Goal: Information Seeking & Learning: Learn about a topic

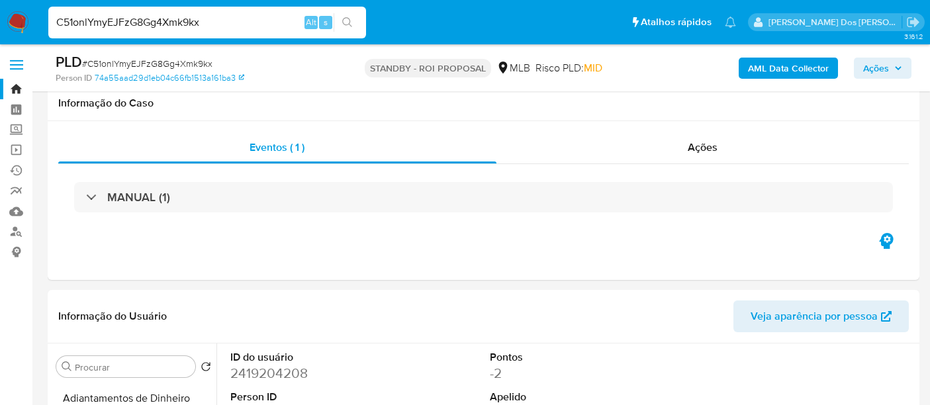
select select "10"
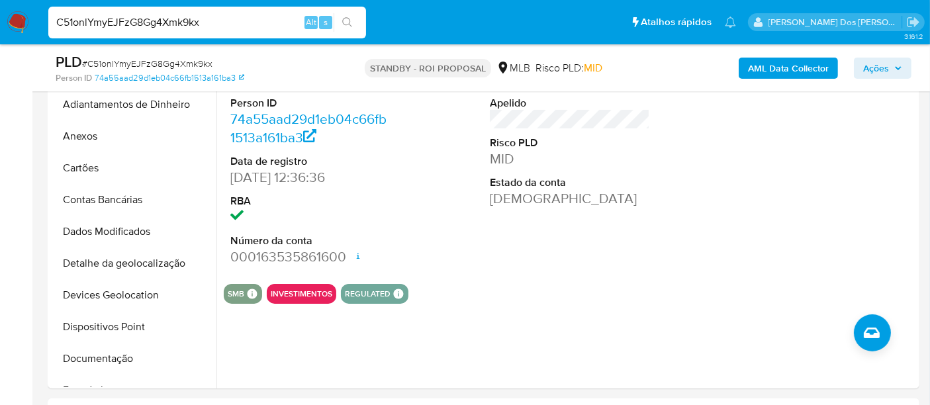
click at [189, 28] on input "C51onlYmyEJFzG8Gg4Xmk9kx" at bounding box center [207, 22] width 318 height 17
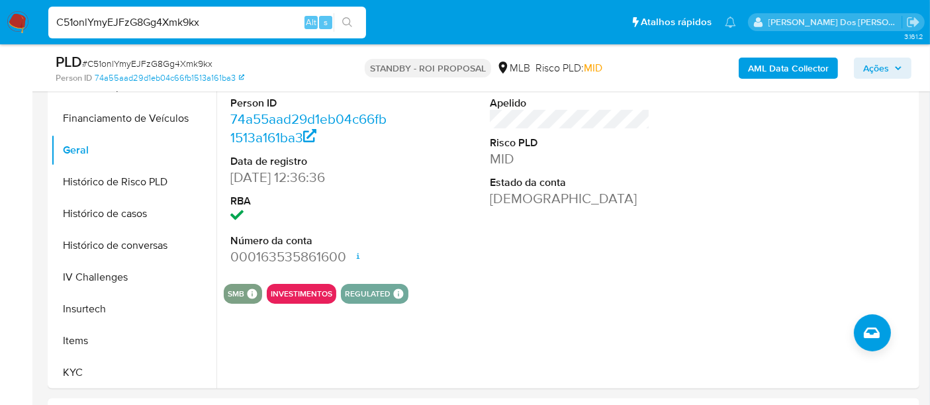
click at [189, 28] on input "C51onlYmyEJFzG8Gg4Xmk9kx" at bounding box center [207, 22] width 318 height 17
paste input "L7Kw2rQNve0l4A6Ny0NhQOQw"
type input "L7Kw2rQNve0l4A6Ny0NhQOQw"
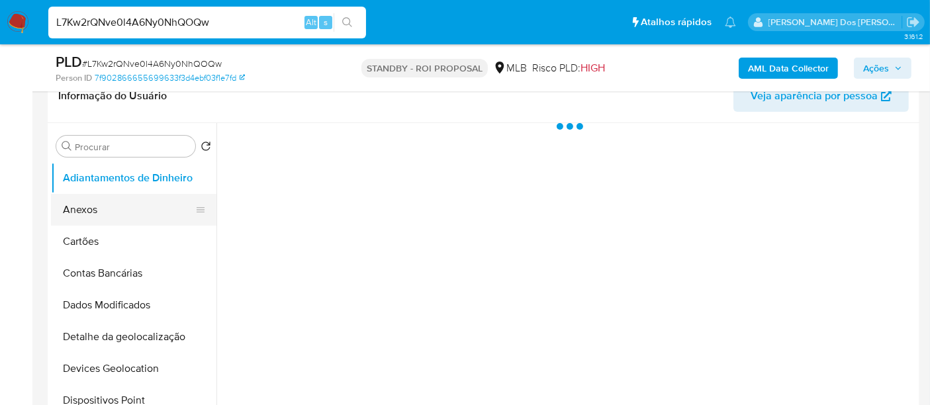
scroll to position [294, 0]
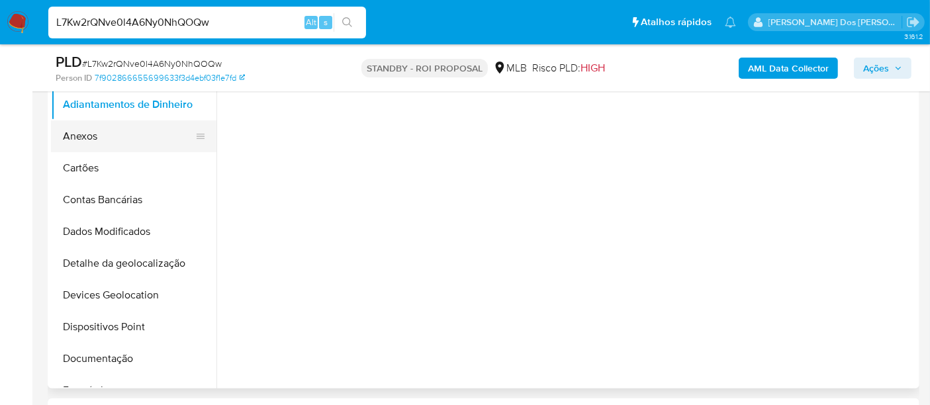
select select "10"
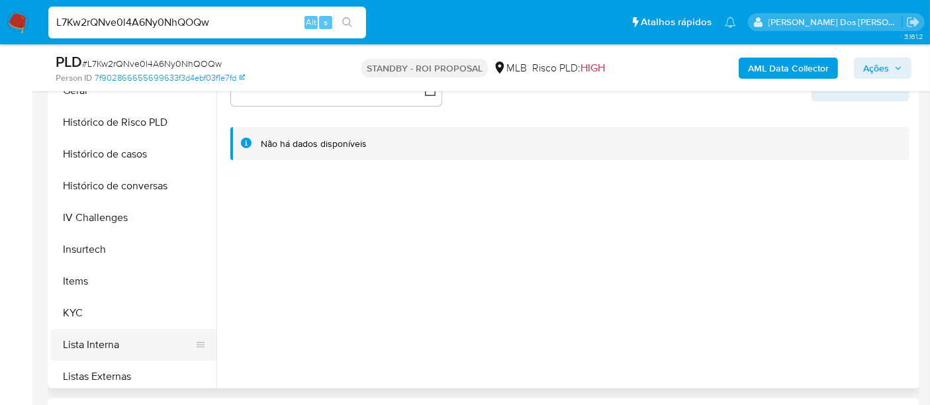
scroll to position [514, 0]
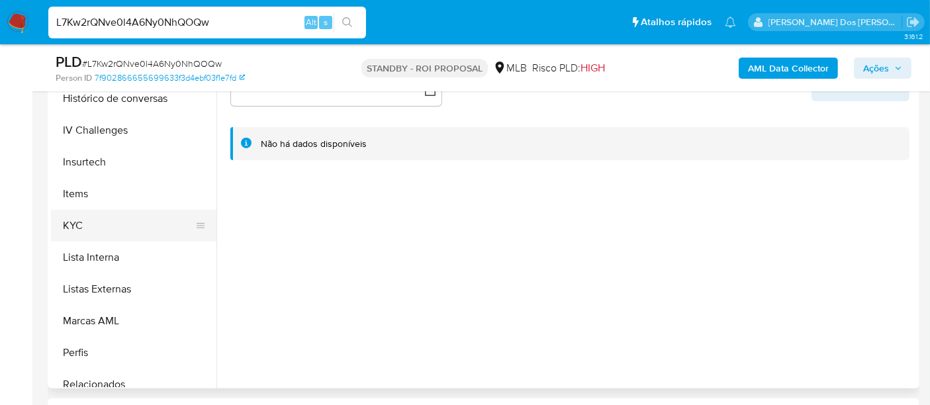
click at [83, 228] on button "KYC" at bounding box center [128, 226] width 155 height 32
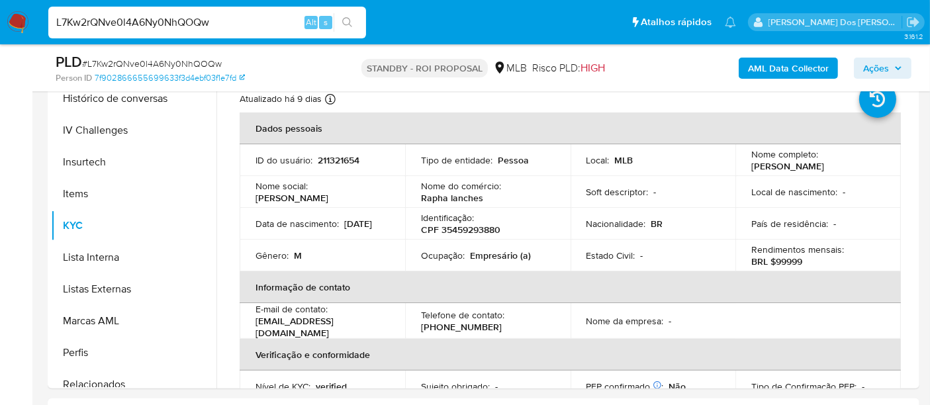
click at [152, 18] on input "L7Kw2rQNve0l4A6Ny0NhQOQw" at bounding box center [207, 22] width 318 height 17
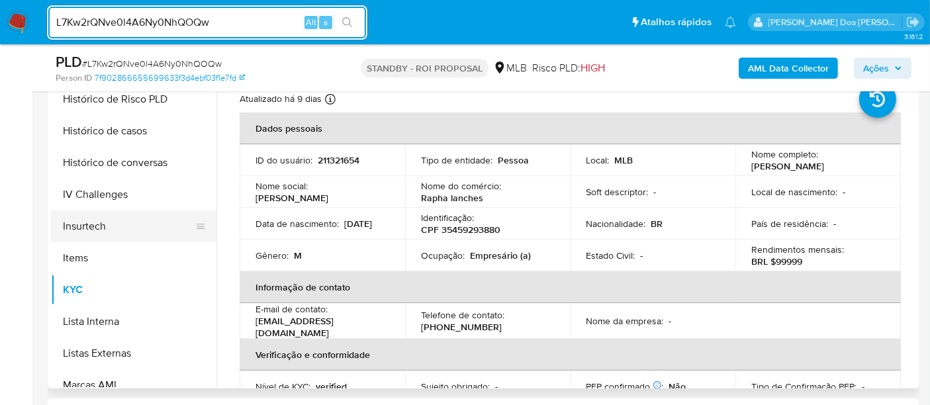
scroll to position [367, 0]
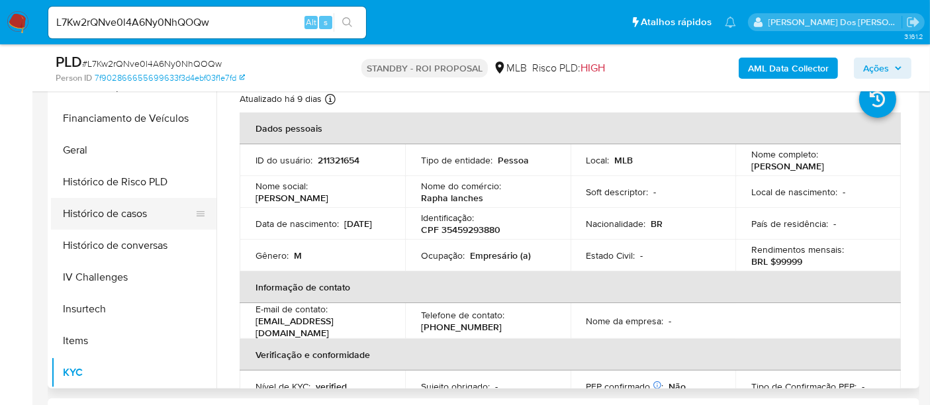
click at [118, 214] on button "Histórico de casos" at bounding box center [128, 214] width 155 height 32
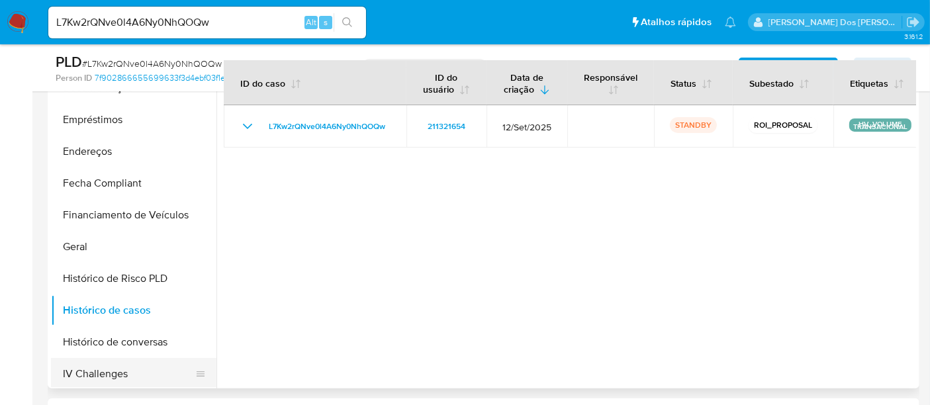
scroll to position [147, 0]
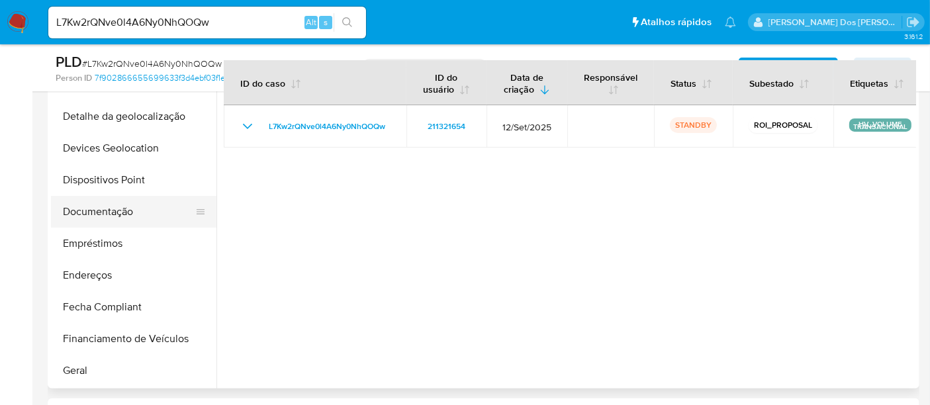
click at [96, 215] on button "Documentação" at bounding box center [128, 212] width 155 height 32
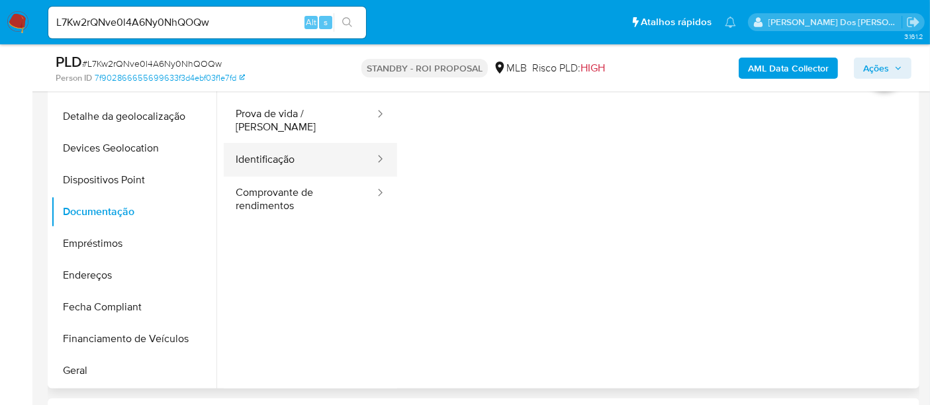
click at [283, 154] on button "Identificação" at bounding box center [300, 160] width 152 height 34
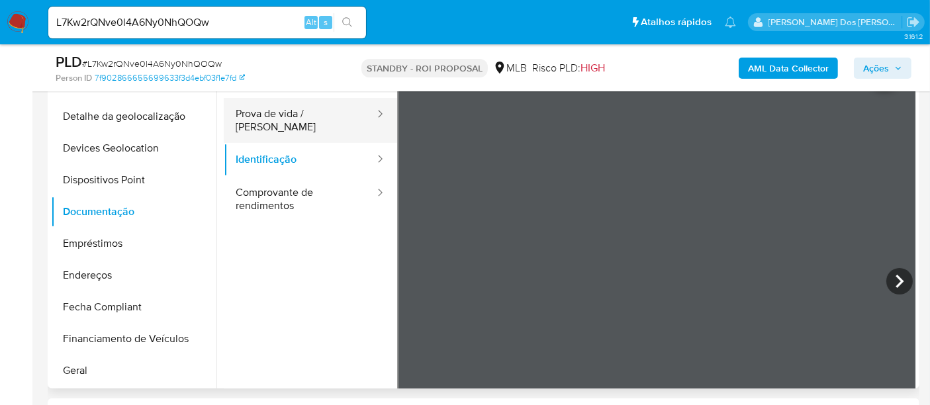
click at [324, 115] on button "Prova de vida / [PERSON_NAME]" at bounding box center [300, 120] width 152 height 45
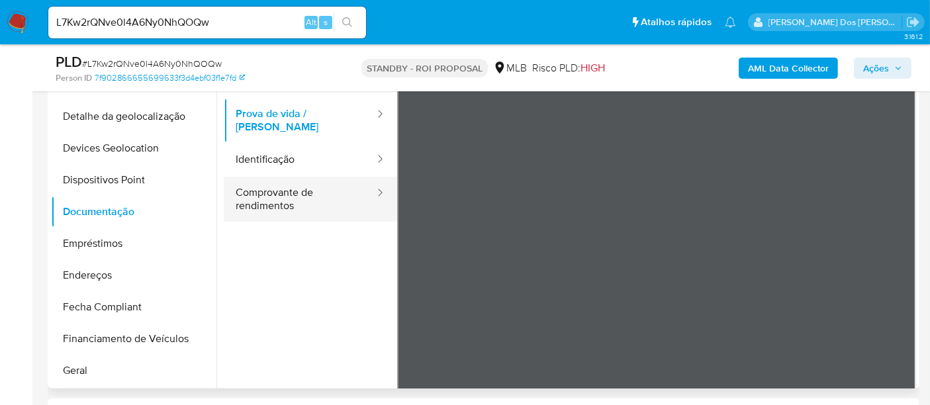
click at [261, 197] on button "Comprovante de rendimentos" at bounding box center [300, 199] width 152 height 45
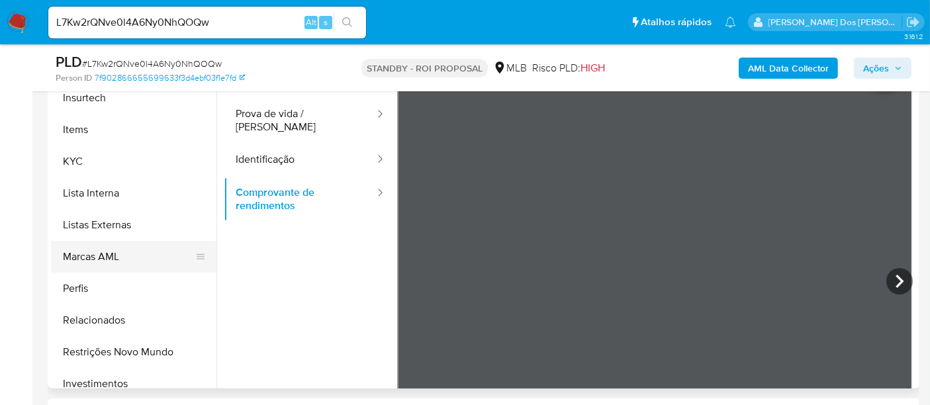
scroll to position [588, 0]
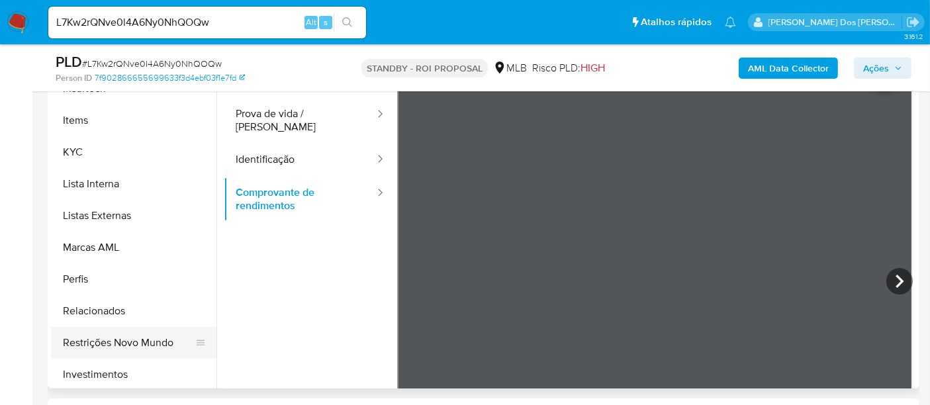
click at [141, 343] on button "Restrições Novo Mundo" at bounding box center [128, 343] width 155 height 32
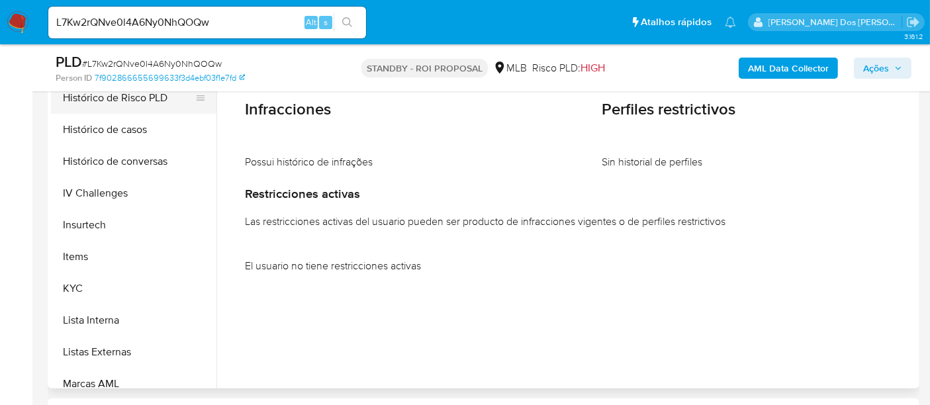
scroll to position [294, 0]
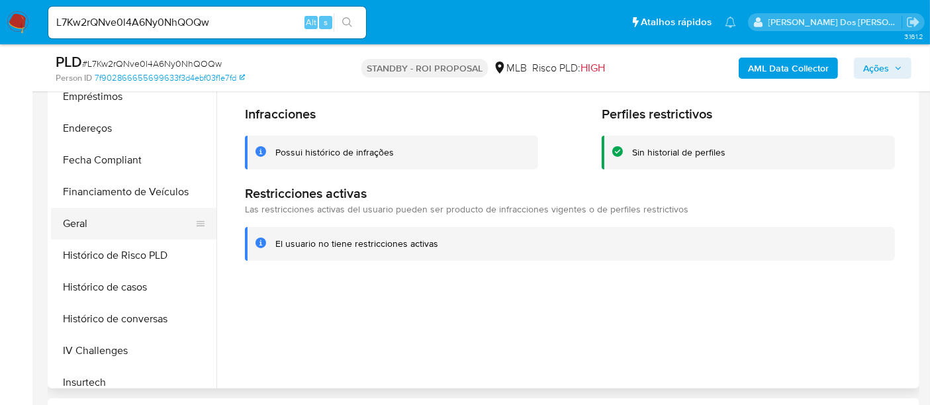
click at [75, 224] on button "Geral" at bounding box center [128, 224] width 155 height 32
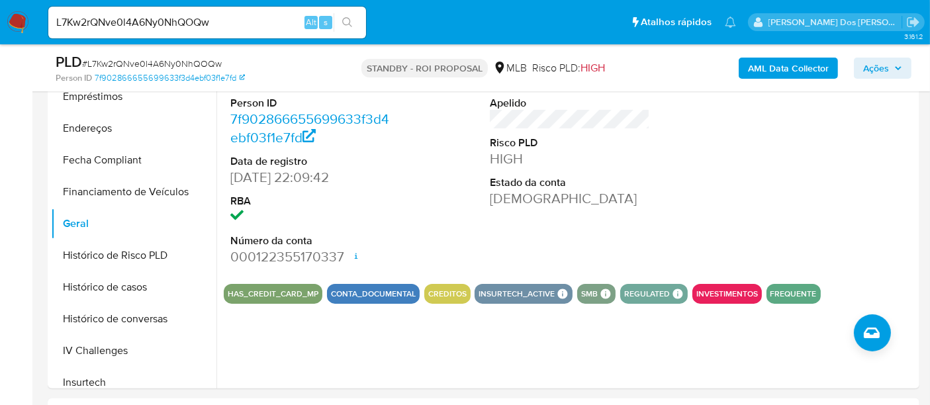
click at [173, 18] on input "L7Kw2rQNve0l4A6Ny0NhQOQw" at bounding box center [207, 22] width 318 height 17
paste input "F6M7HdnKaqVzUh6NCMW98ubo"
type input "F6M7HdnKaqVzUh6NCMW98ubo"
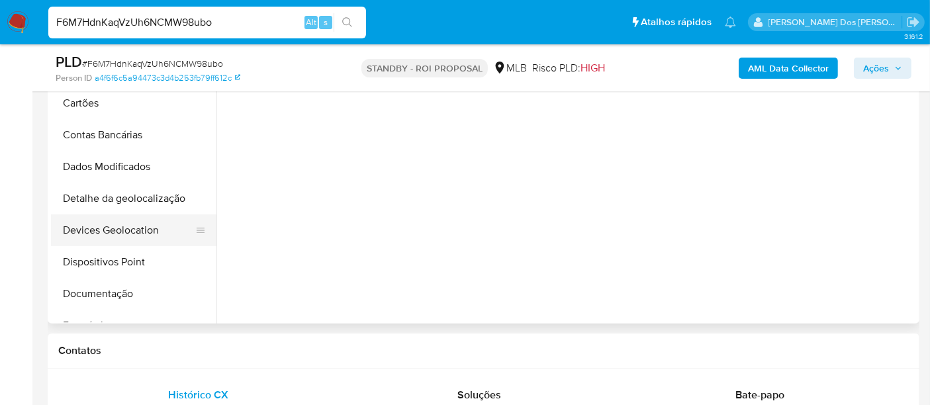
scroll to position [367, 0]
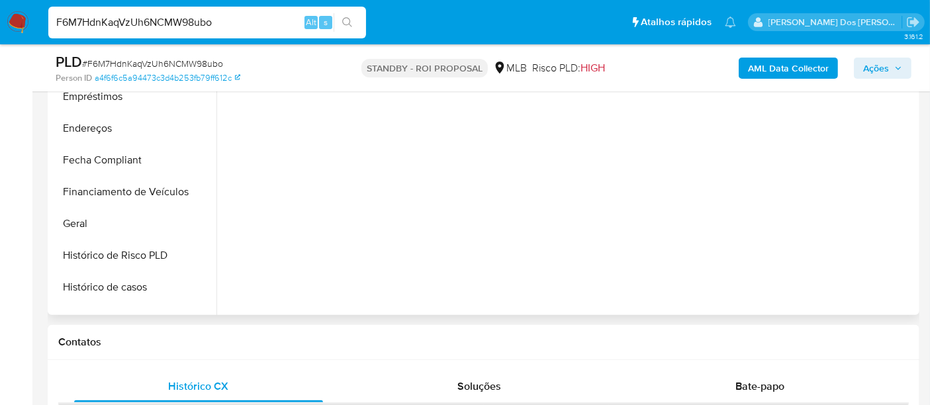
select select "10"
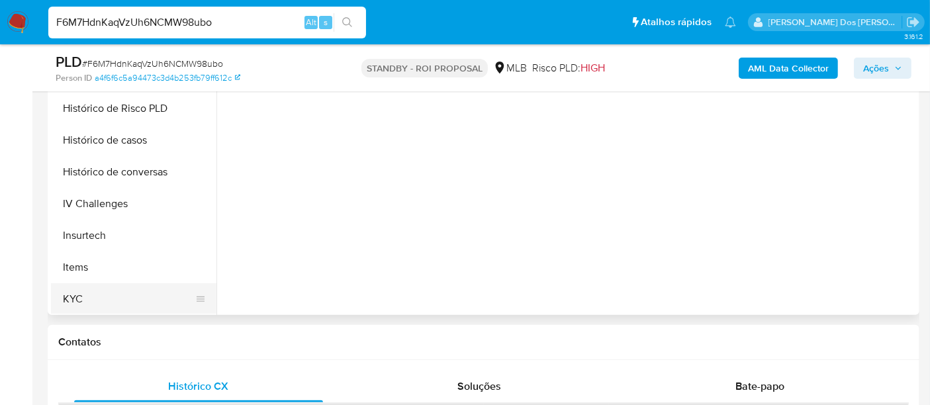
click at [79, 288] on button "KYC" at bounding box center [128, 299] width 155 height 32
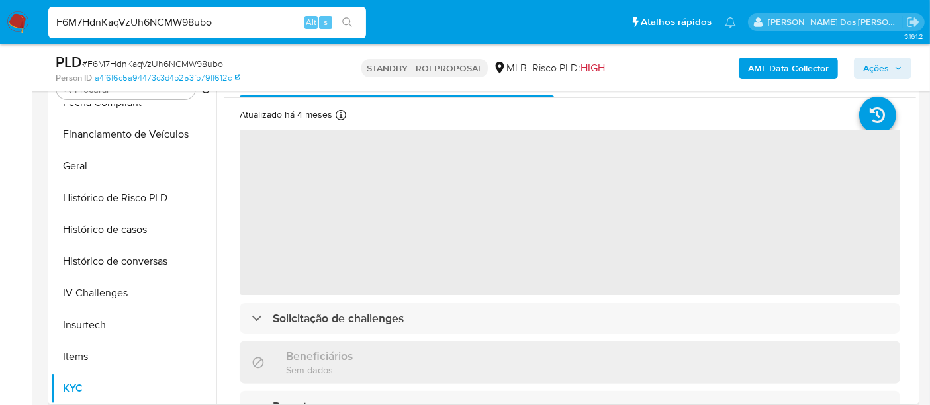
scroll to position [220, 0]
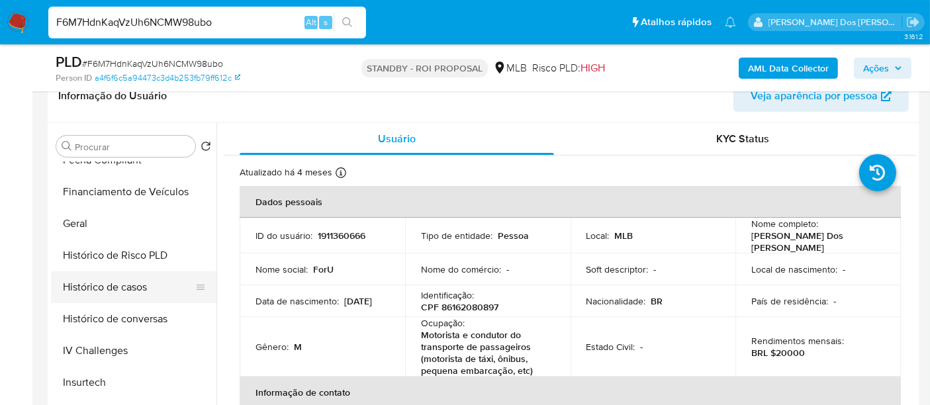
click at [130, 289] on button "Histórico de casos" at bounding box center [128, 287] width 155 height 32
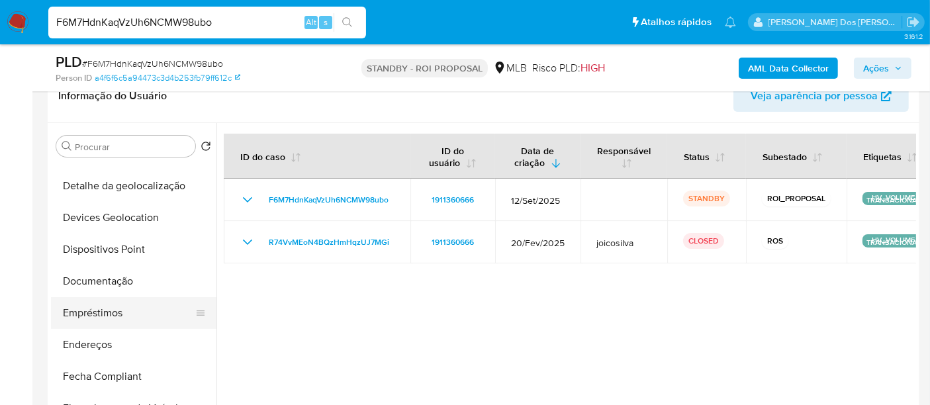
scroll to position [147, 0]
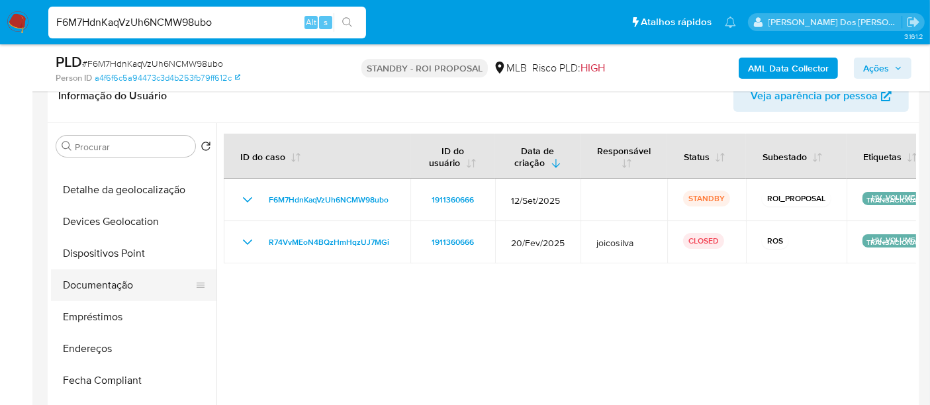
click at [126, 289] on button "Documentação" at bounding box center [128, 285] width 155 height 32
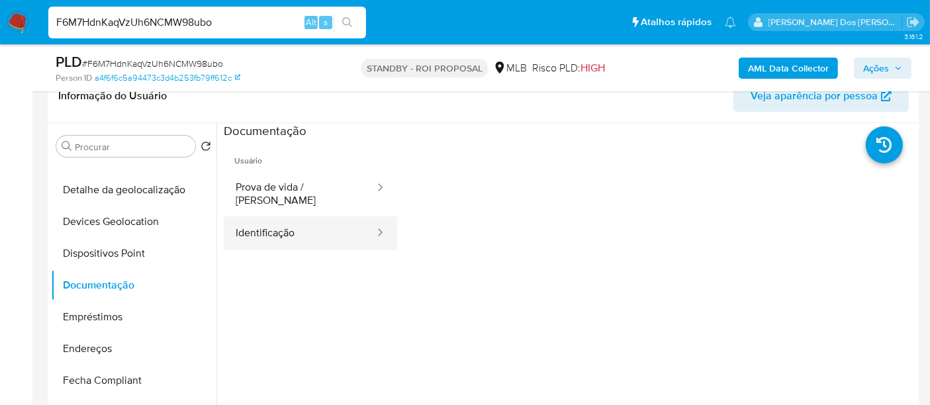
click at [246, 222] on button "Identificação" at bounding box center [300, 233] width 152 height 34
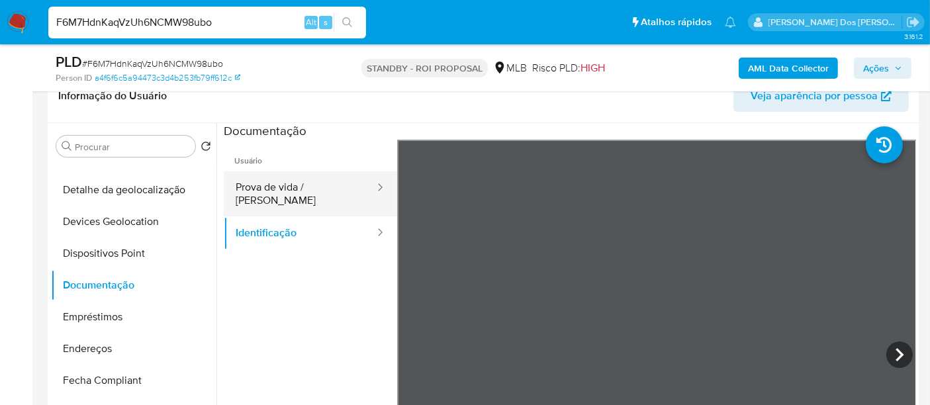
click at [304, 175] on button "Prova de vida / [PERSON_NAME]" at bounding box center [300, 193] width 152 height 45
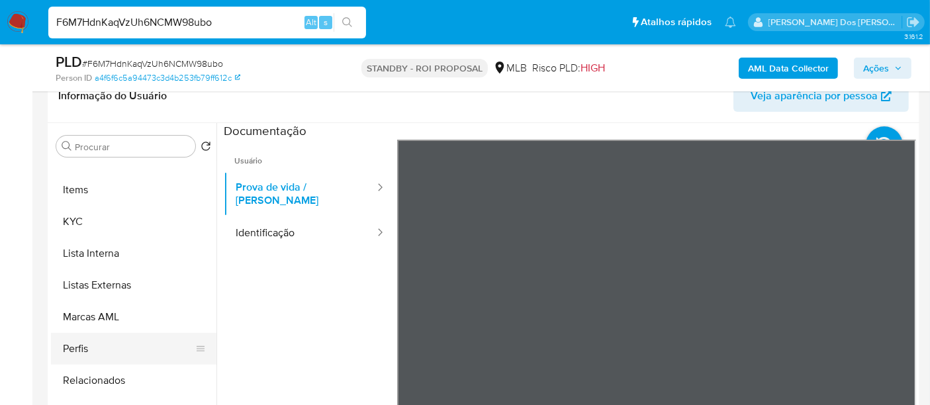
scroll to position [685, 0]
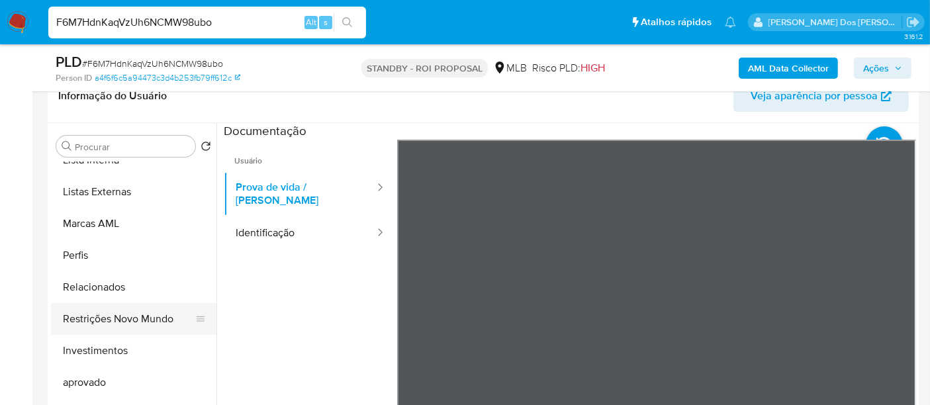
click at [111, 311] on button "Restrições Novo Mundo" at bounding box center [128, 319] width 155 height 32
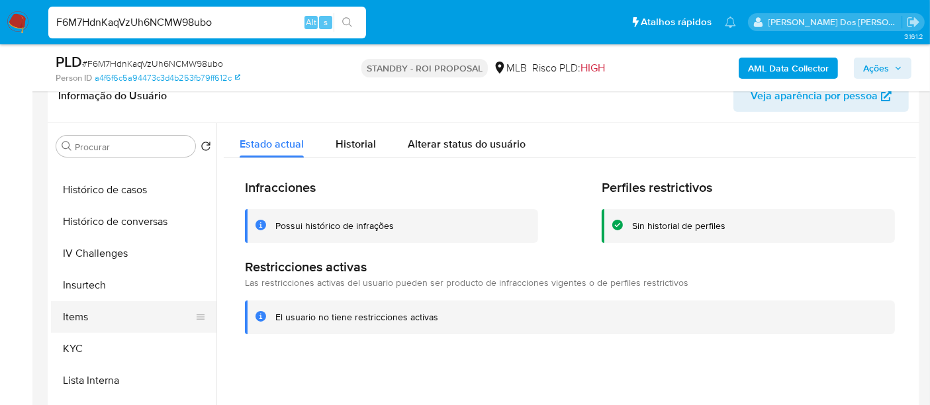
scroll to position [318, 0]
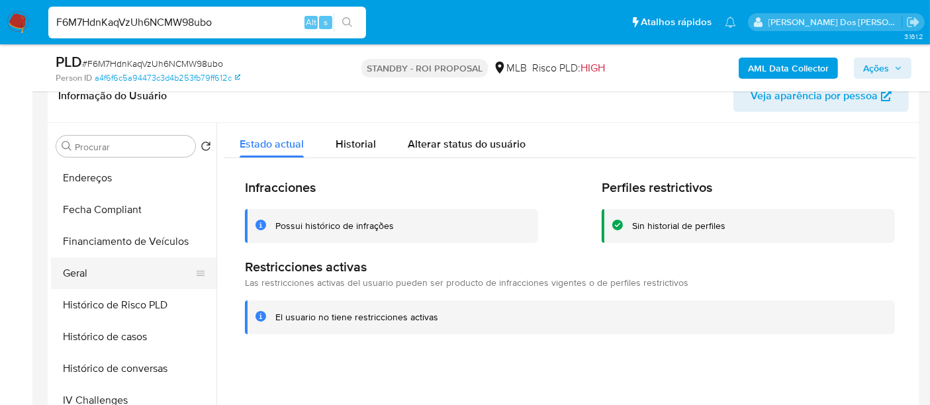
click at [71, 279] on button "Geral" at bounding box center [128, 274] width 155 height 32
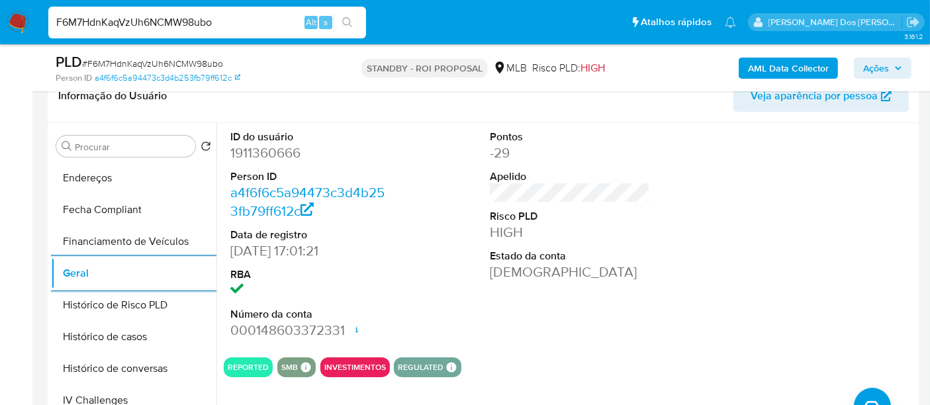
click at [241, 26] on input "F6M7HdnKaqVzUh6NCMW98ubo" at bounding box center [207, 22] width 318 height 17
paste input "6g92aoZgr6MVNyhPJ0UhxpVG"
type input "6g92aoZgr6MVNyhPJ0UhxpVG"
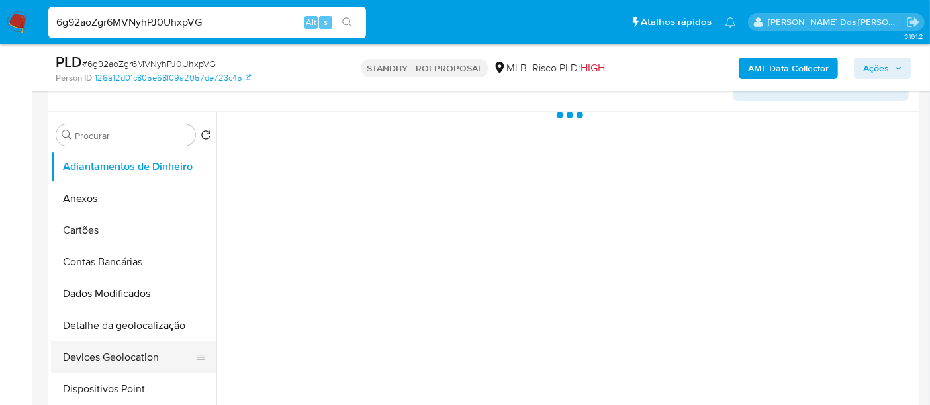
scroll to position [367, 0]
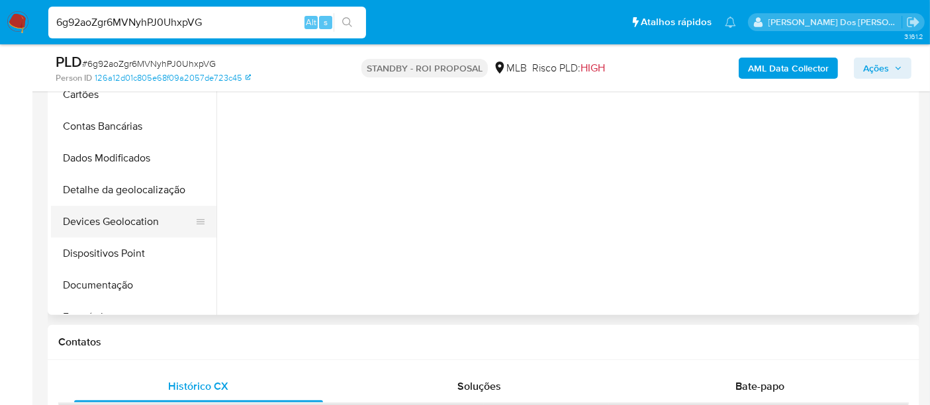
select select "10"
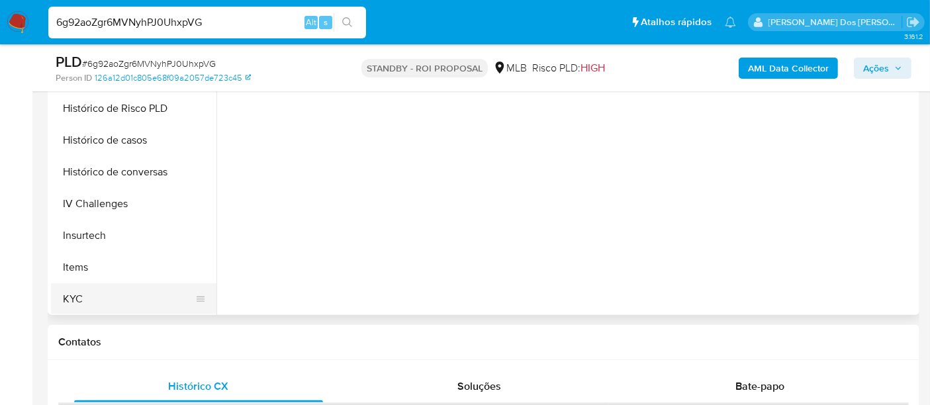
click at [75, 299] on button "KYC" at bounding box center [128, 299] width 155 height 32
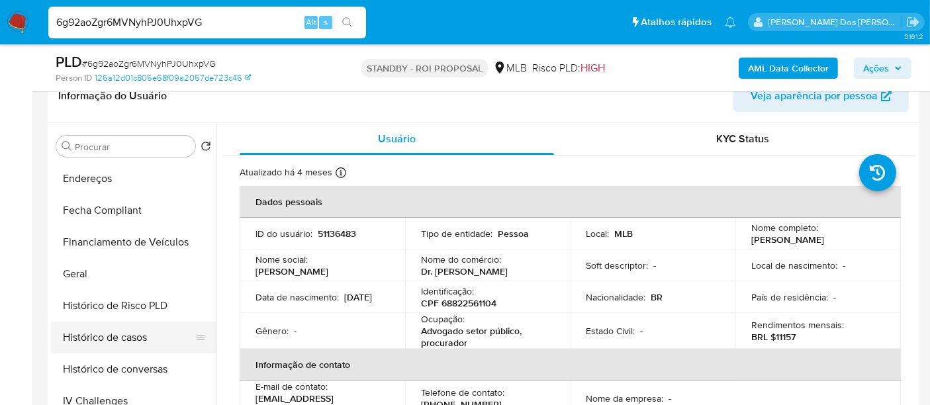
scroll to position [294, 0]
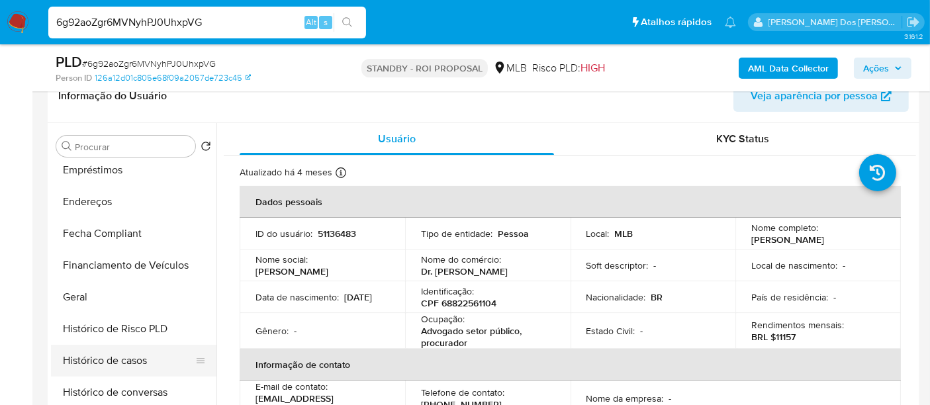
click at [131, 355] on button "Histórico de casos" at bounding box center [128, 361] width 155 height 32
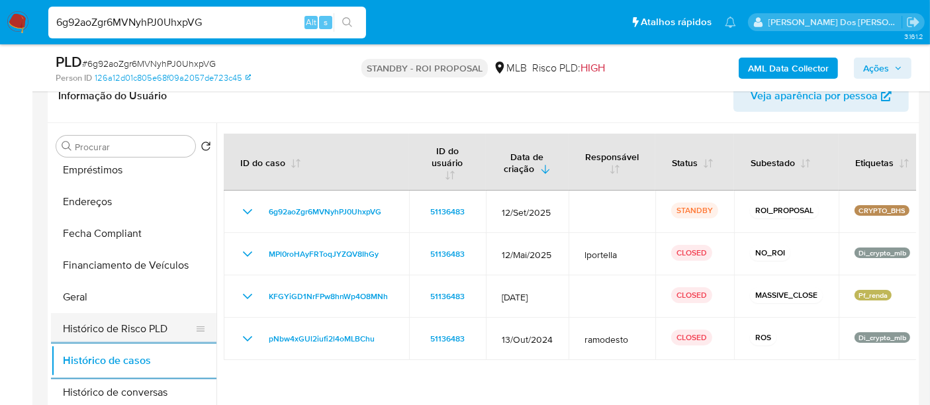
scroll to position [147, 0]
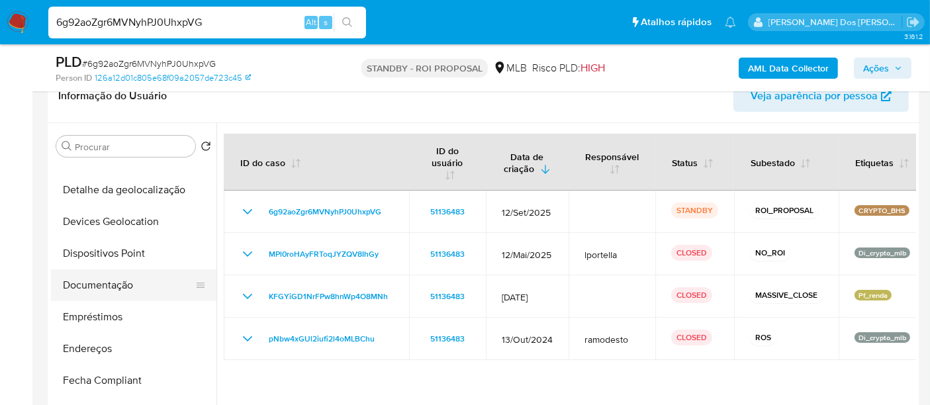
click at [116, 290] on button "Documentação" at bounding box center [128, 285] width 155 height 32
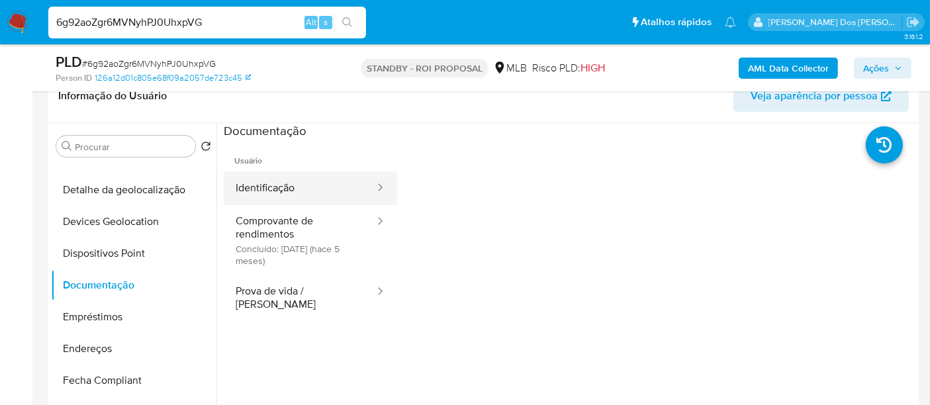
click at [268, 180] on button "Identificação" at bounding box center [300, 188] width 152 height 34
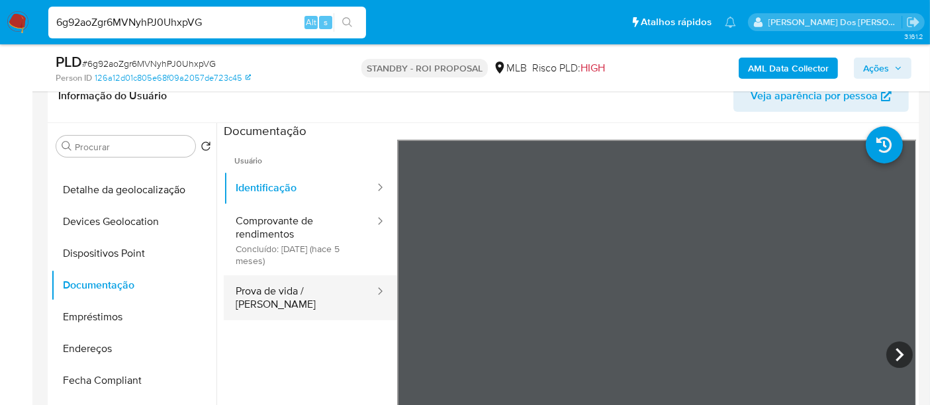
click at [320, 298] on button "Prova de vida / [PERSON_NAME]" at bounding box center [300, 297] width 152 height 45
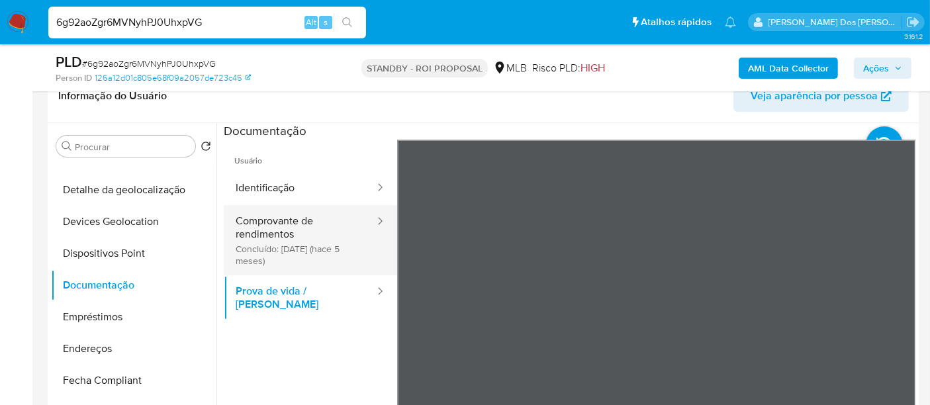
click at [261, 238] on button "Comprovante de rendimentos Concluído: 22/04/2025 (hace 5 meses)" at bounding box center [300, 240] width 152 height 70
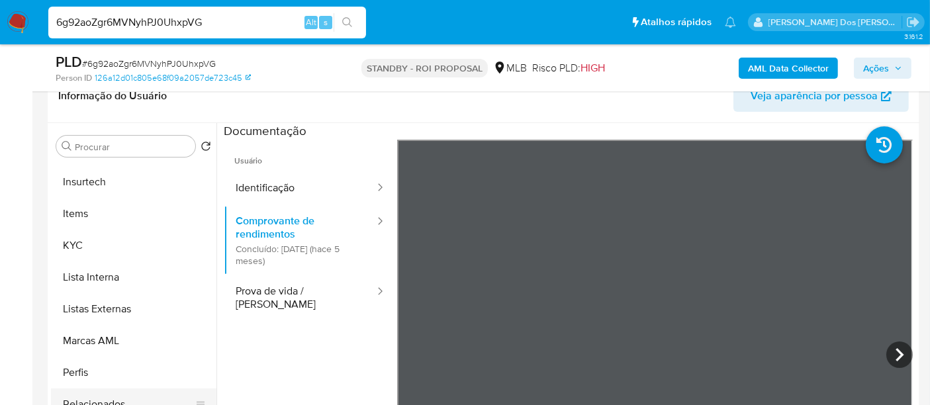
scroll to position [662, 0]
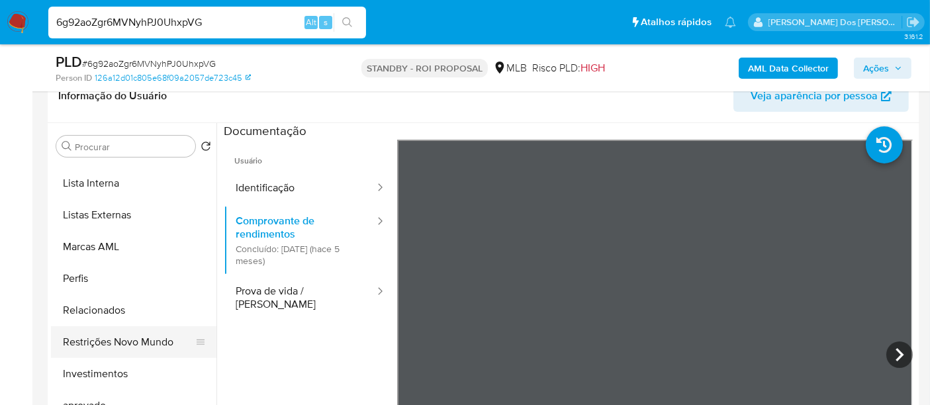
click at [146, 340] on button "Restrições Novo Mundo" at bounding box center [128, 342] width 155 height 32
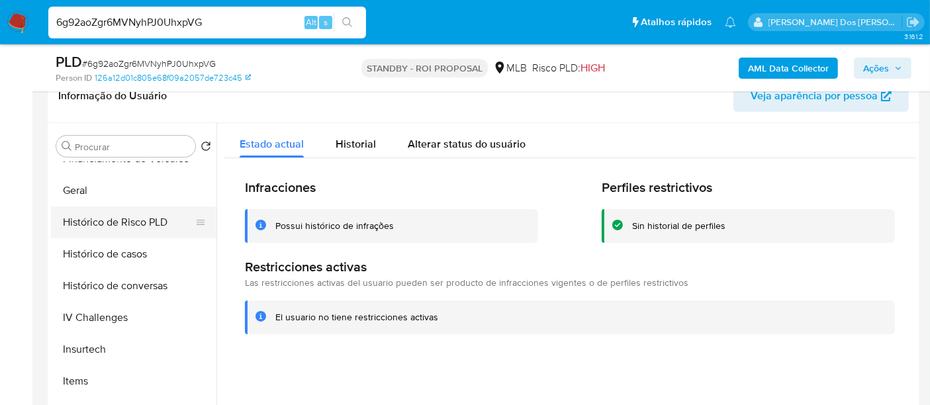
scroll to position [367, 0]
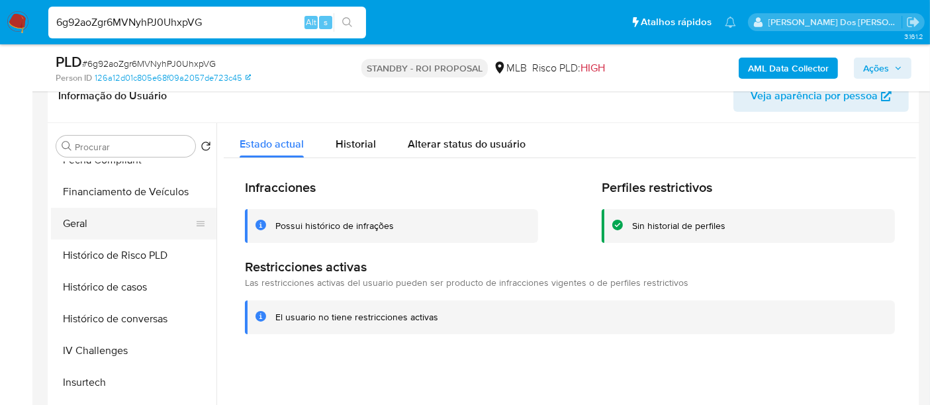
drag, startPoint x: 83, startPoint y: 226, endPoint x: 97, endPoint y: 229, distance: 14.3
click at [83, 226] on button "Geral" at bounding box center [128, 224] width 155 height 32
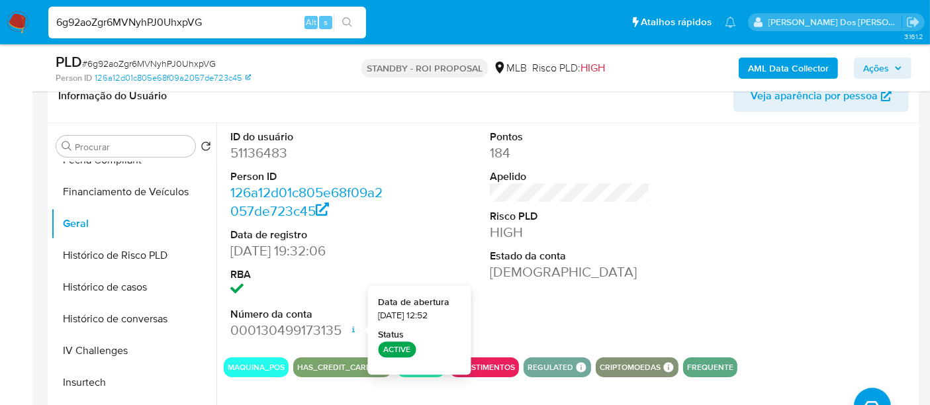
click at [212, 16] on input "6g92aoZgr6MVNyhPJ0UhxpVG" at bounding box center [207, 22] width 318 height 17
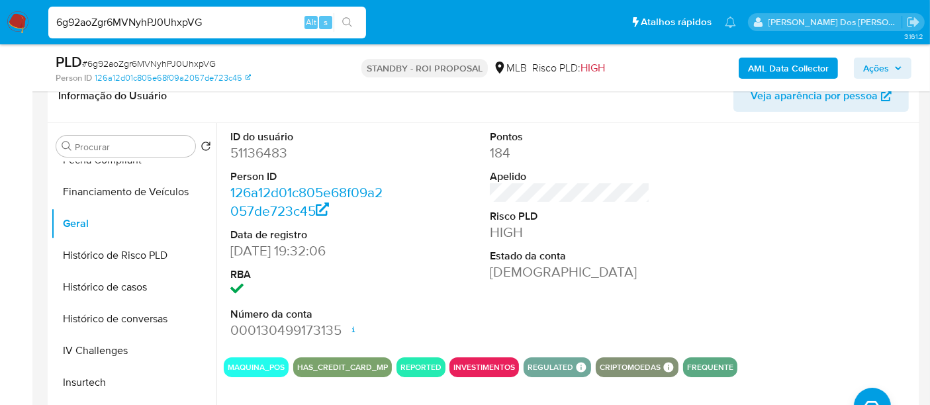
click at [212, 16] on input "6g92aoZgr6MVNyhPJ0UhxpVG" at bounding box center [207, 22] width 318 height 17
paste input "FngqvoQGpLiNuS8JUyRAhjsz"
type input "FngqvoQGpLiNuS8JUyRAhjsz"
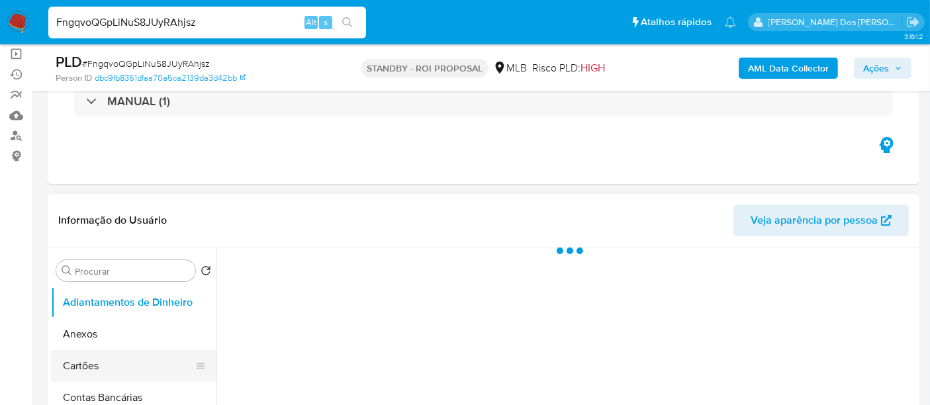
scroll to position [220, 0]
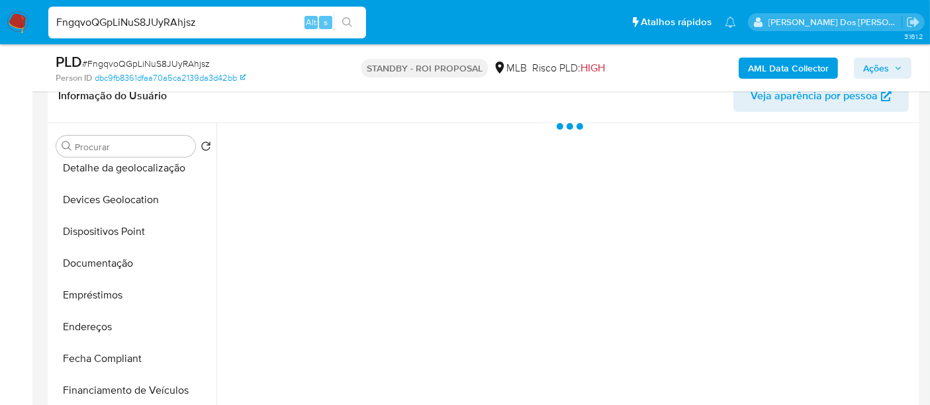
select select "10"
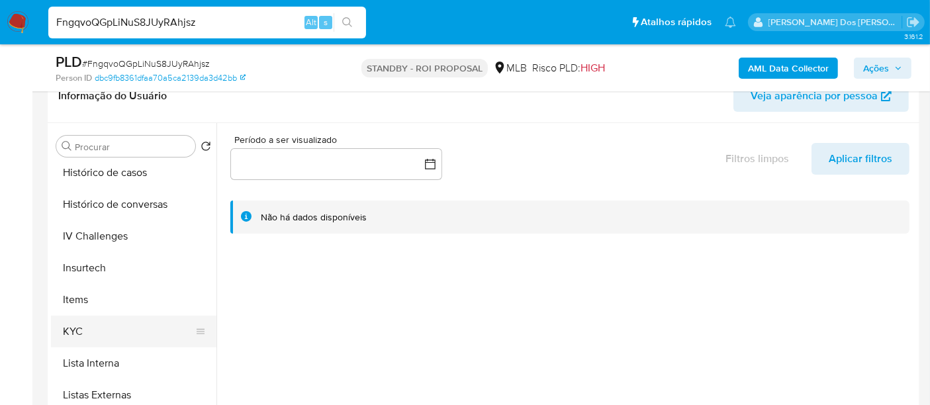
scroll to position [514, 0]
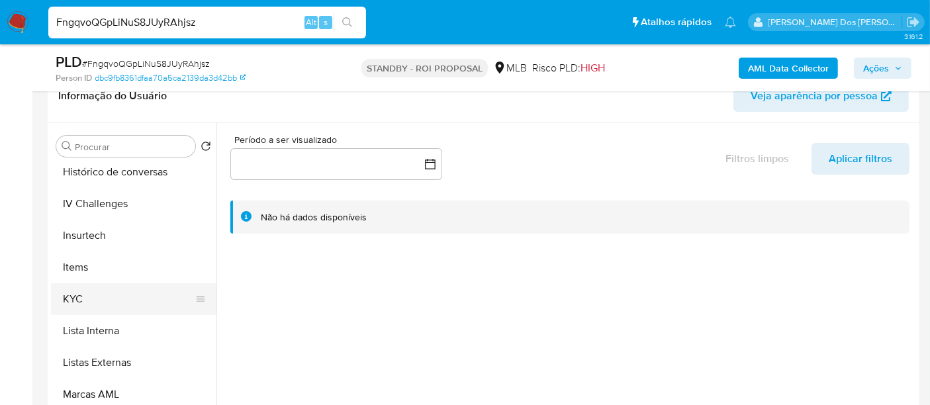
click at [82, 299] on button "KYC" at bounding box center [128, 299] width 155 height 32
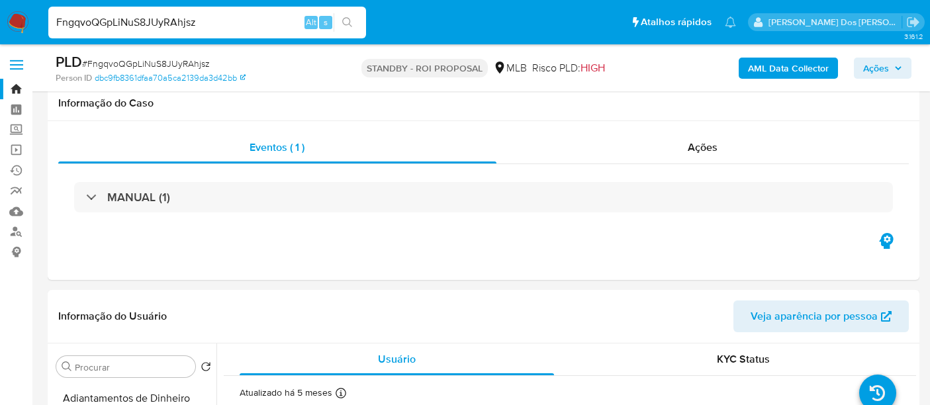
select select "10"
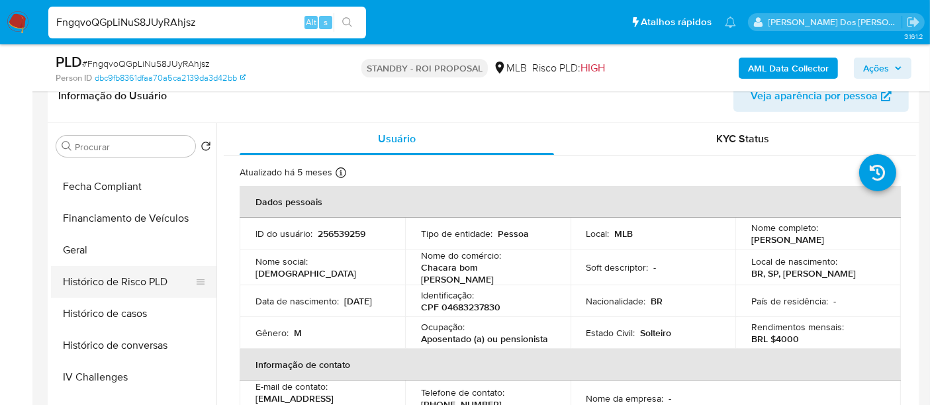
scroll to position [294, 0]
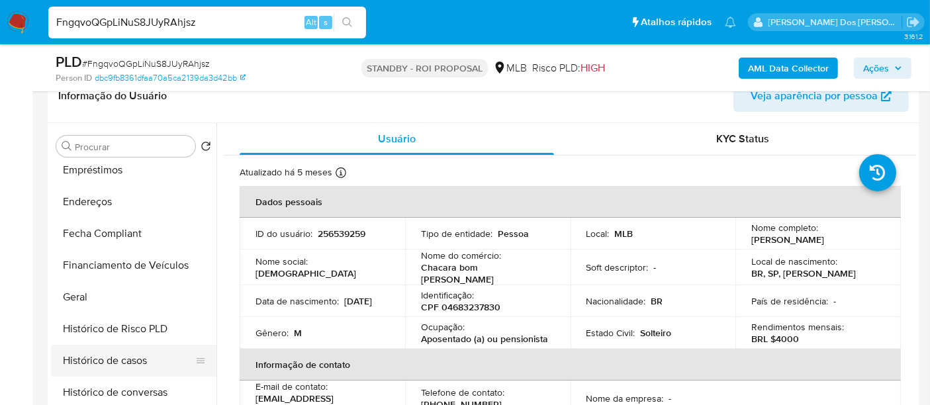
click at [125, 355] on button "Histórico de casos" at bounding box center [128, 361] width 155 height 32
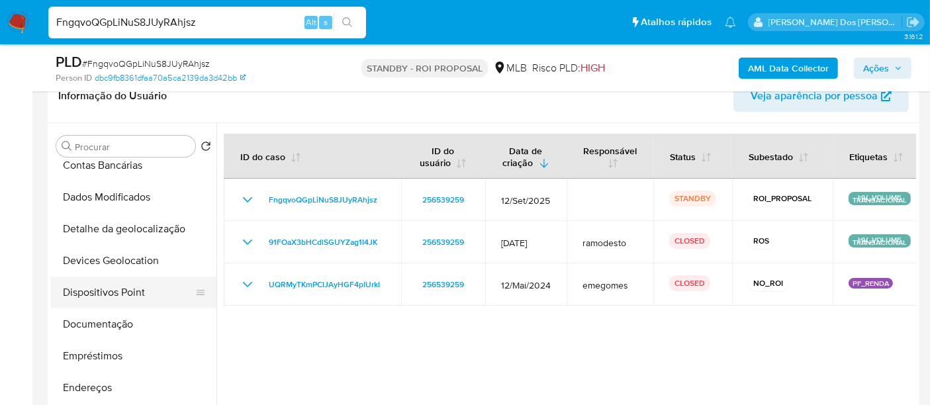
scroll to position [73, 0]
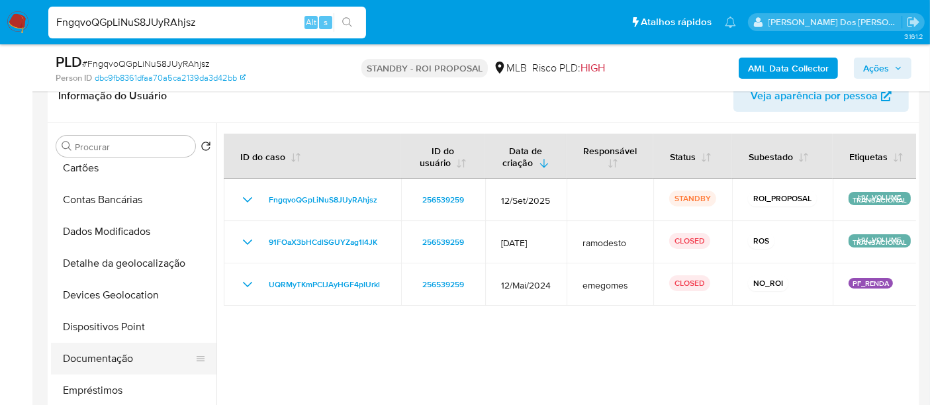
click at [109, 352] on button "Documentação" at bounding box center [128, 359] width 155 height 32
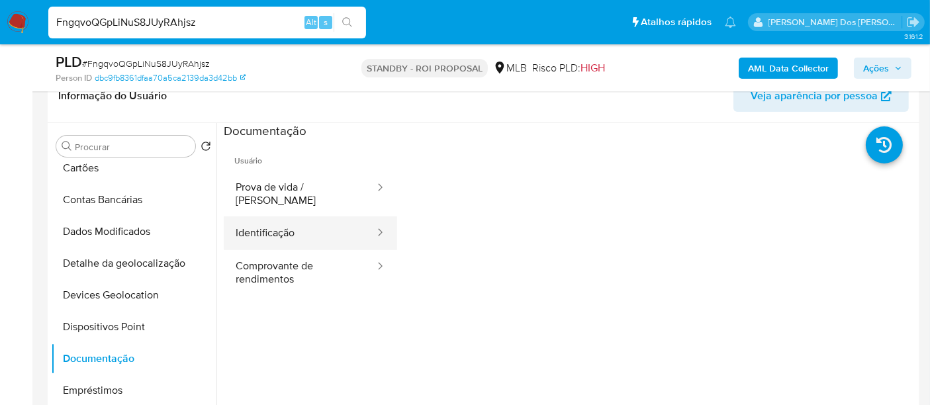
click at [279, 222] on button "Identificação" at bounding box center [300, 233] width 152 height 34
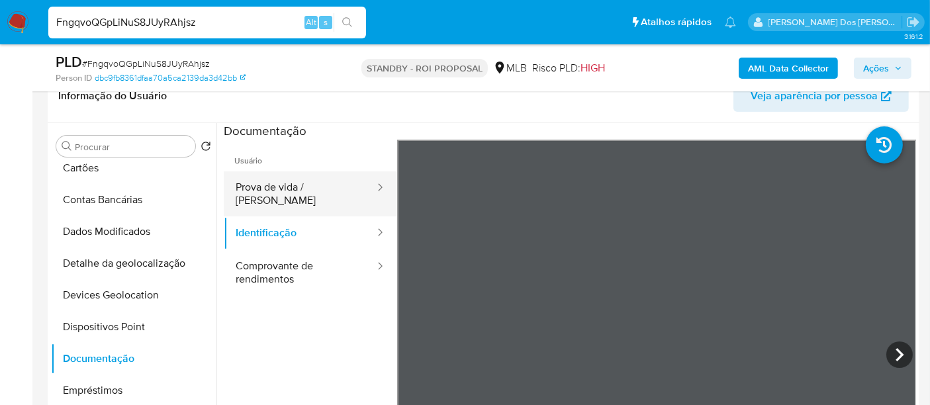
click at [335, 190] on button "Prova de vida / [PERSON_NAME]" at bounding box center [300, 193] width 152 height 45
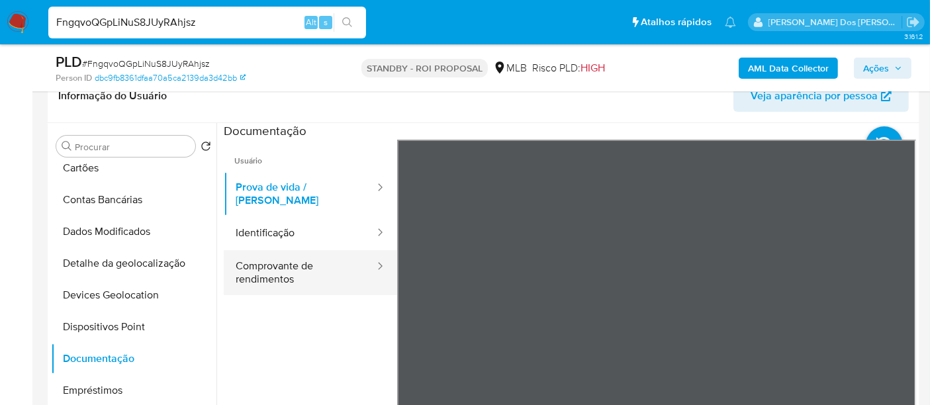
click at [252, 256] on button "Comprovante de rendimentos" at bounding box center [300, 272] width 152 height 45
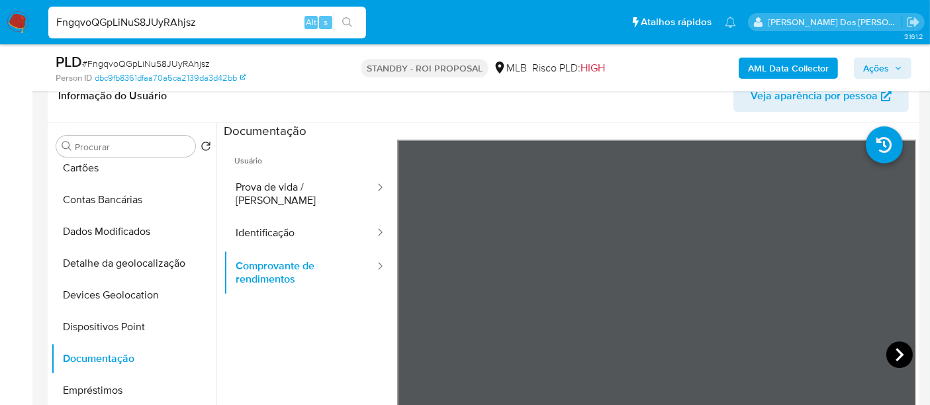
click at [890, 353] on icon at bounding box center [899, 355] width 26 height 26
click at [886, 353] on icon at bounding box center [899, 355] width 26 height 26
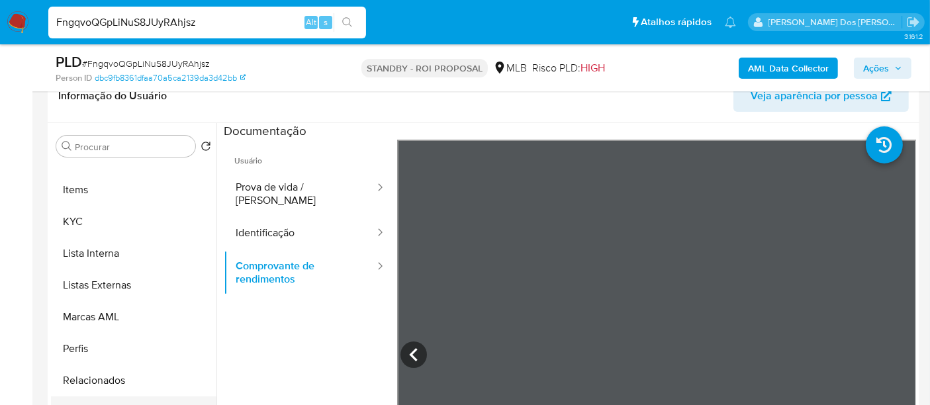
scroll to position [662, 0]
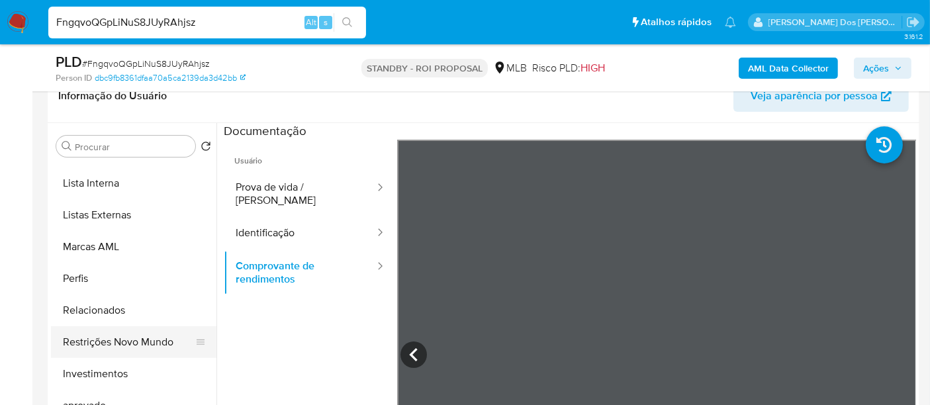
click at [158, 339] on button "Restrições Novo Mundo" at bounding box center [128, 342] width 155 height 32
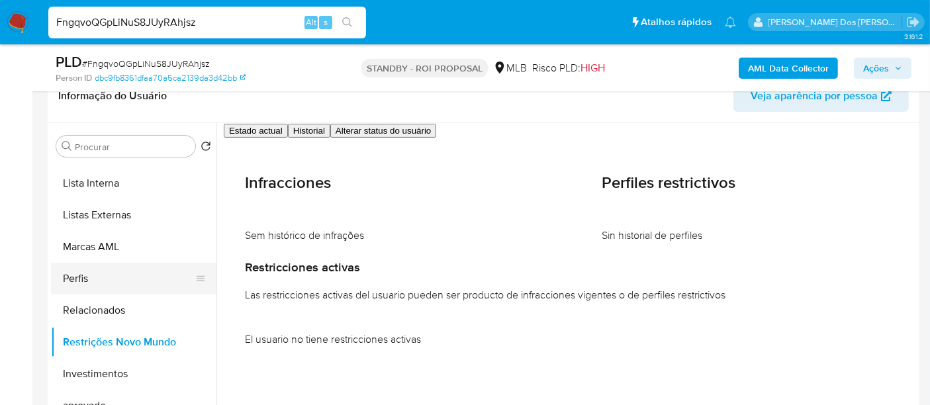
scroll to position [367, 0]
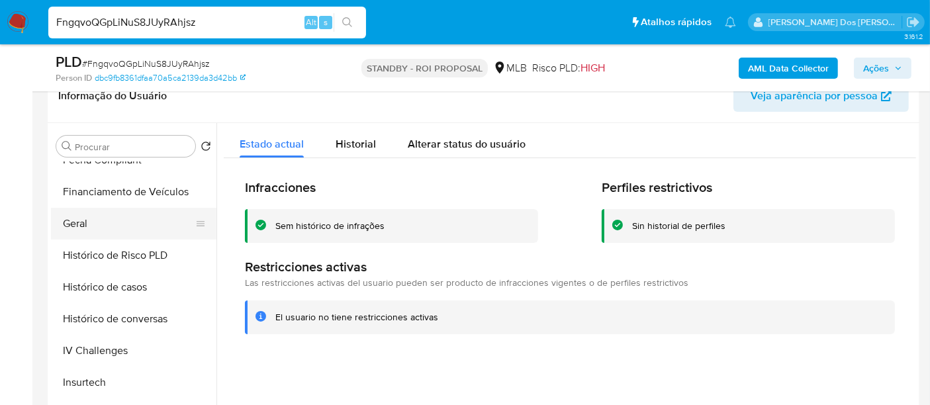
click at [85, 218] on button "Geral" at bounding box center [128, 224] width 155 height 32
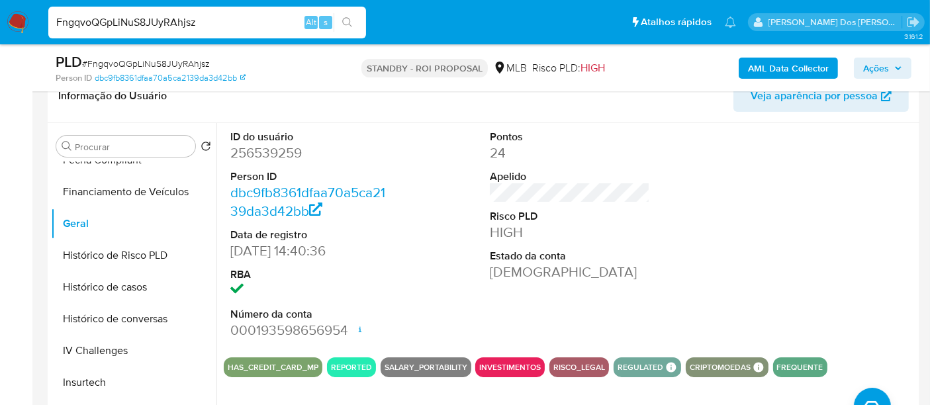
click at [185, 21] on input "FngqvoQGpLiNuS8JUyRAhjsz" at bounding box center [207, 22] width 318 height 17
click at [185, 22] on input "FngqvoQGpLiNuS8JUyRAhjsz" at bounding box center [207, 22] width 318 height 17
click at [183, 23] on input "FngqvoQGpLiNuS8JUyRAhjsz" at bounding box center [207, 22] width 318 height 17
paste input "n9XnJgigZvbpg8a6j175yaOQ"
type input "n9XnJgigZvbpg8a6j175yaOQ"
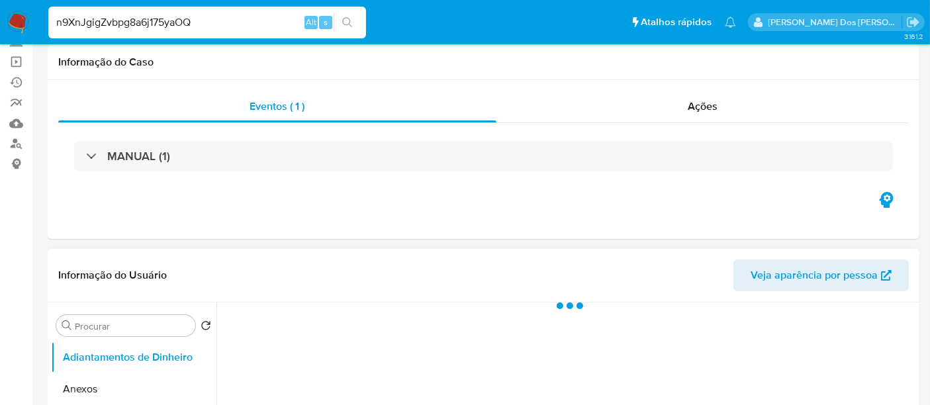
scroll to position [220, 0]
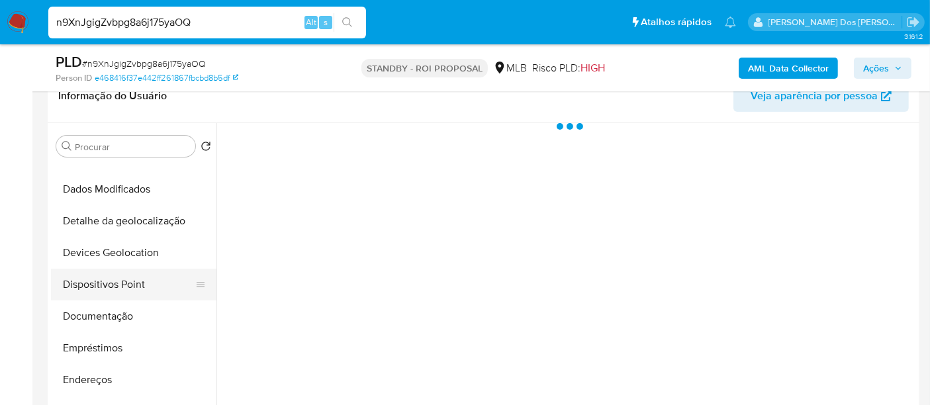
select select "10"
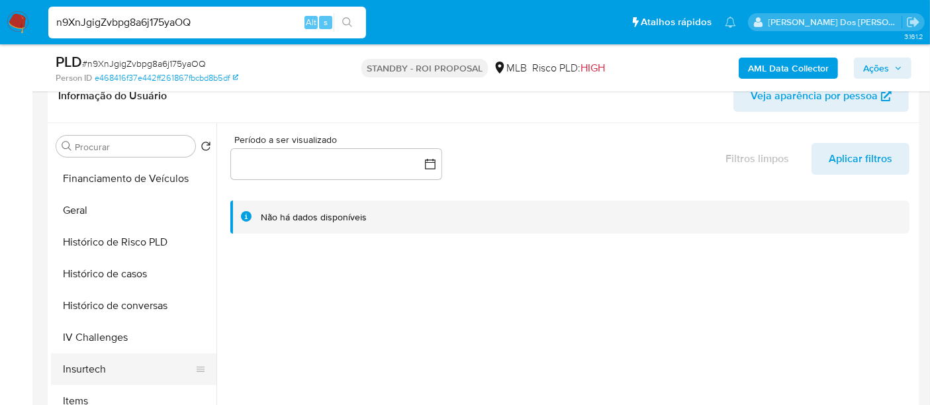
scroll to position [441, 0]
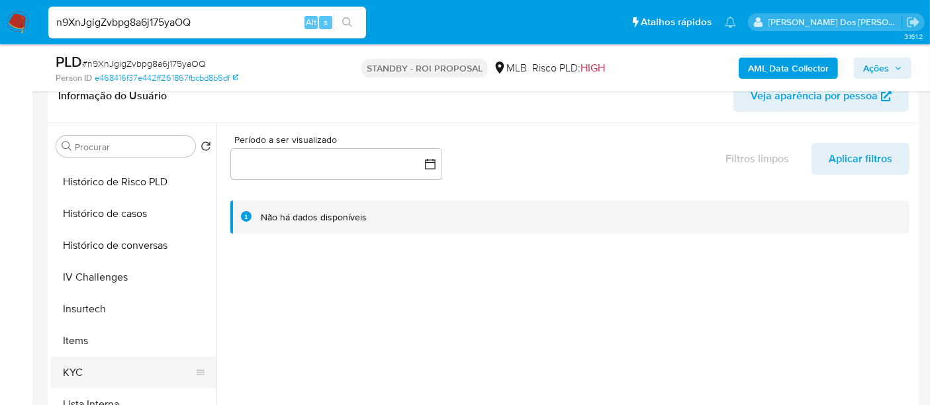
click at [80, 369] on button "KYC" at bounding box center [128, 373] width 155 height 32
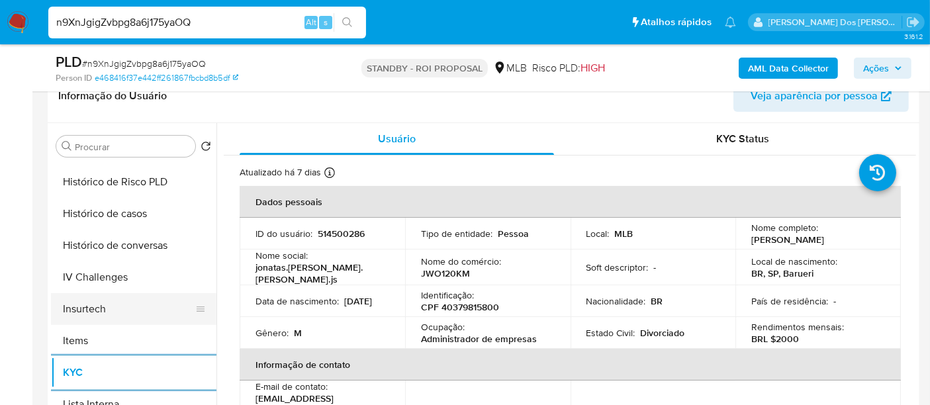
scroll to position [367, 0]
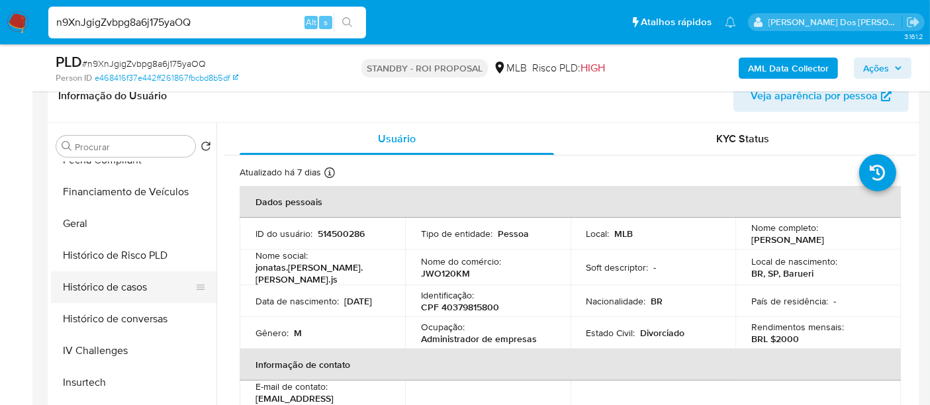
click at [129, 291] on button "Histórico de casos" at bounding box center [128, 287] width 155 height 32
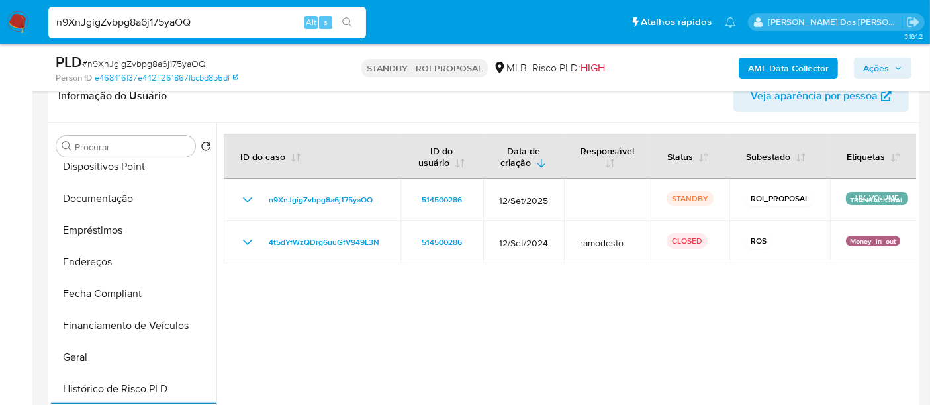
scroll to position [147, 0]
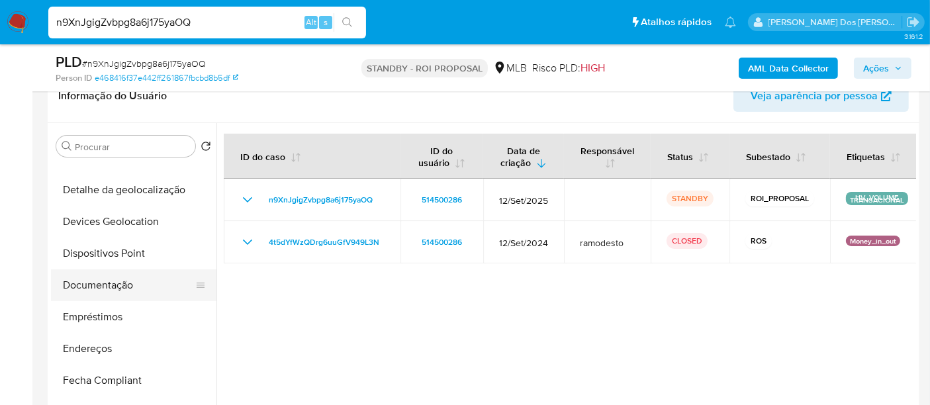
click at [121, 288] on button "Documentação" at bounding box center [128, 285] width 155 height 32
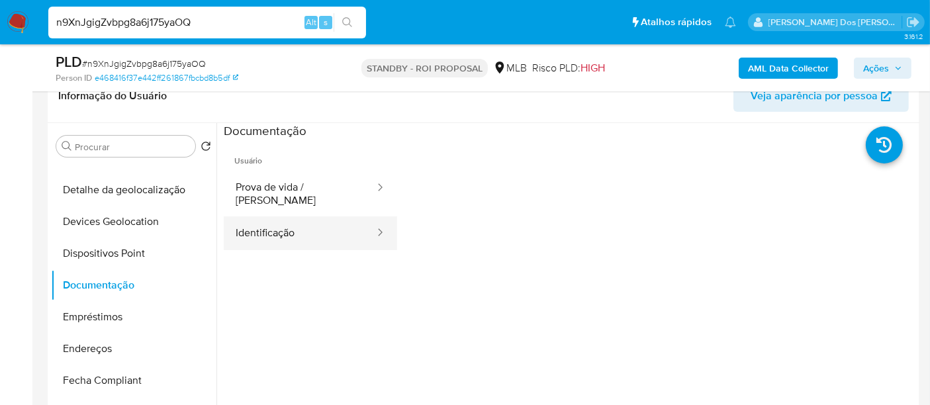
click at [273, 230] on button "Identificação" at bounding box center [300, 233] width 152 height 34
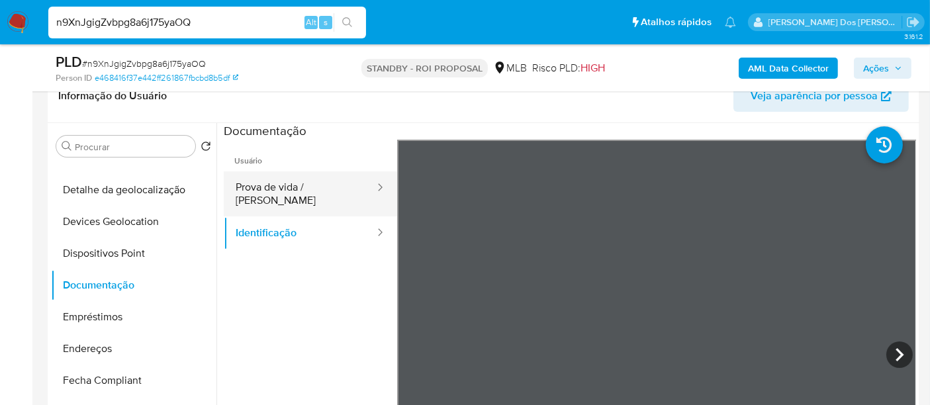
click at [299, 189] on button "Prova de vida / [PERSON_NAME]" at bounding box center [300, 193] width 152 height 45
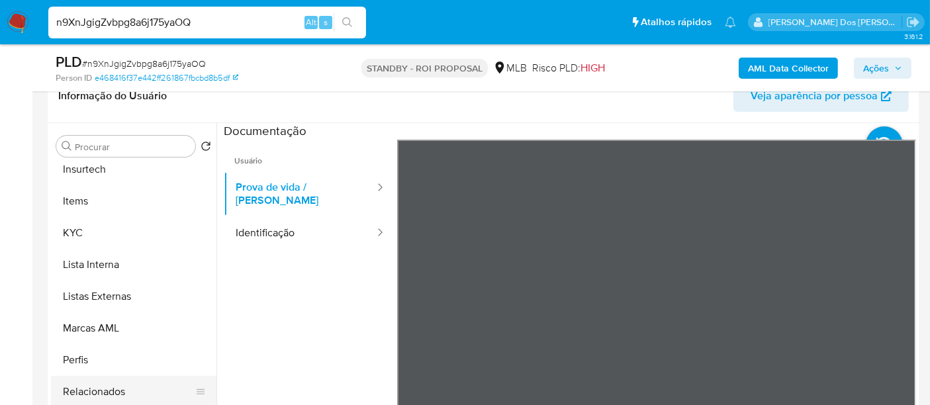
scroll to position [686, 0]
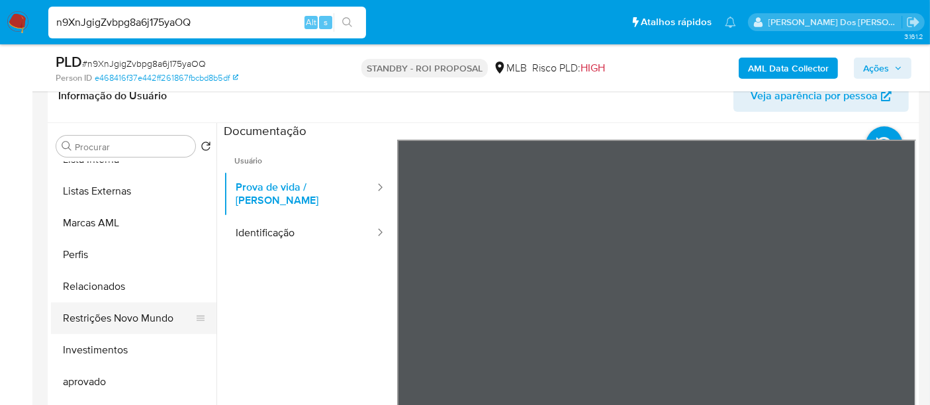
click at [136, 319] on button "Restrições Novo Mundo" at bounding box center [128, 319] width 155 height 32
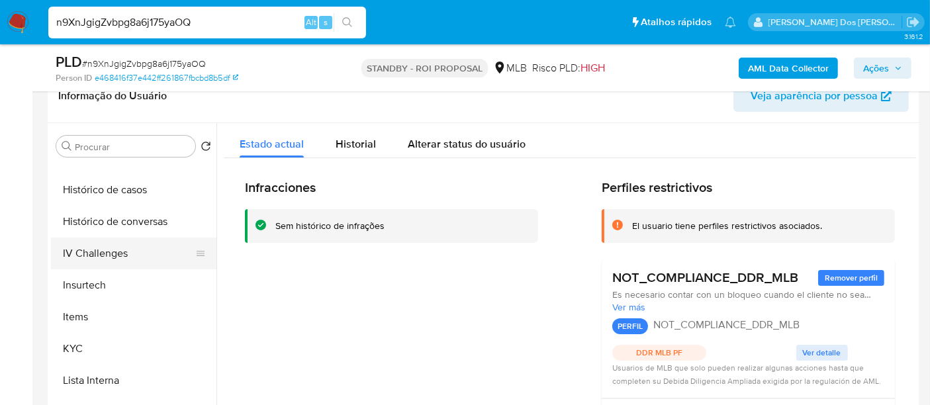
scroll to position [391, 0]
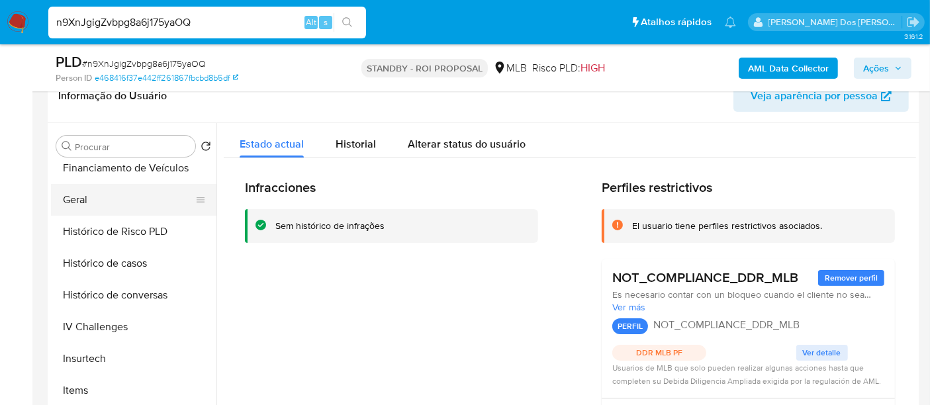
click at [81, 199] on button "Geral" at bounding box center [128, 200] width 155 height 32
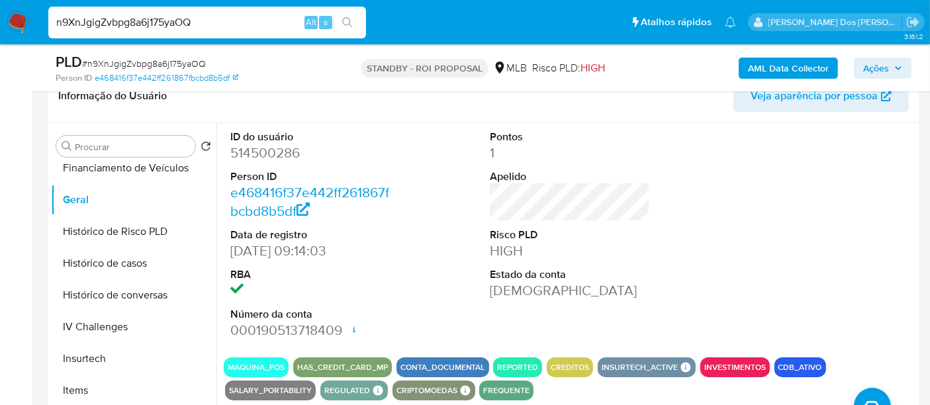
click at [217, 18] on input "n9XnJgigZvbpg8a6j175yaOQ" at bounding box center [207, 22] width 318 height 17
paste input "elB4IiTpE9WphLnGckWCoUjq"
type input "elB4IiTpE9WphLnGckWCoUjq"
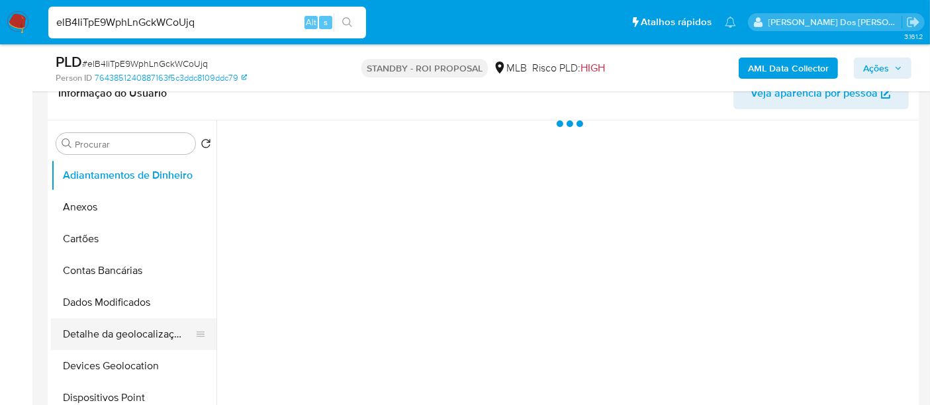
scroll to position [294, 0]
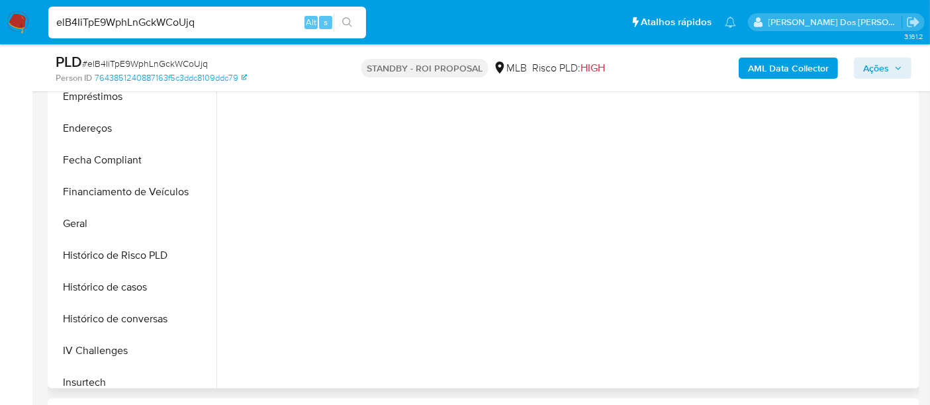
select select "10"
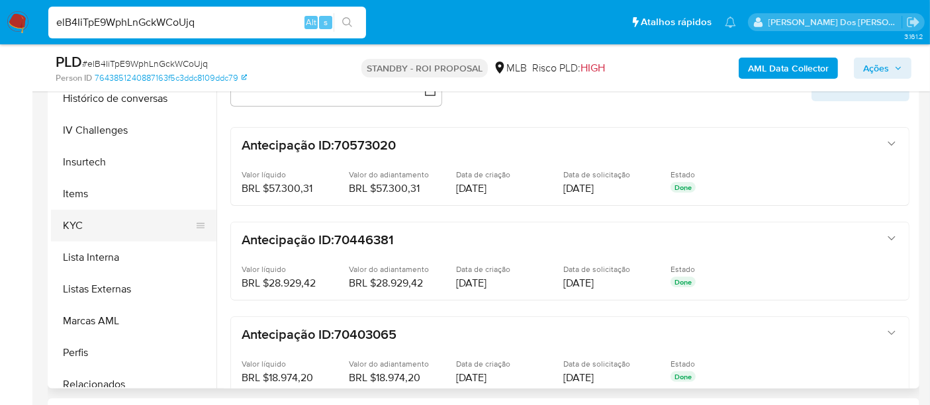
click at [81, 220] on button "KYC" at bounding box center [128, 226] width 155 height 32
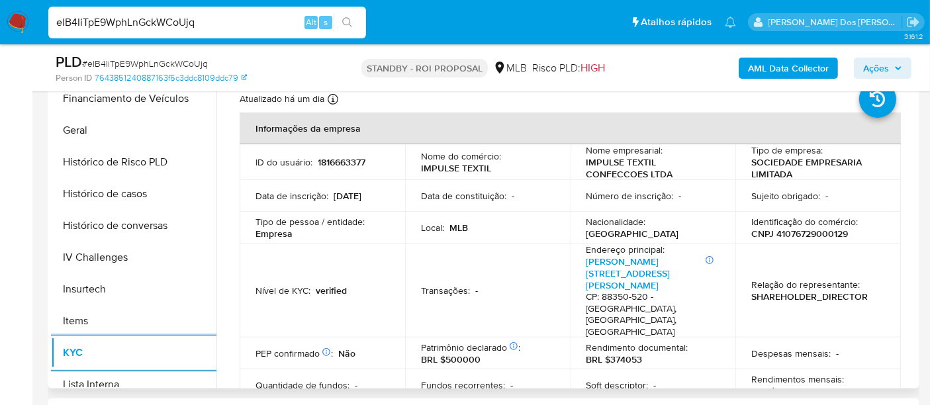
scroll to position [367, 0]
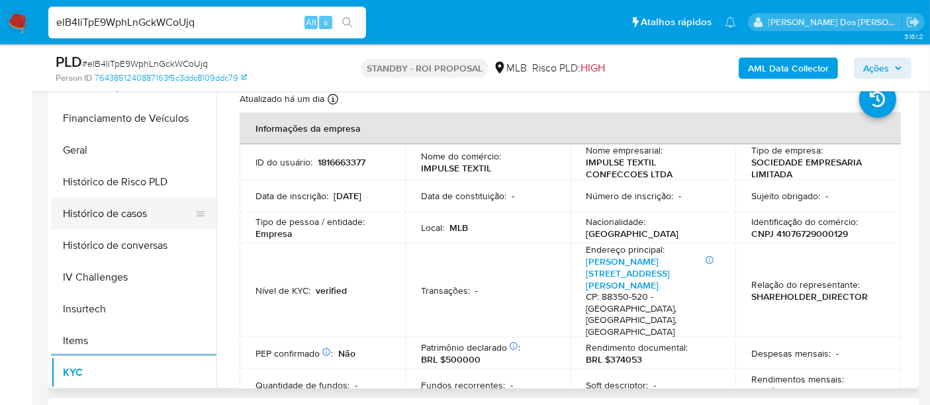
click at [124, 220] on button "Histórico de casos" at bounding box center [128, 214] width 155 height 32
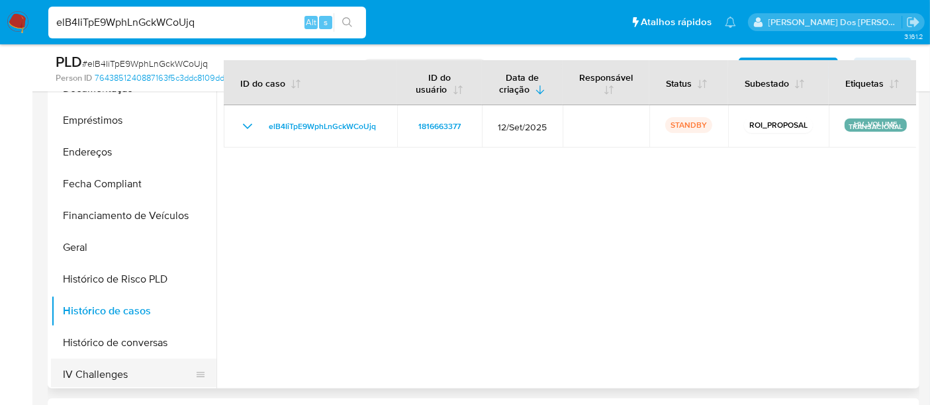
scroll to position [147, 0]
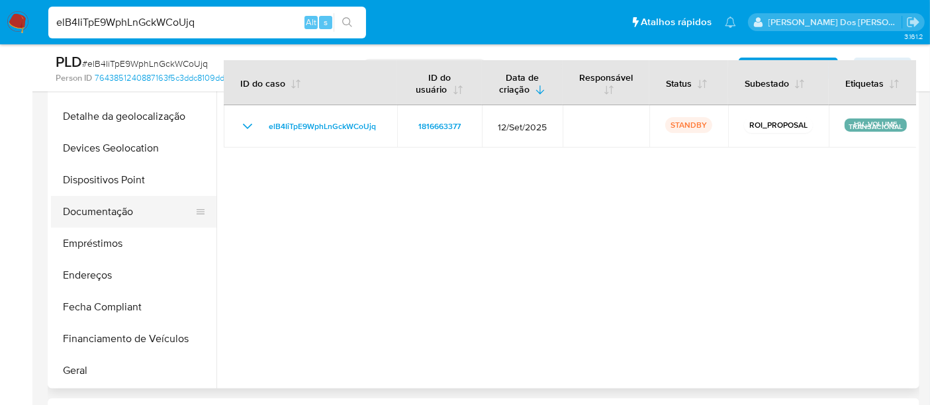
click at [104, 217] on button "Documentação" at bounding box center [128, 212] width 155 height 32
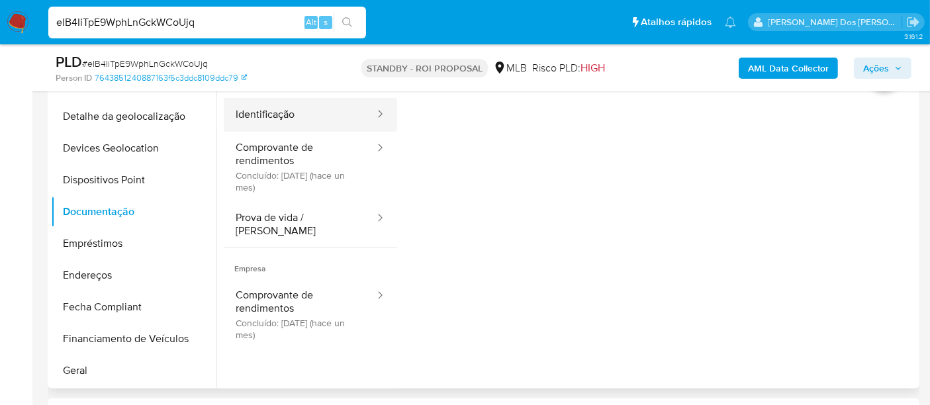
click at [272, 115] on button "Identificação" at bounding box center [300, 115] width 152 height 34
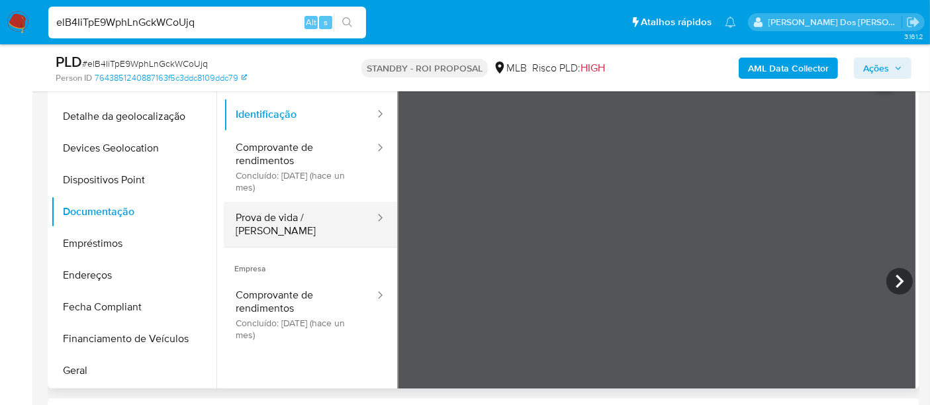
click at [289, 219] on button "Prova de vida / [PERSON_NAME]" at bounding box center [300, 224] width 152 height 45
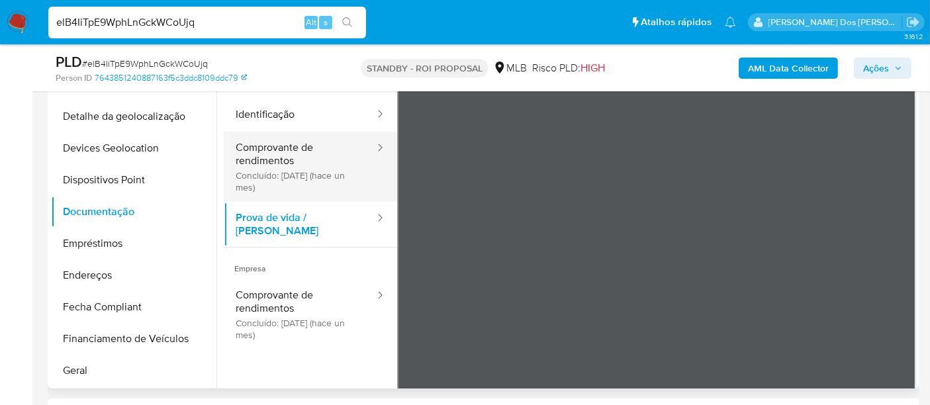
click at [297, 165] on button "Comprovante de rendimentos Concluído: 18/08/2025 (hace un mes)" at bounding box center [300, 167] width 152 height 70
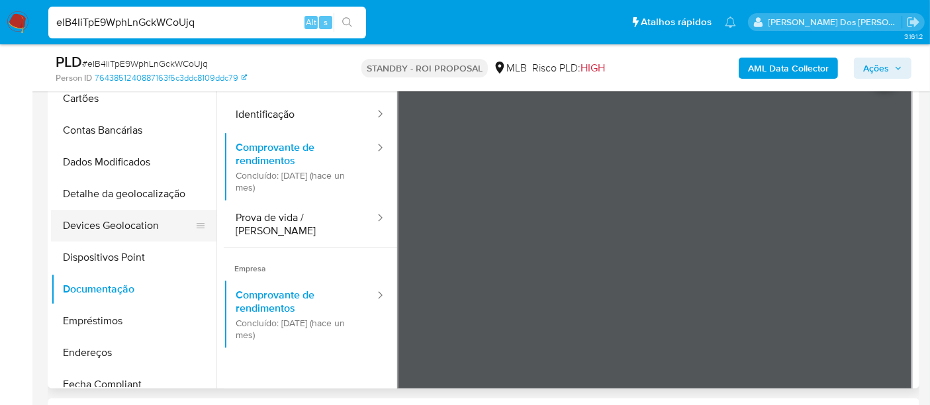
scroll to position [0, 0]
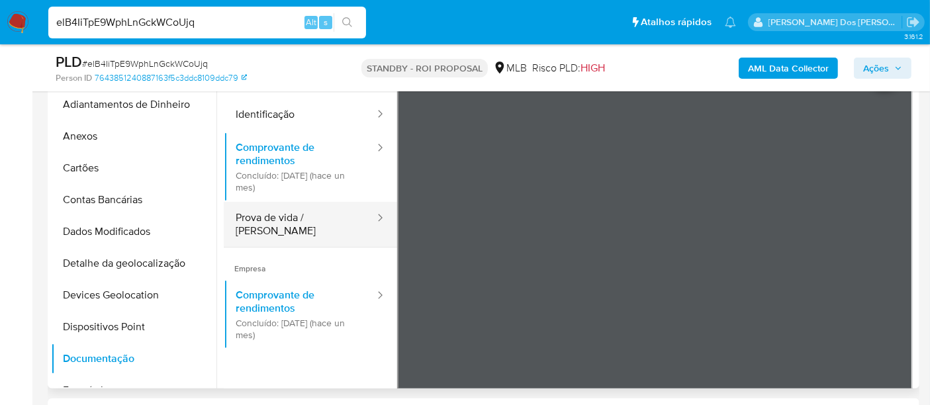
drag, startPoint x: 258, startPoint y: 220, endPoint x: 266, endPoint y: 220, distance: 8.6
click at [258, 220] on button "Prova de vida / [PERSON_NAME]" at bounding box center [300, 224] width 152 height 45
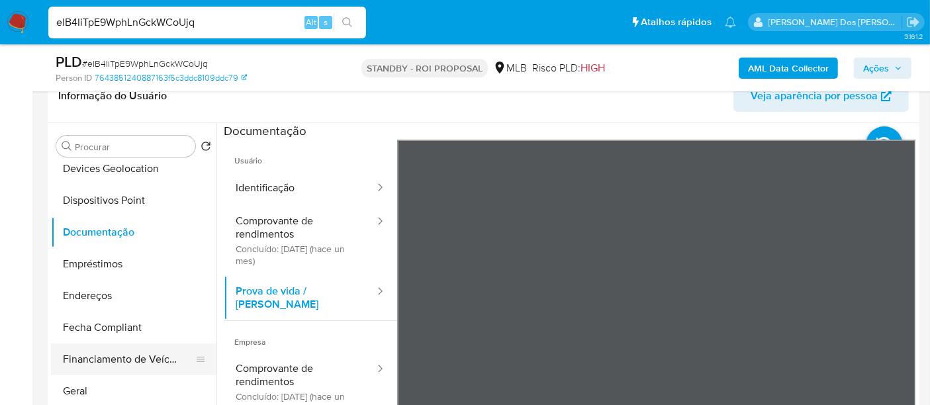
scroll to position [294, 0]
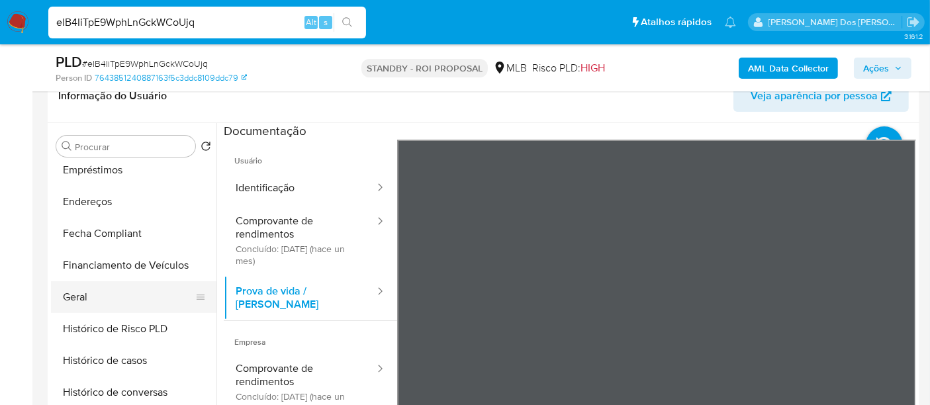
click at [77, 297] on button "Geral" at bounding box center [128, 297] width 155 height 32
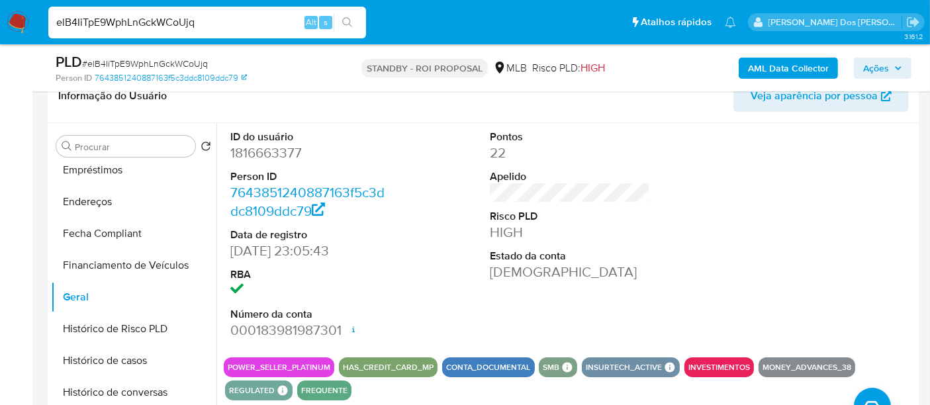
click at [191, 16] on input "elB4IiTpE9WphLnGckWCoUjq" at bounding box center [207, 22] width 318 height 17
paste input "gBFChljr8OViSXNOhzSmcxAa"
type input "gBFChljr8OViSXNOhzSmcxAa"
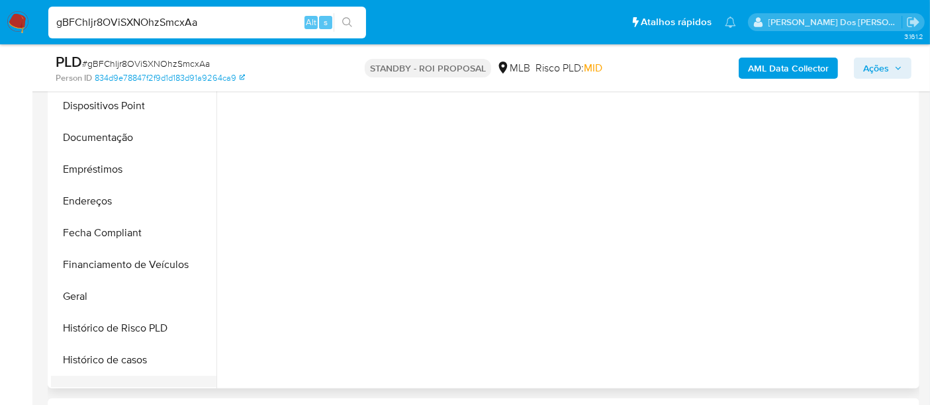
scroll to position [367, 0]
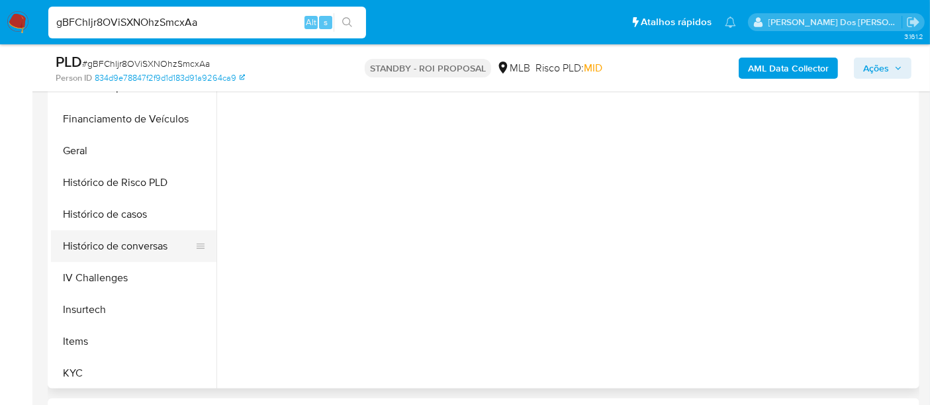
select select "10"
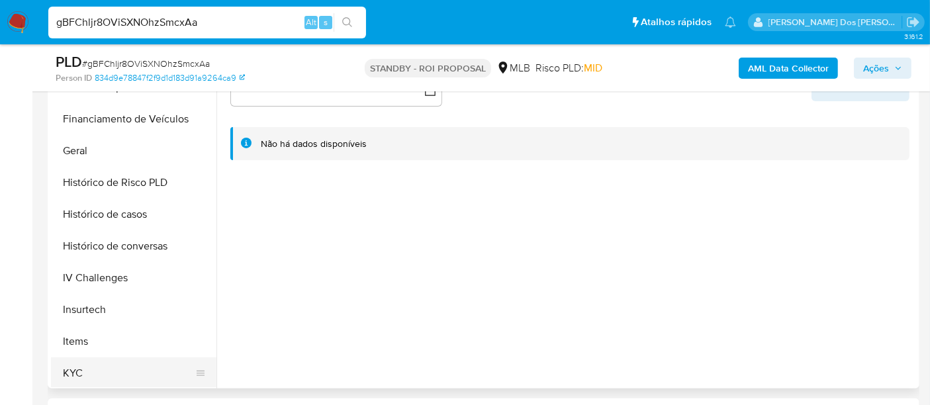
click at [78, 367] on button "KYC" at bounding box center [128, 373] width 155 height 32
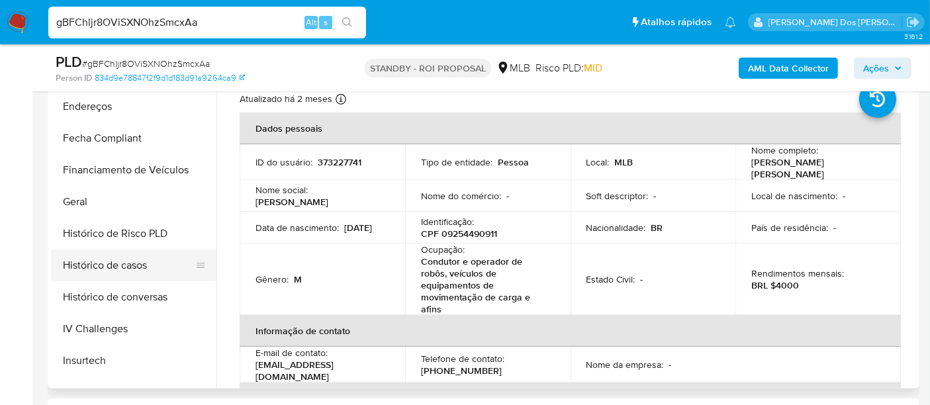
scroll to position [293, 0]
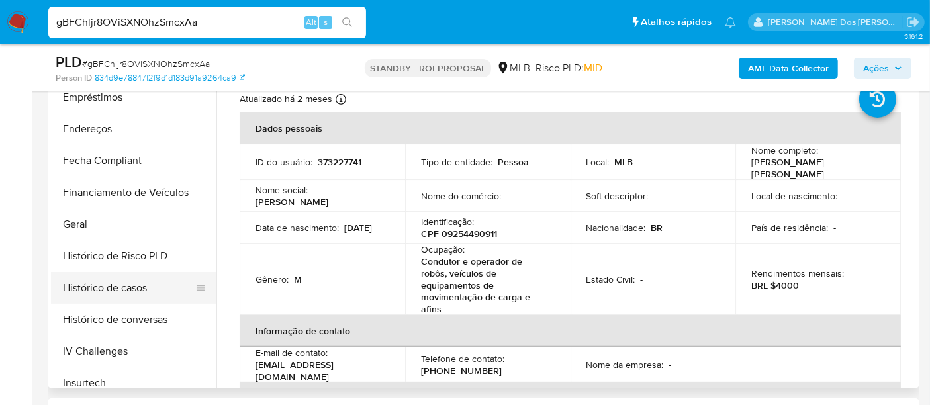
click at [132, 290] on button "Histórico de casos" at bounding box center [128, 288] width 155 height 32
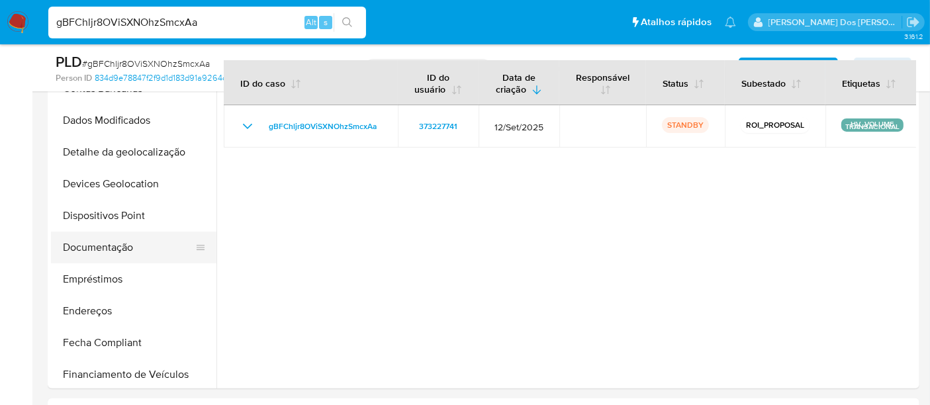
scroll to position [73, 0]
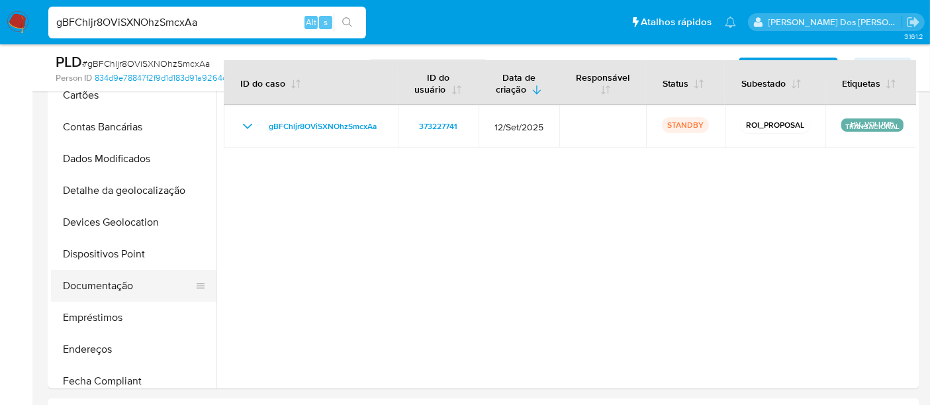
click at [134, 285] on button "Documentação" at bounding box center [128, 286] width 155 height 32
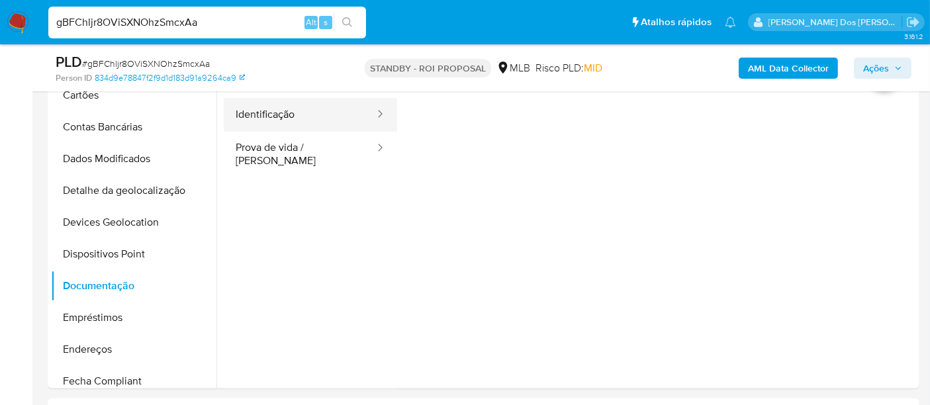
click at [283, 111] on button "Identificação" at bounding box center [300, 115] width 152 height 34
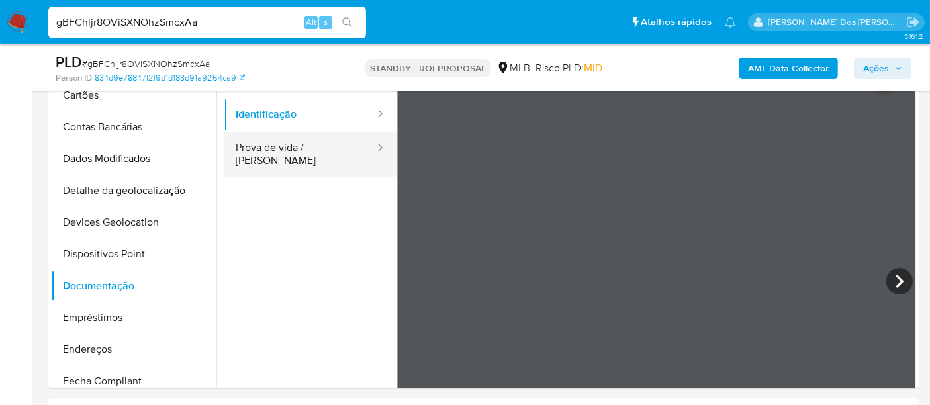
click at [292, 145] on button "Prova de vida / [PERSON_NAME]" at bounding box center [300, 154] width 152 height 45
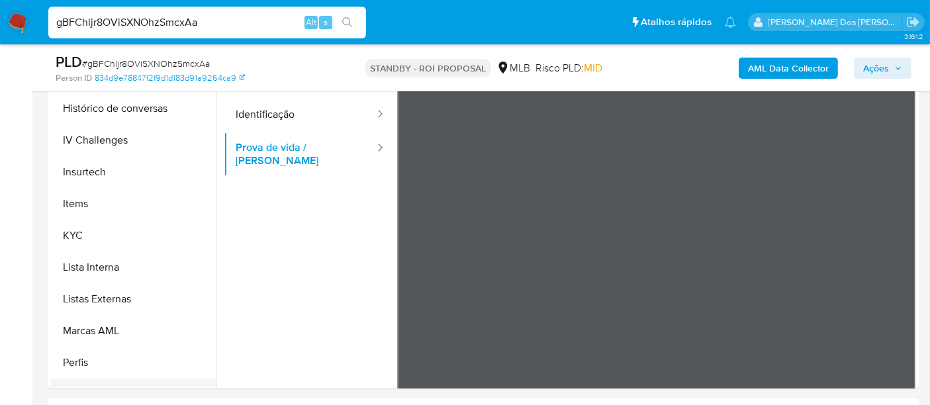
scroll to position [588, 0]
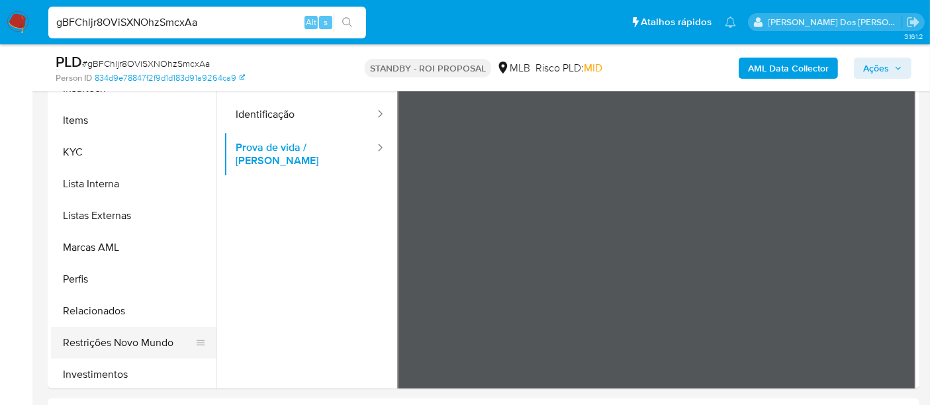
click at [134, 346] on button "Restrições Novo Mundo" at bounding box center [128, 343] width 155 height 32
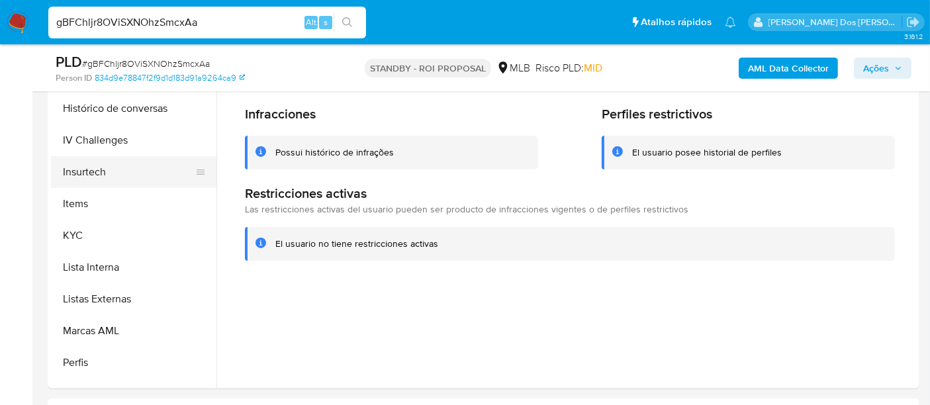
scroll to position [367, 0]
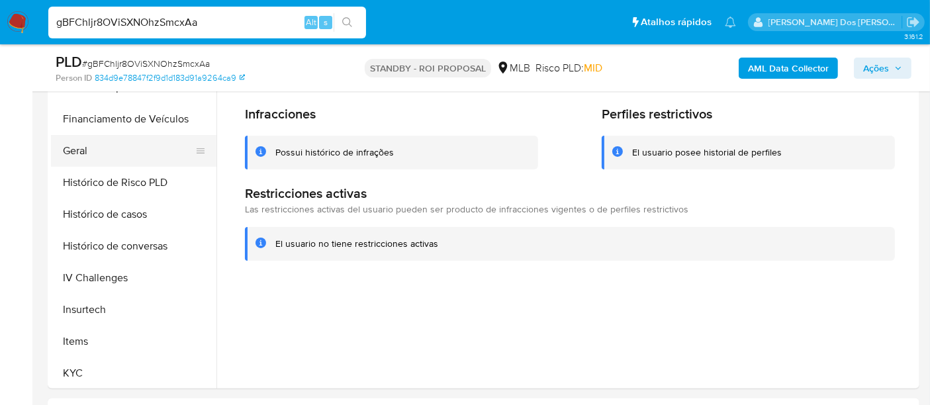
click at [79, 154] on button "Geral" at bounding box center [128, 151] width 155 height 32
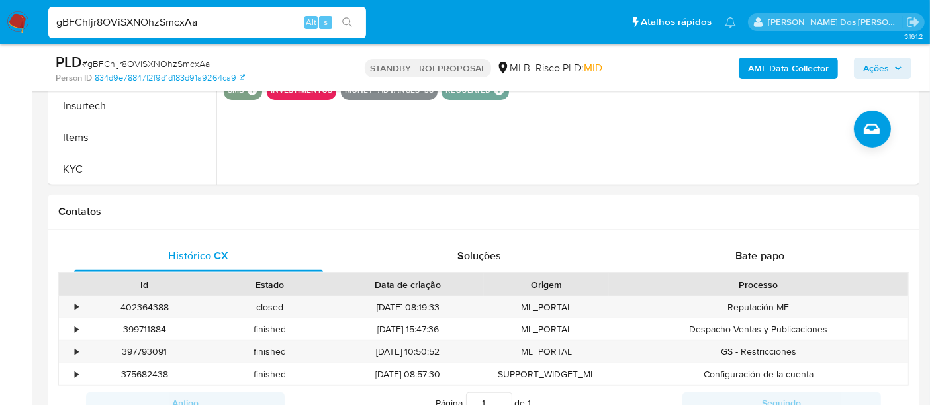
scroll to position [588, 0]
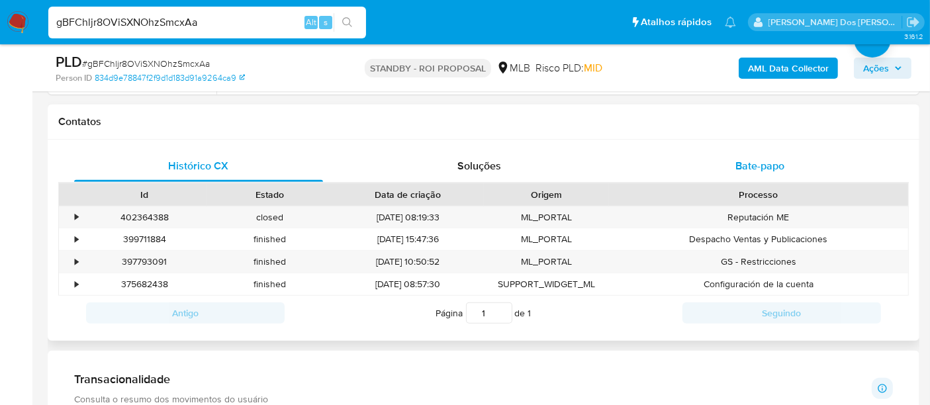
click at [756, 166] on span "Bate-papo" at bounding box center [759, 165] width 49 height 15
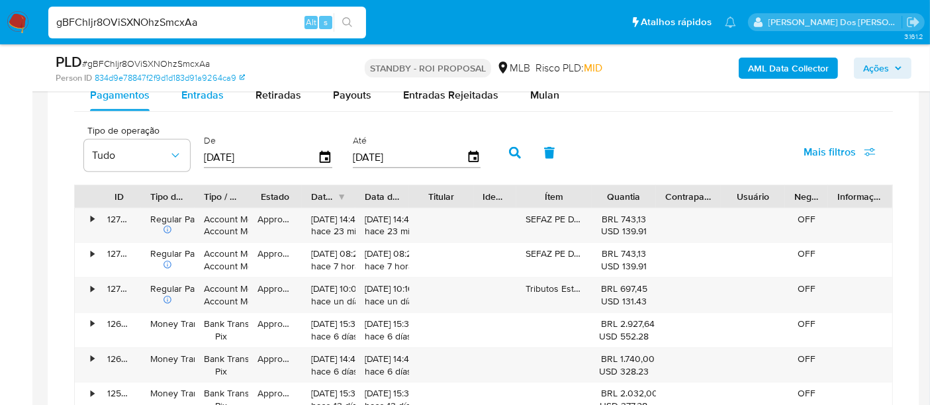
scroll to position [1029, 0]
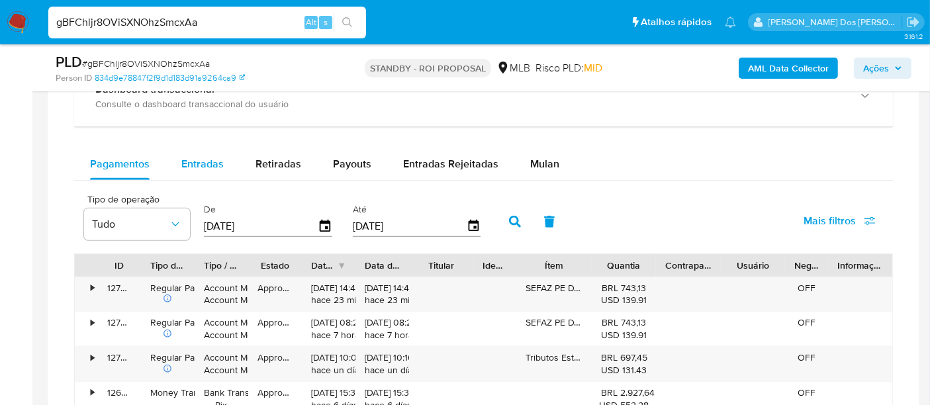
click at [209, 165] on span "Entradas" at bounding box center [202, 163] width 42 height 15
select select "10"
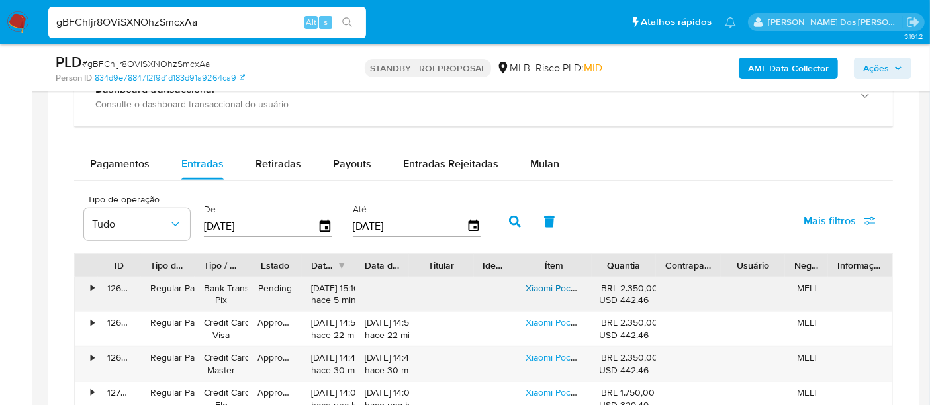
click at [535, 288] on link "Xiaomi Poco X7 Pro 512gb 12gb Ram Cor Preto" at bounding box center [621, 287] width 191 height 13
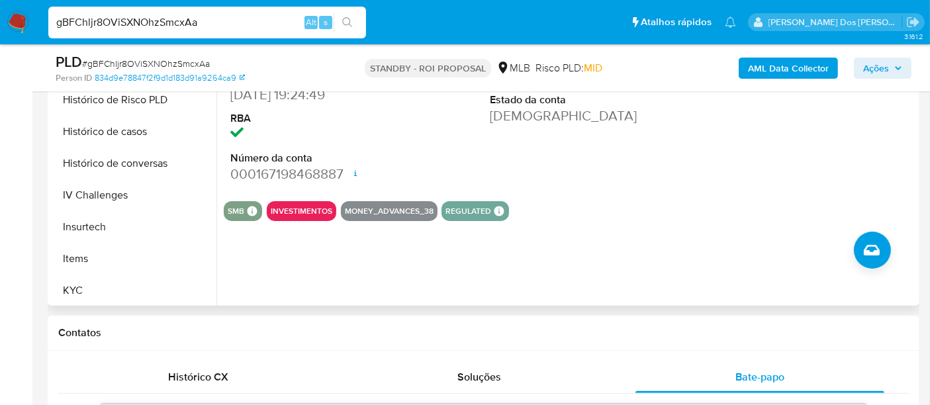
scroll to position [220, 0]
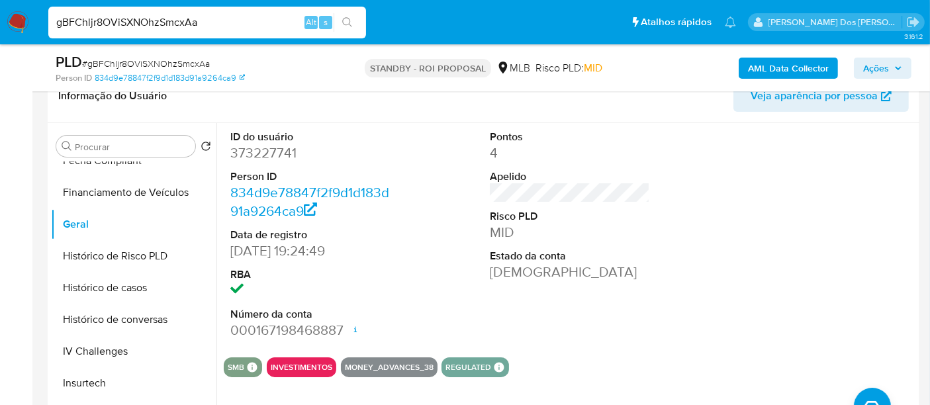
click at [167, 19] on input "gBFChljr8OViSXNOhzSmcxAa" at bounding box center [207, 22] width 318 height 17
paste input "Ym1puBJKOJV712j2YIVLzJor"
type input "Ym1puBJKOJV712j2YIVLzJor"
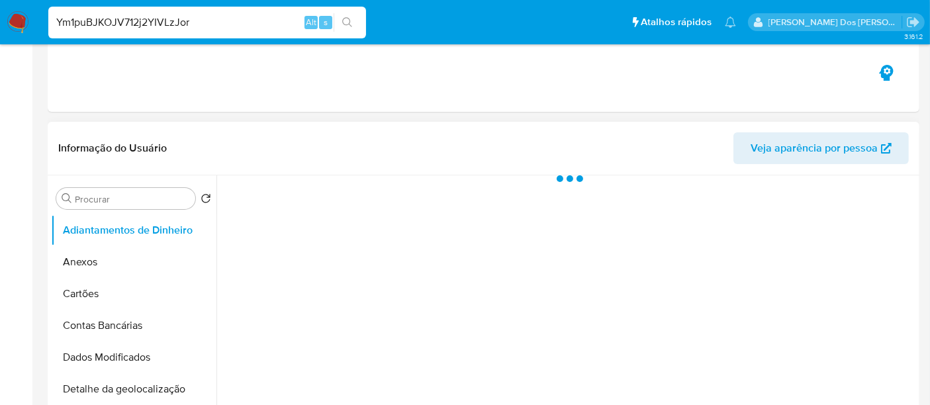
scroll to position [367, 0]
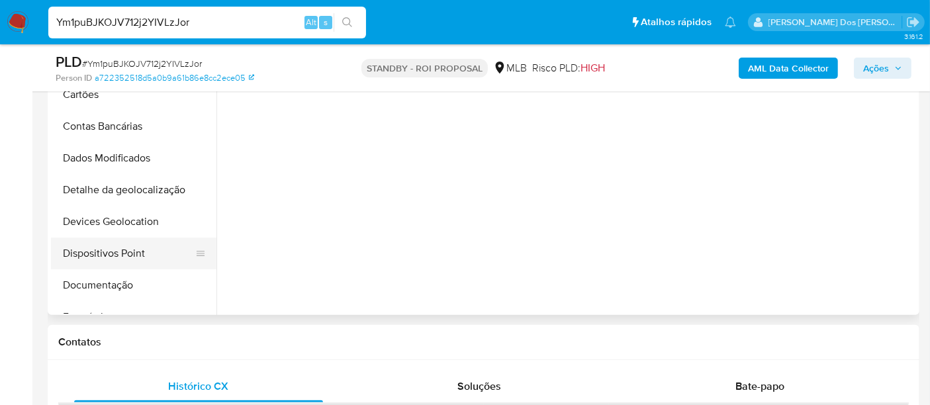
select select "10"
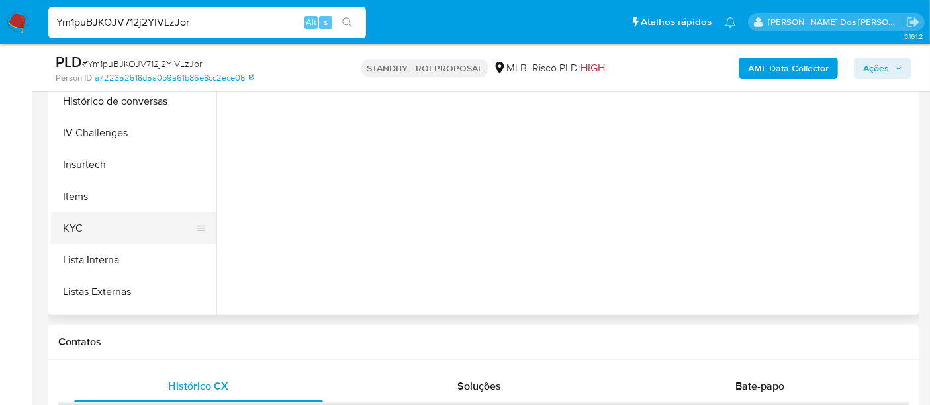
scroll to position [441, 0]
click at [77, 224] on button "KYC" at bounding box center [128, 226] width 155 height 32
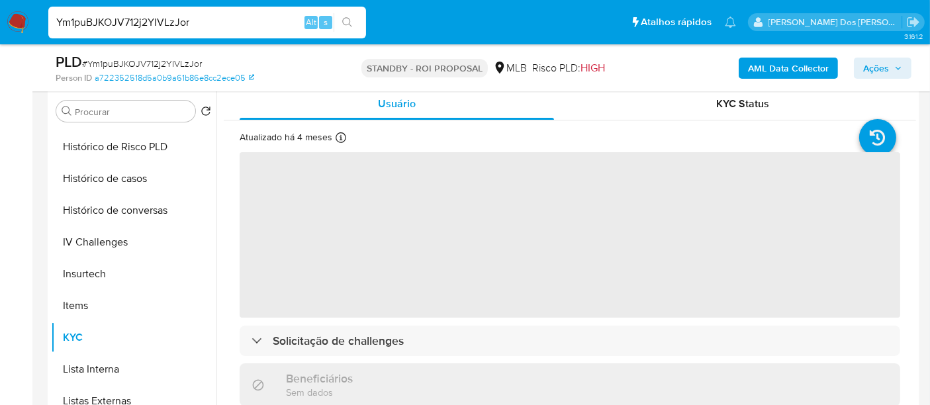
scroll to position [220, 0]
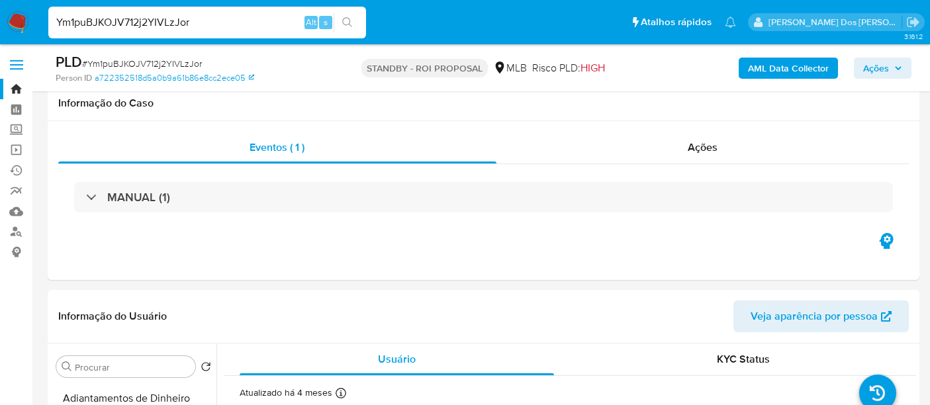
select select "10"
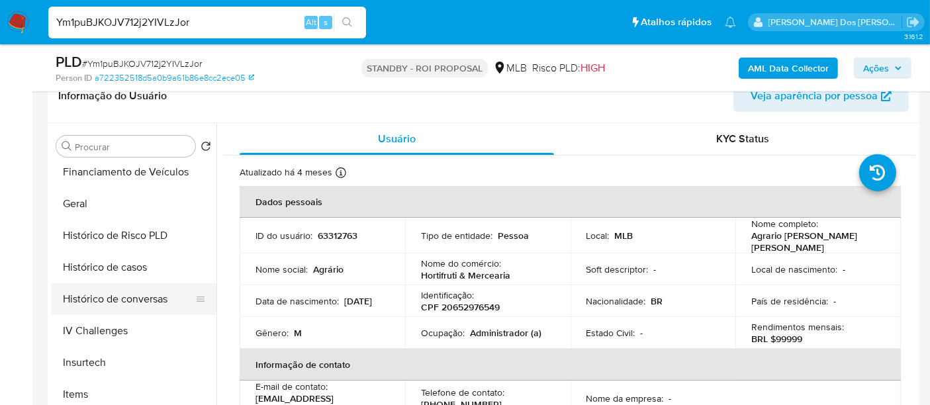
scroll to position [367, 0]
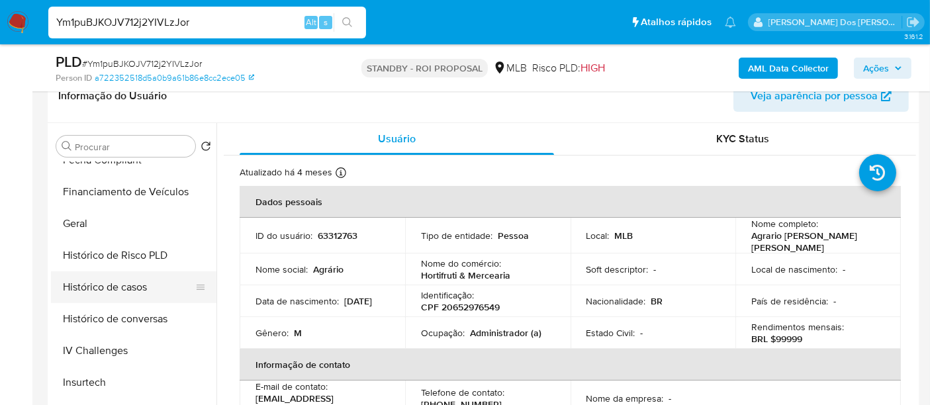
click at [122, 287] on button "Histórico de casos" at bounding box center [128, 287] width 155 height 32
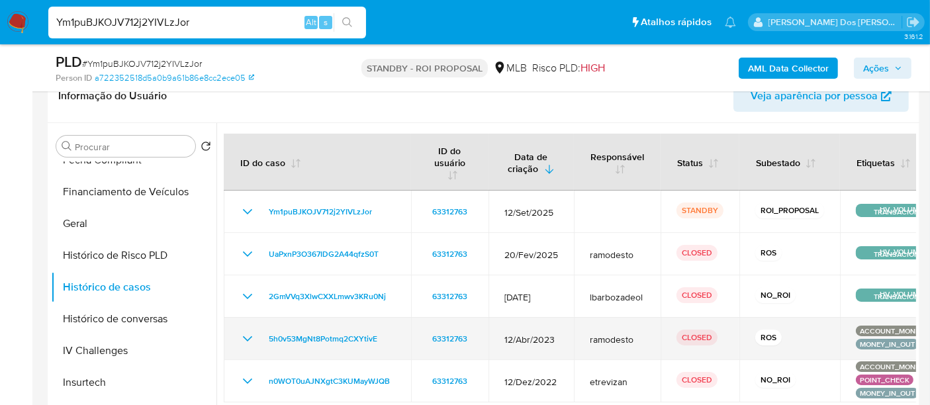
scroll to position [294, 0]
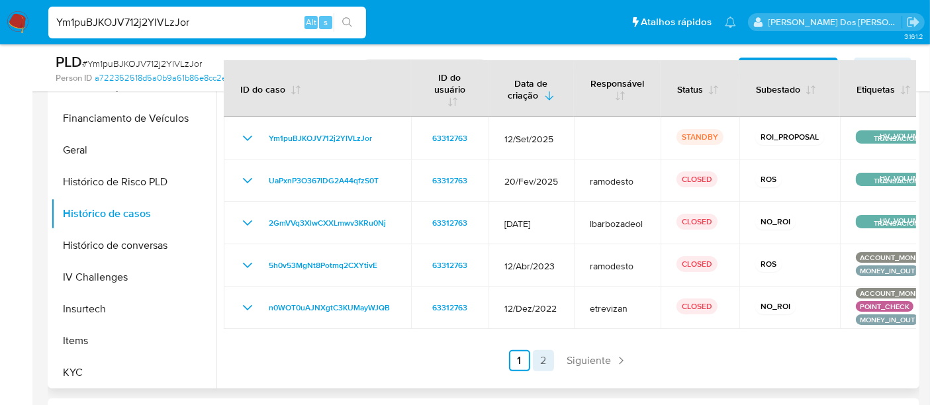
click at [539, 355] on link "2" at bounding box center [543, 360] width 21 height 21
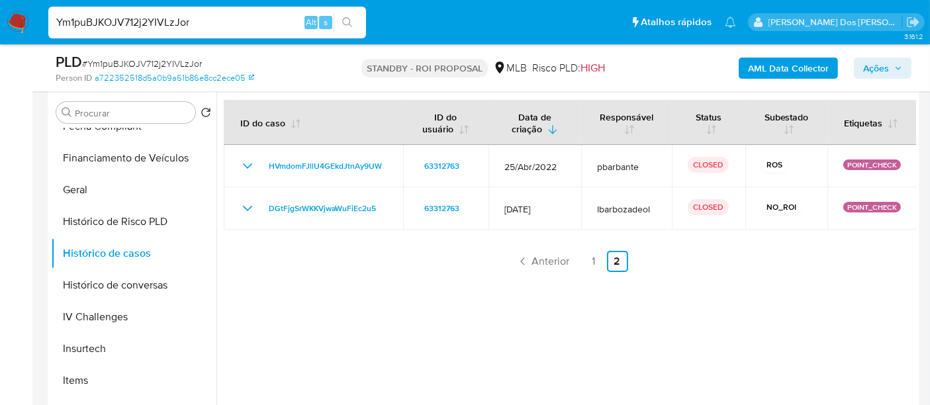
scroll to position [220, 0]
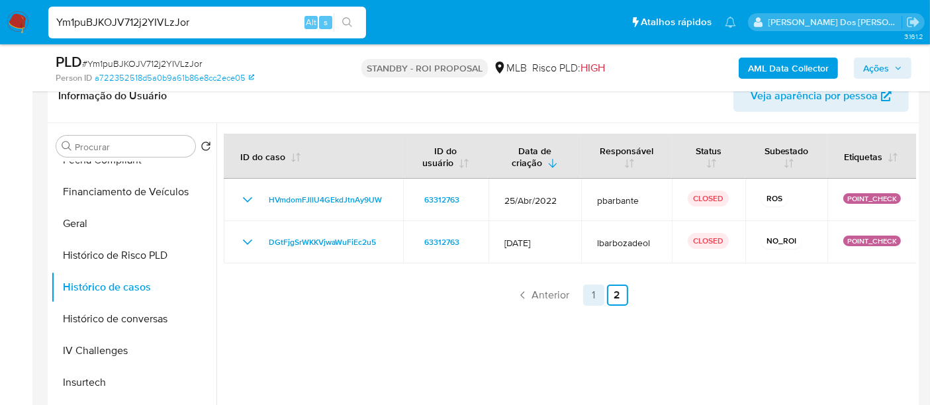
click at [590, 298] on link "1" at bounding box center [593, 295] width 21 height 21
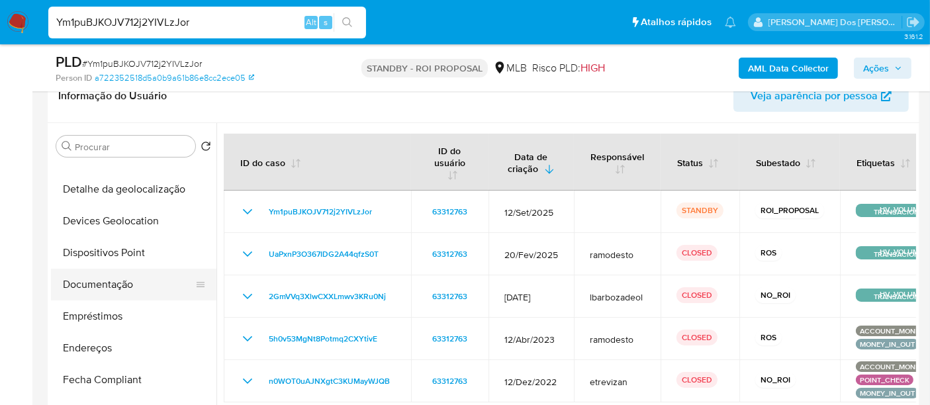
scroll to position [147, 0]
click at [110, 283] on button "Documentação" at bounding box center [128, 285] width 155 height 32
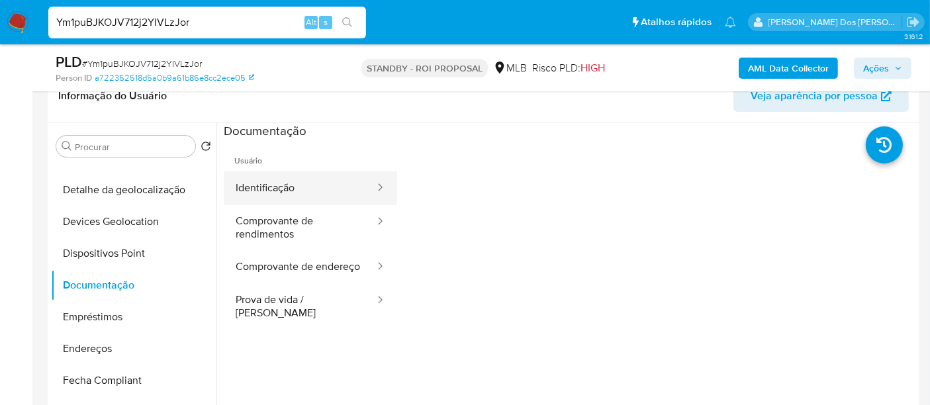
click at [276, 190] on button "Identificação" at bounding box center [300, 188] width 152 height 34
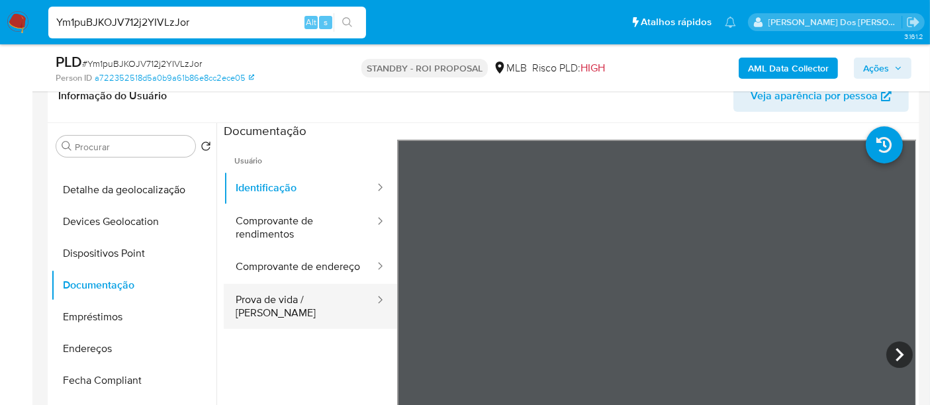
click at [279, 307] on button "Prova de vida / [PERSON_NAME]" at bounding box center [300, 306] width 152 height 45
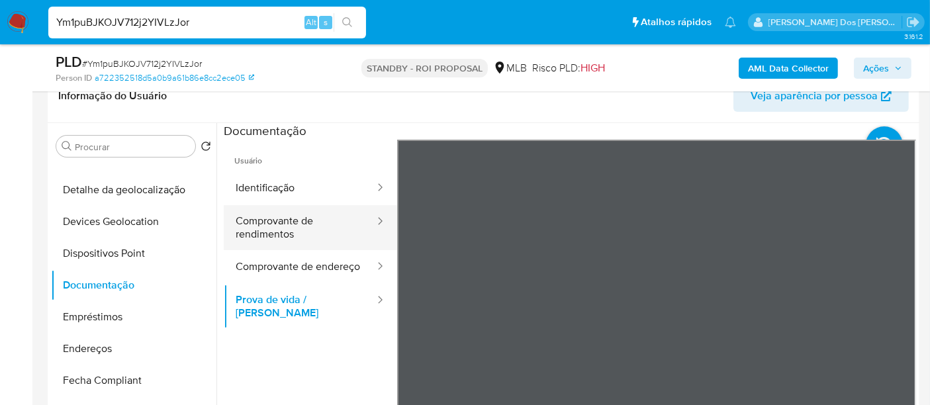
click at [271, 228] on button "Comprovante de rendimentos" at bounding box center [300, 227] width 152 height 45
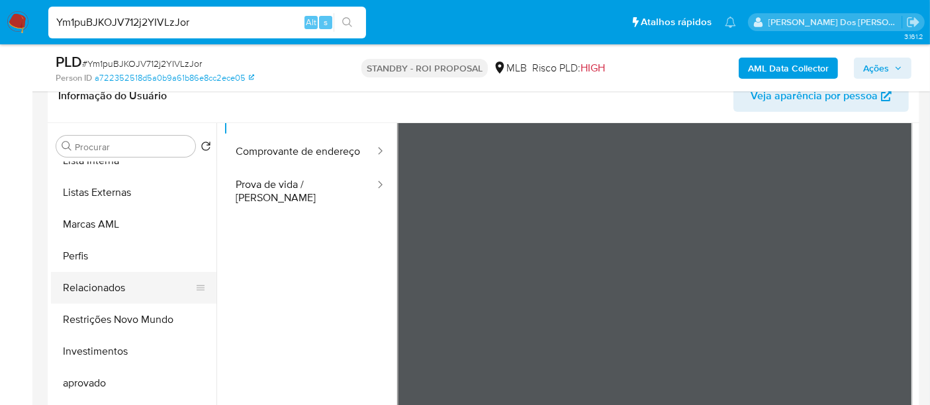
scroll to position [686, 0]
click at [125, 314] on button "Restrições Novo Mundo" at bounding box center [128, 319] width 155 height 32
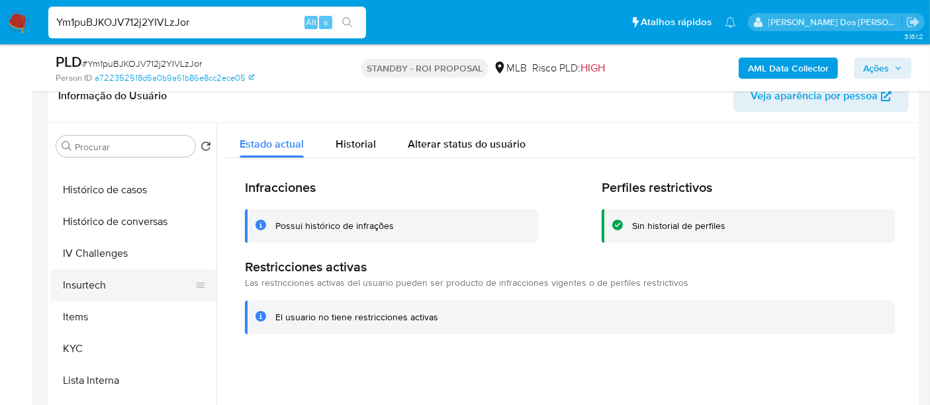
scroll to position [318, 0]
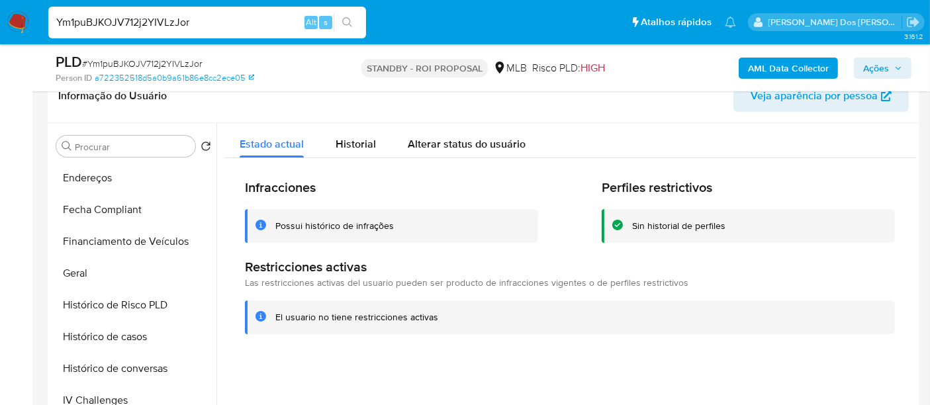
click at [87, 267] on button "Geral" at bounding box center [133, 274] width 165 height 32
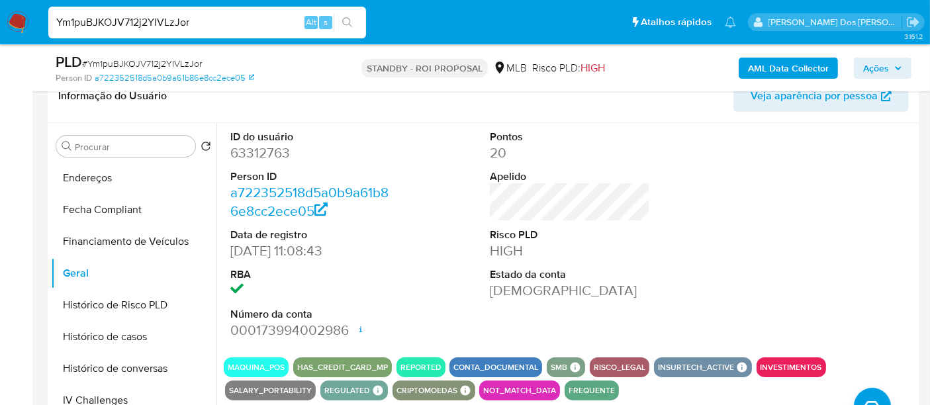
click at [197, 26] on input "Ym1puBJKOJV712j2YIVLzJor" at bounding box center [207, 22] width 318 height 17
type input "msaluha@yahoo.com"
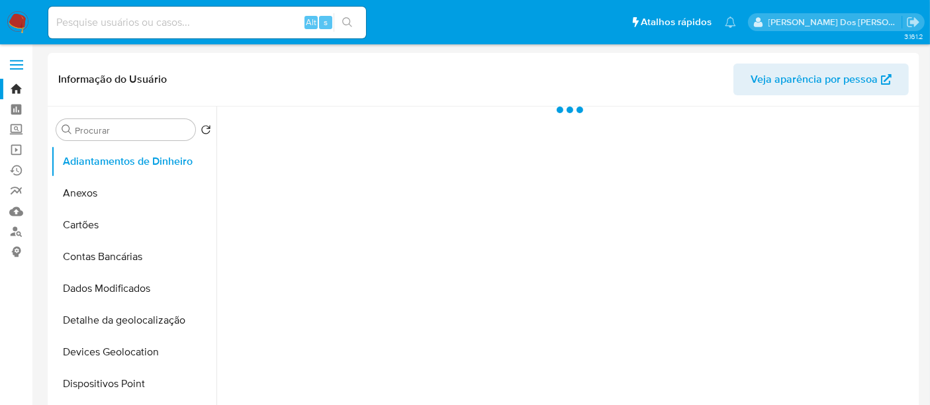
select select "10"
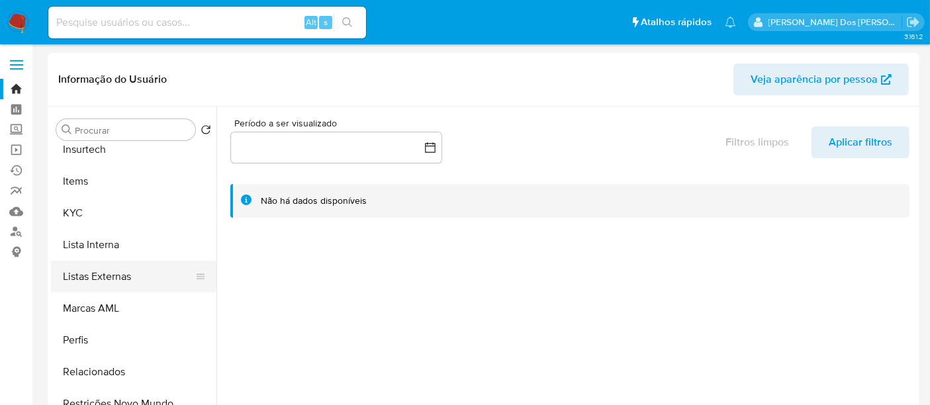
scroll to position [588, 0]
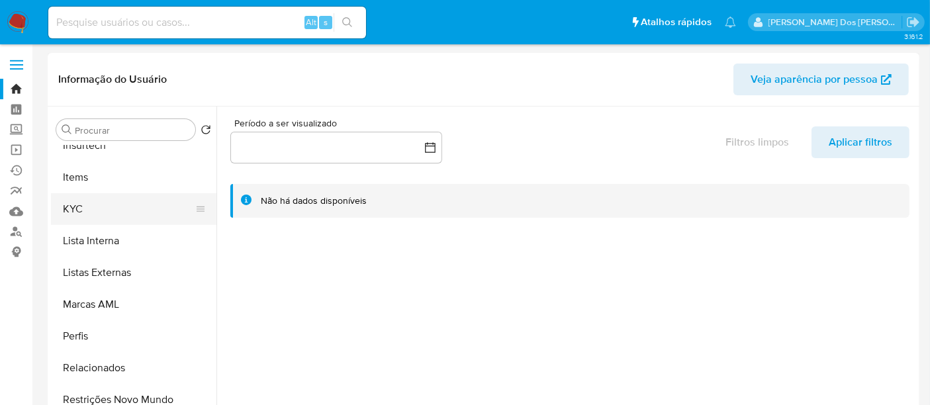
click at [75, 214] on button "KYC" at bounding box center [128, 209] width 155 height 32
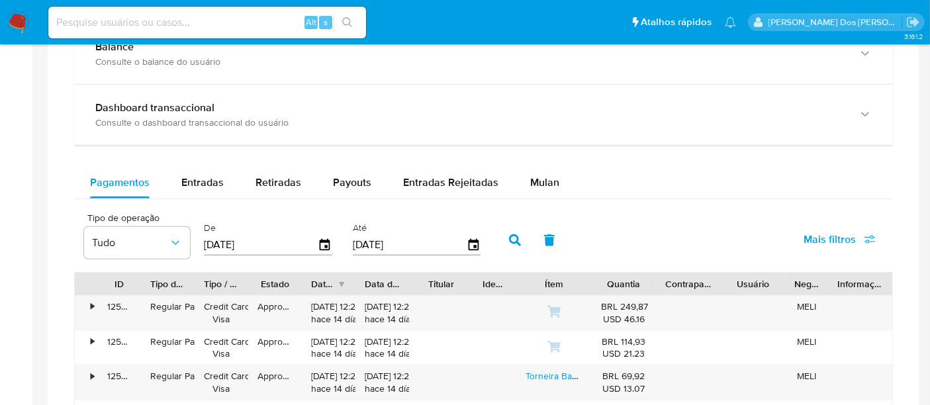
scroll to position [809, 0]
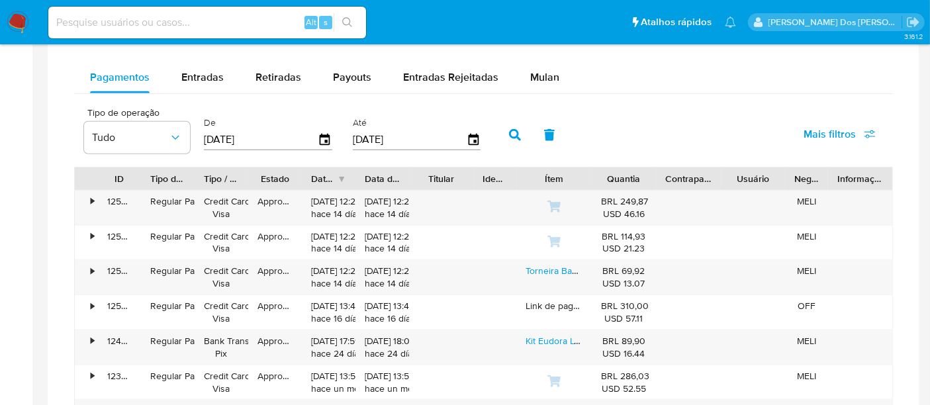
click at [210, 27] on input at bounding box center [207, 22] width 318 height 17
type input "simonelopes0610@gmail.com"
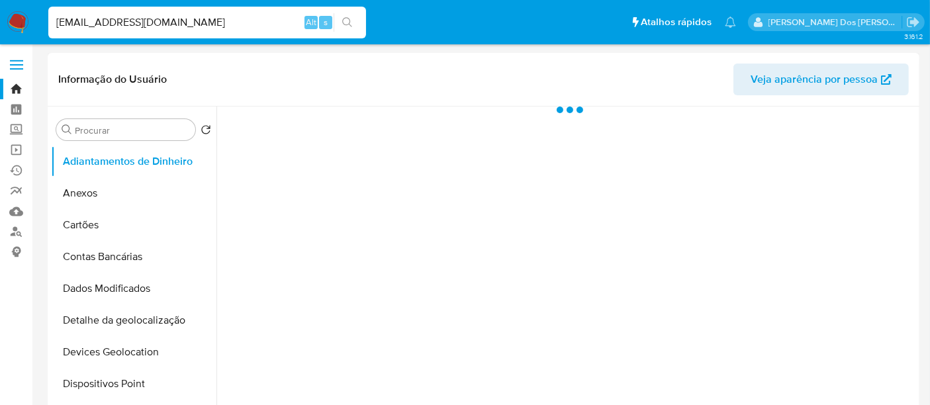
select select "10"
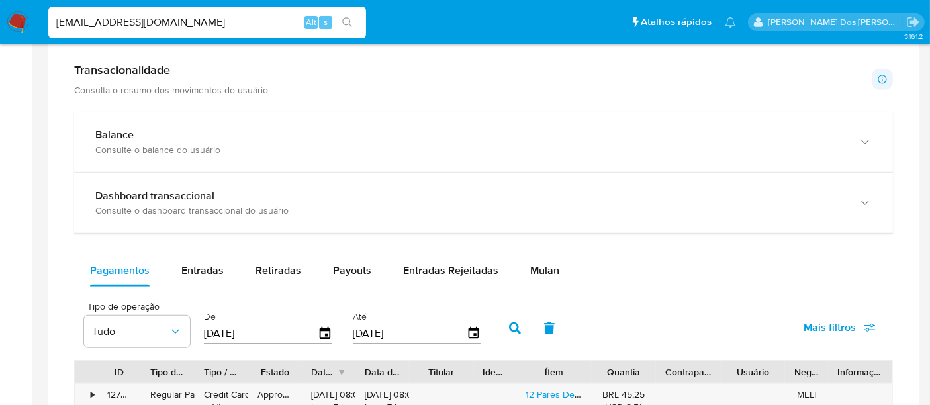
scroll to position [882, 0]
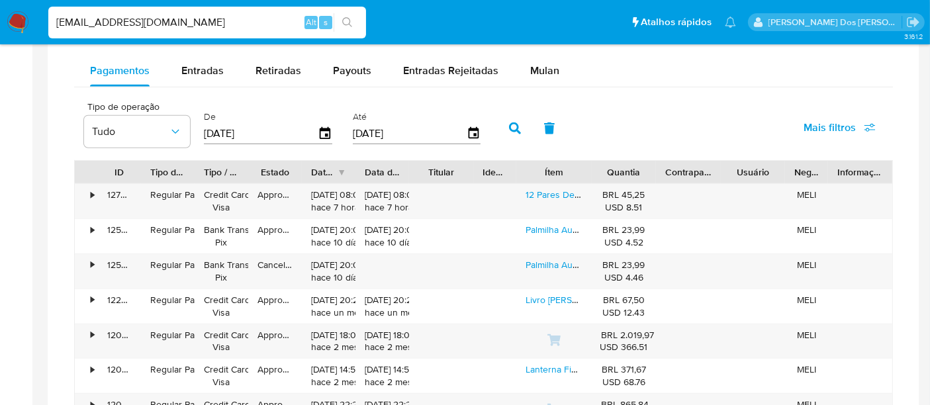
click at [228, 24] on input "simonelopes0610@gmail.com" at bounding box center [207, 22] width 318 height 17
type input "renatolopesfilho1011@gmail.com"
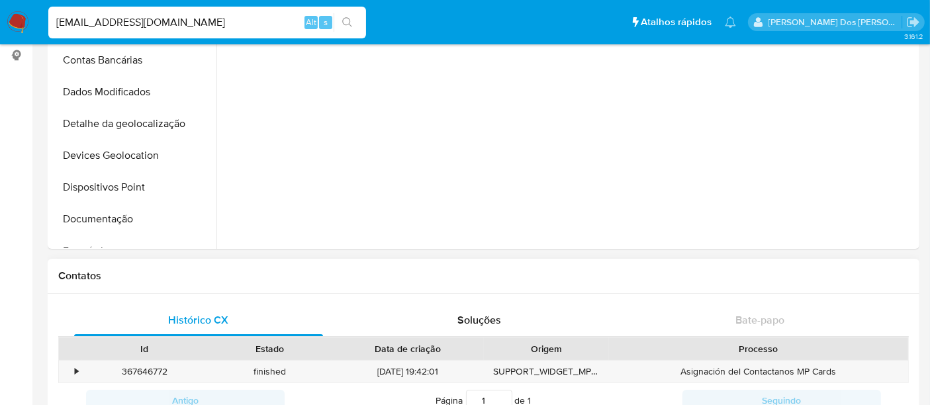
scroll to position [367, 0]
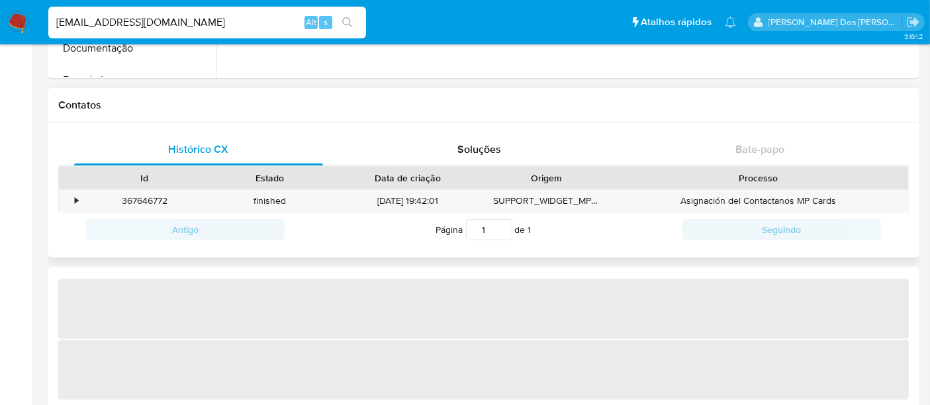
select select "10"
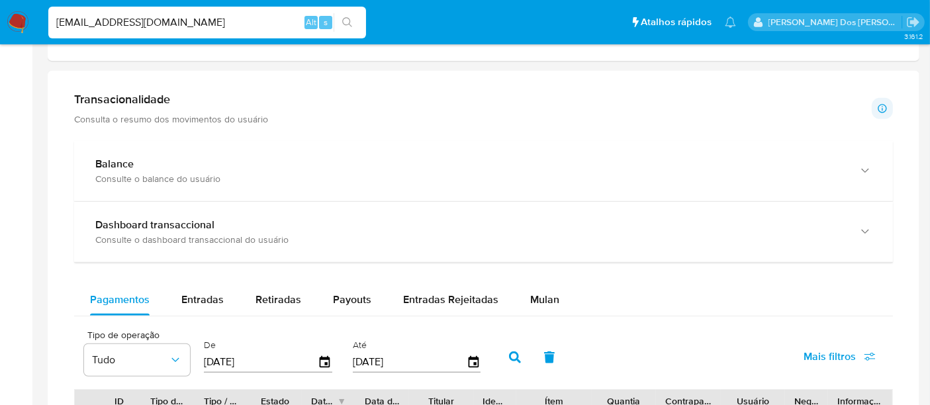
scroll to position [514, 0]
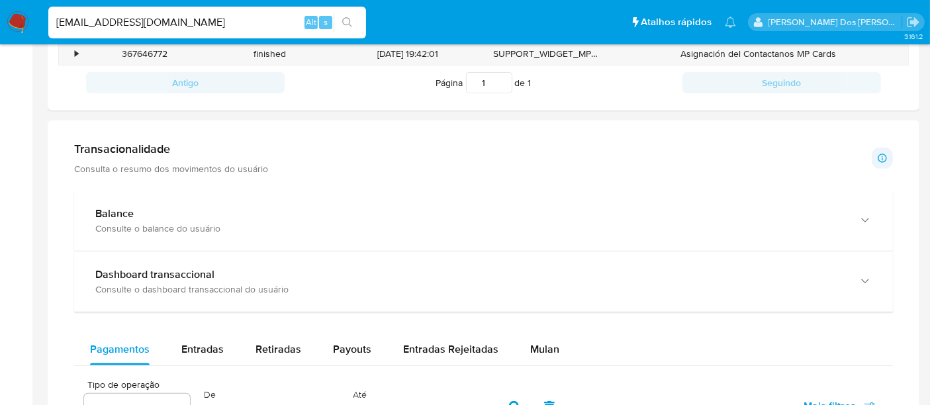
click at [192, 24] on input "renatolopesfilho1011@gmail.com" at bounding box center [207, 22] width 318 height 17
paste input "SwuFvrF2K3HY9qTbPrC7IRtv"
type input "SwuFvrF2K3HY9qTbPrC7IRtv"
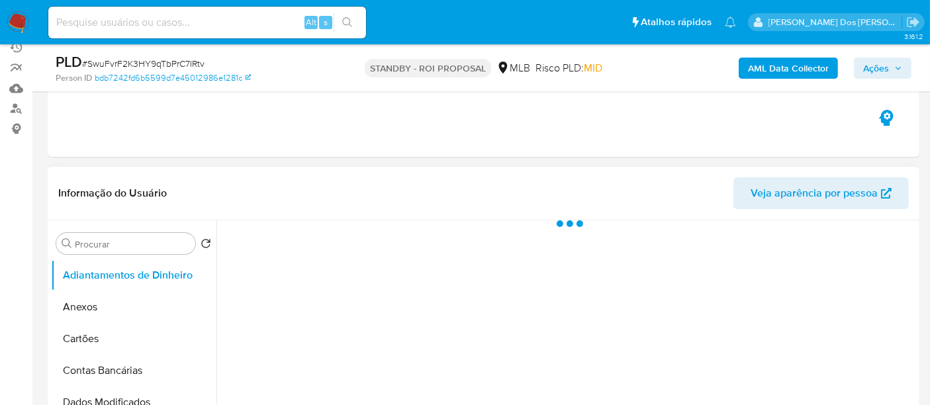
scroll to position [220, 0]
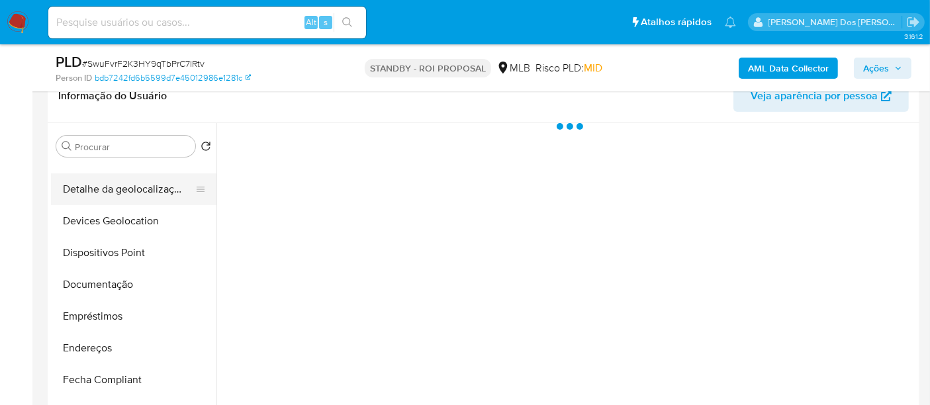
select select "10"
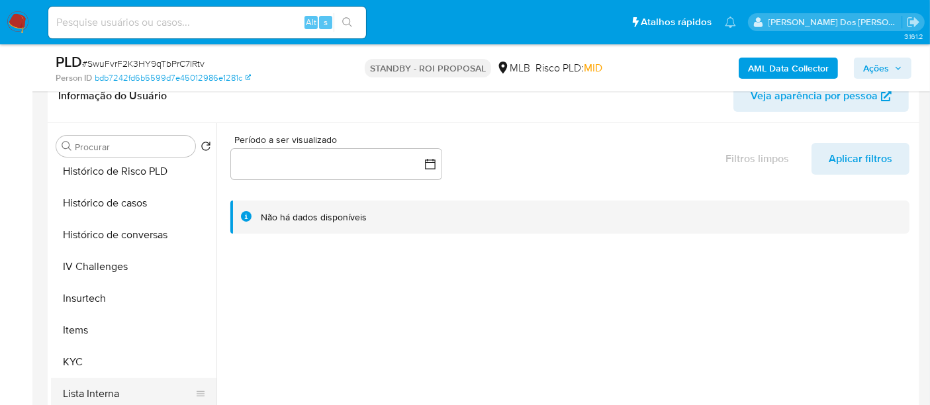
scroll to position [588, 0]
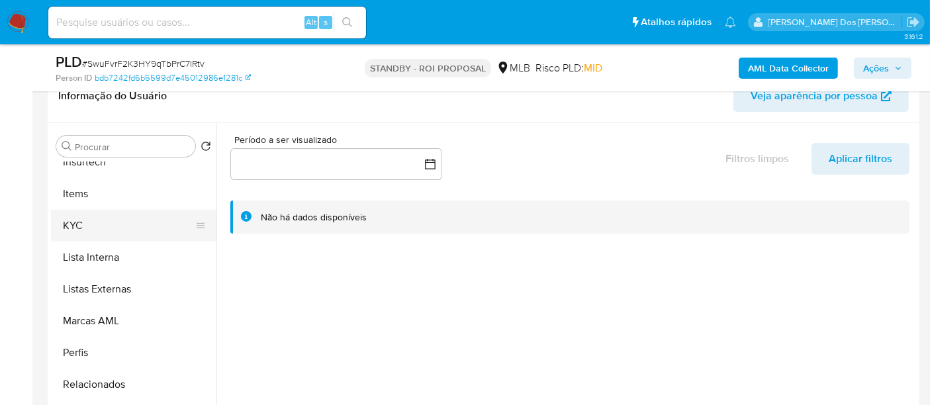
click at [77, 228] on button "KYC" at bounding box center [128, 226] width 155 height 32
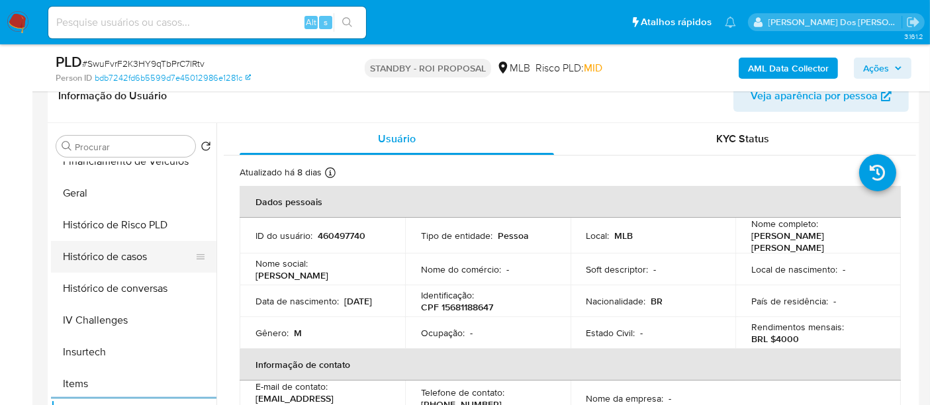
scroll to position [367, 0]
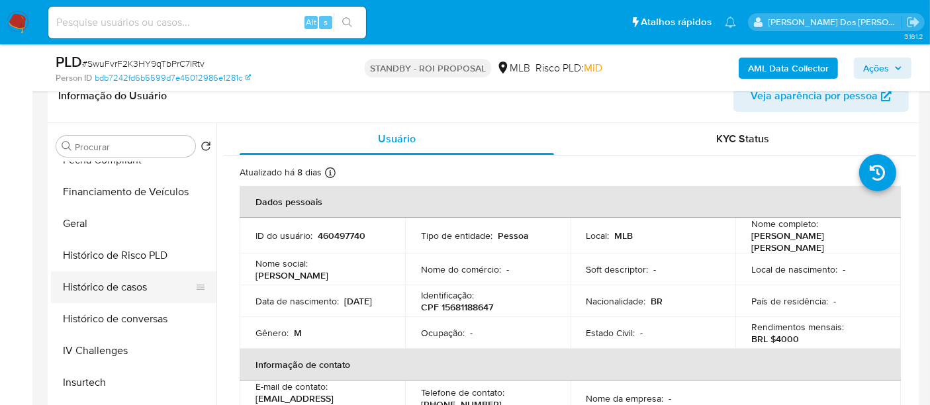
click at [107, 285] on button "Histórico de casos" at bounding box center [128, 287] width 155 height 32
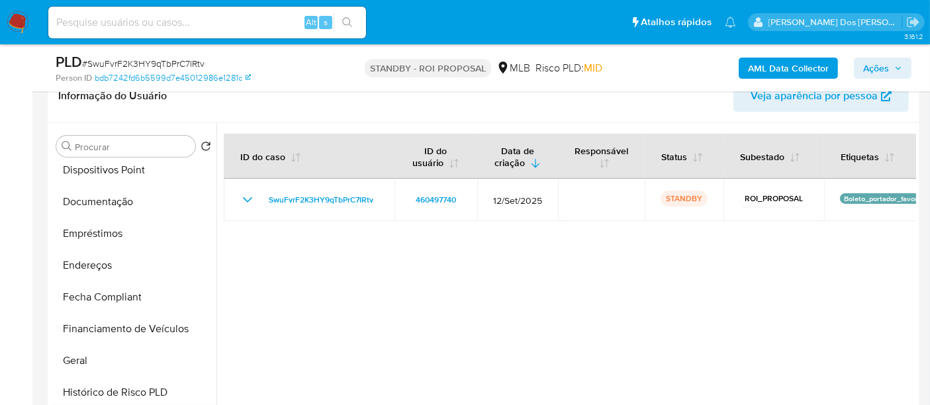
scroll to position [220, 0]
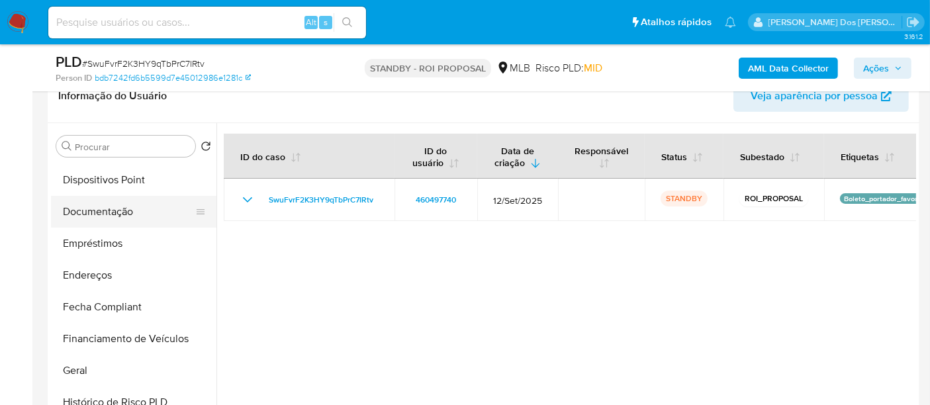
click at [118, 209] on button "Documentação" at bounding box center [128, 212] width 155 height 32
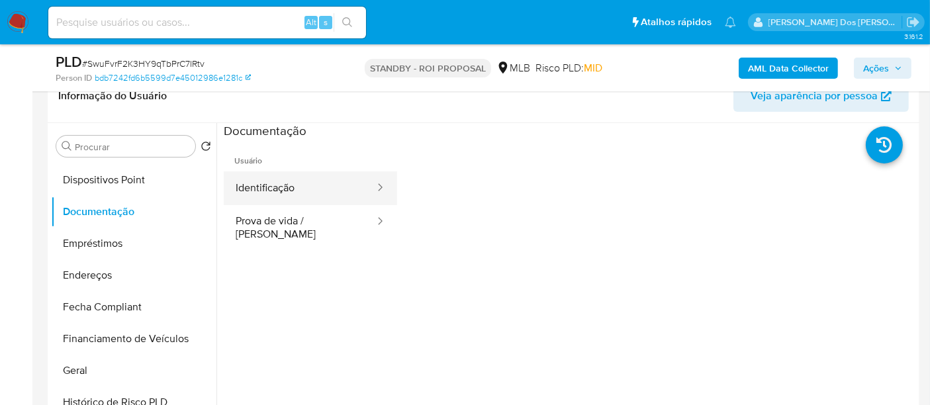
click at [295, 182] on button "Identificação" at bounding box center [300, 188] width 152 height 34
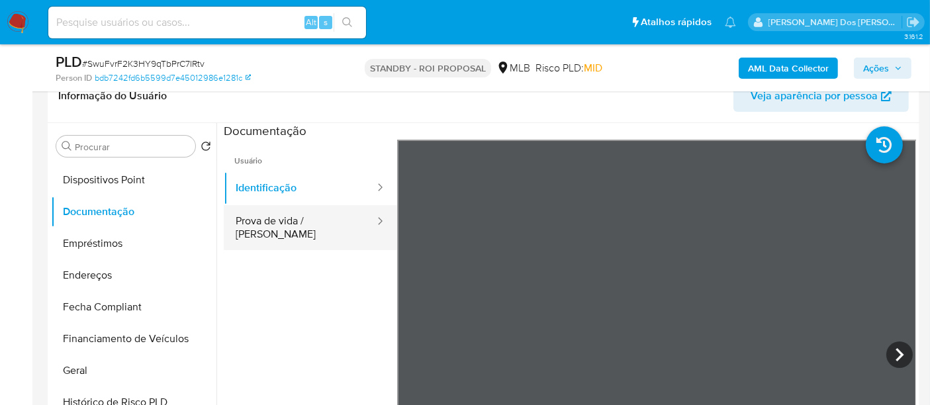
click at [329, 232] on button "Prova de vida / [PERSON_NAME]" at bounding box center [300, 227] width 152 height 45
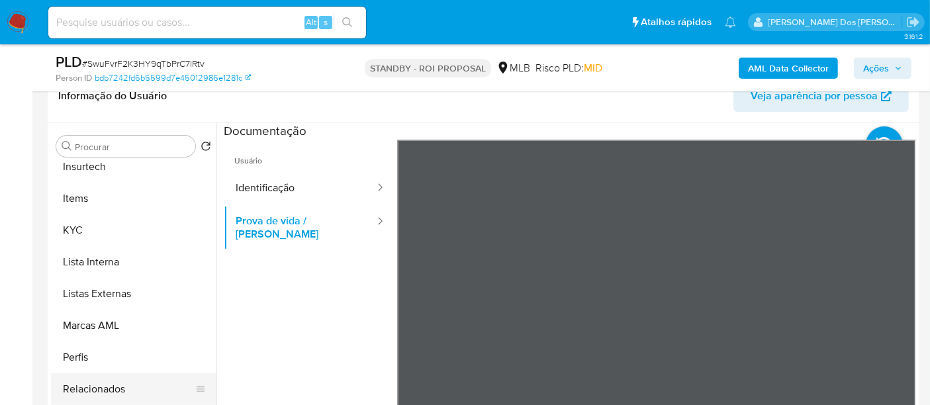
scroll to position [662, 0]
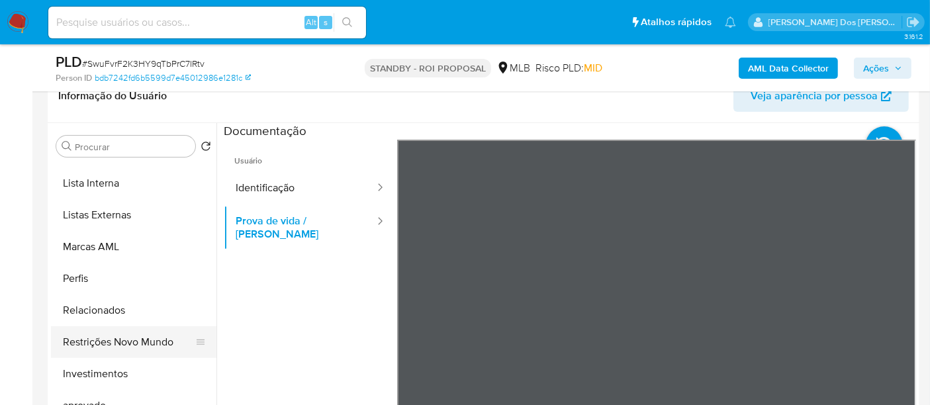
click at [117, 341] on button "Restrições Novo Mundo" at bounding box center [128, 342] width 155 height 32
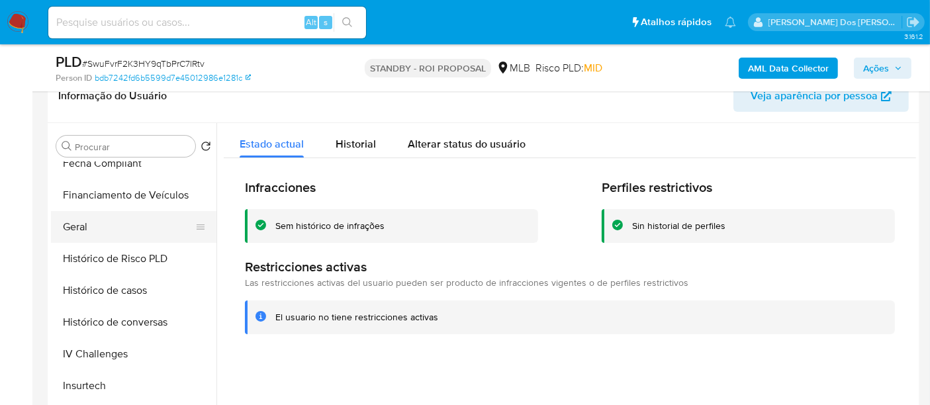
scroll to position [294, 0]
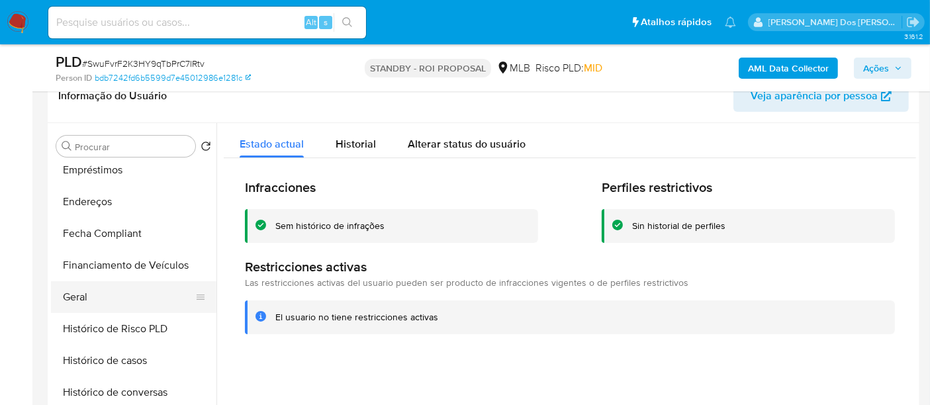
click at [71, 283] on button "Geral" at bounding box center [128, 297] width 155 height 32
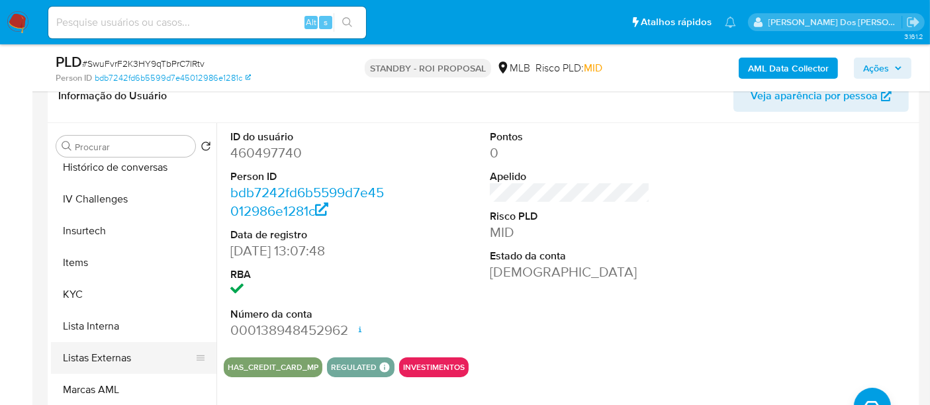
scroll to position [588, 0]
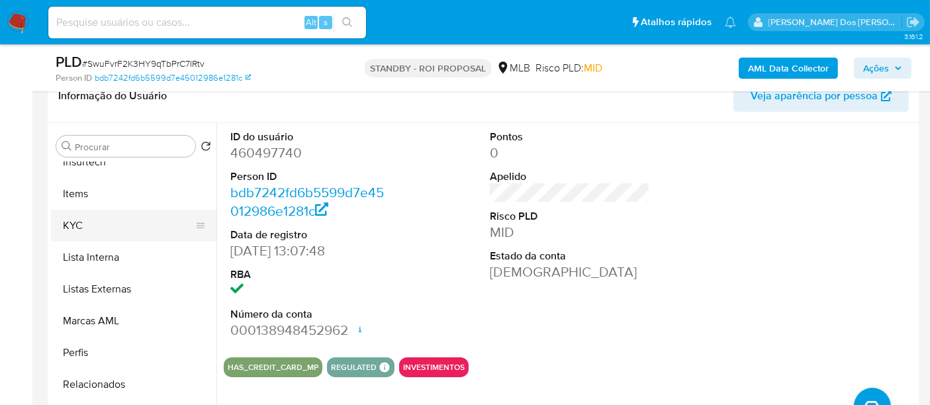
click at [83, 220] on button "KYC" at bounding box center [128, 226] width 155 height 32
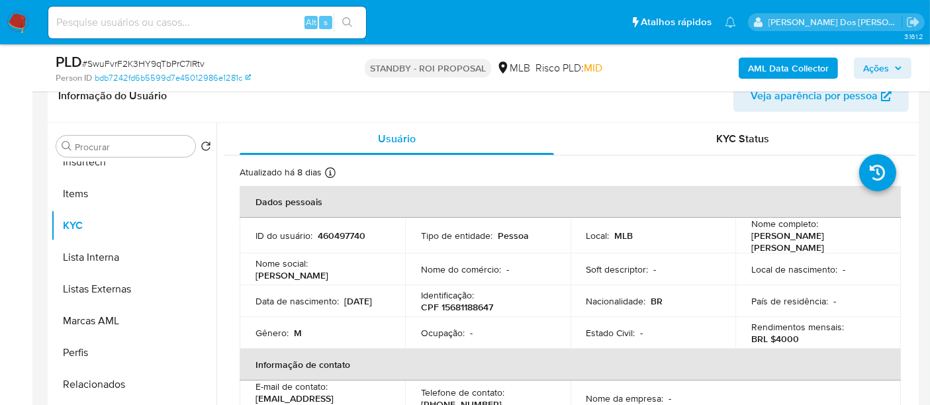
click at [165, 22] on input at bounding box center [207, 22] width 318 height 17
paste input "pr1nYh0lEQC61PnmROXzI637"
type input "pr1nYh0lEQC61PnmROXzI637"
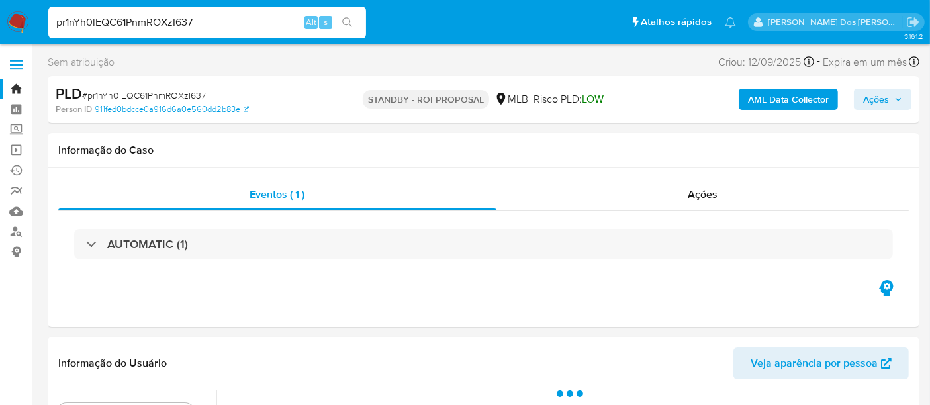
select select "10"
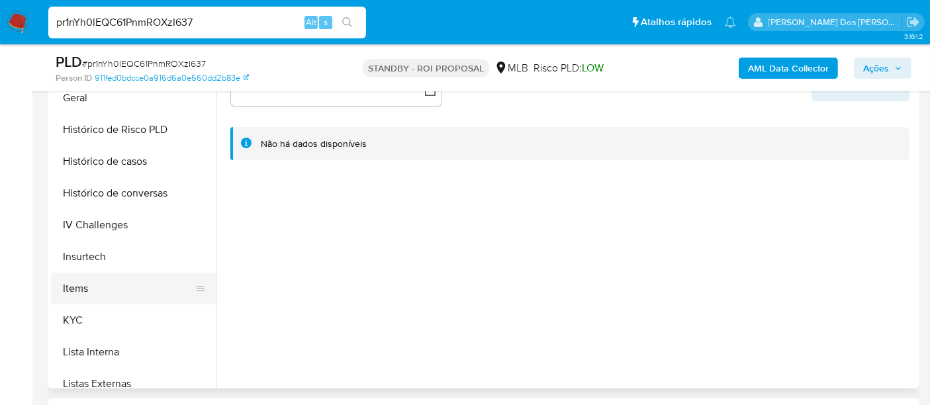
scroll to position [441, 0]
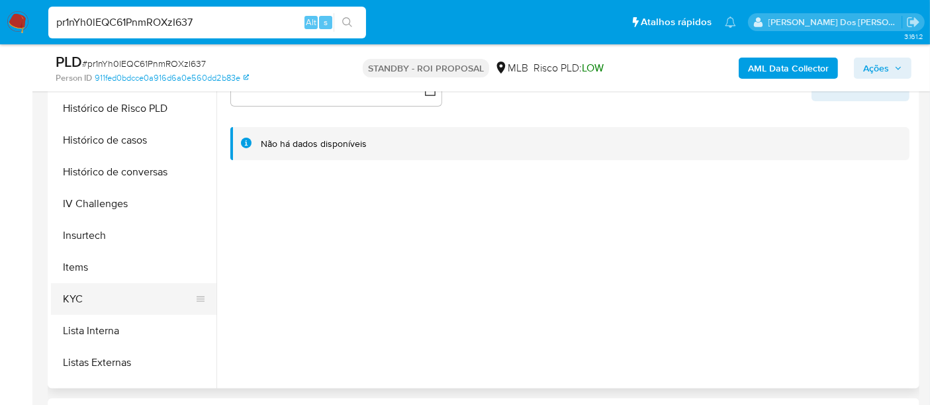
click at [70, 294] on button "KYC" at bounding box center [128, 299] width 155 height 32
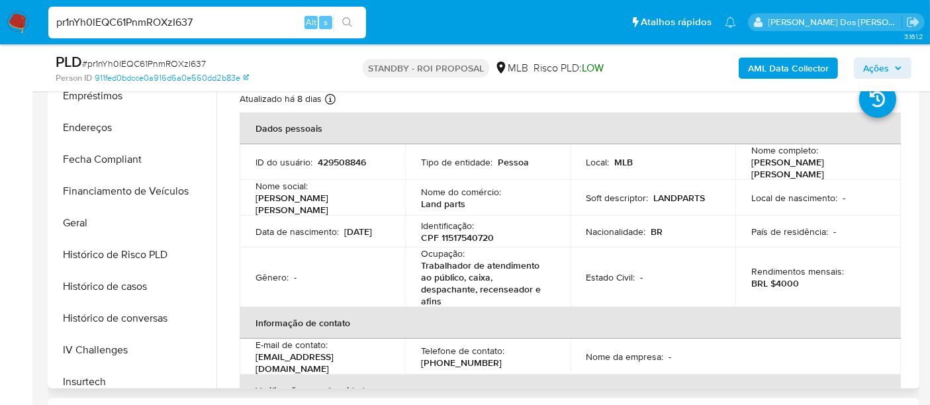
scroll to position [294, 0]
click at [118, 289] on button "Histórico de casos" at bounding box center [128, 287] width 155 height 32
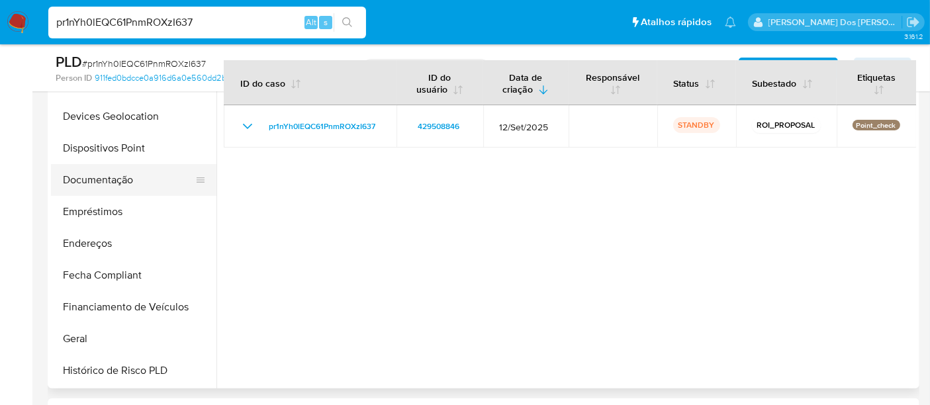
scroll to position [73, 0]
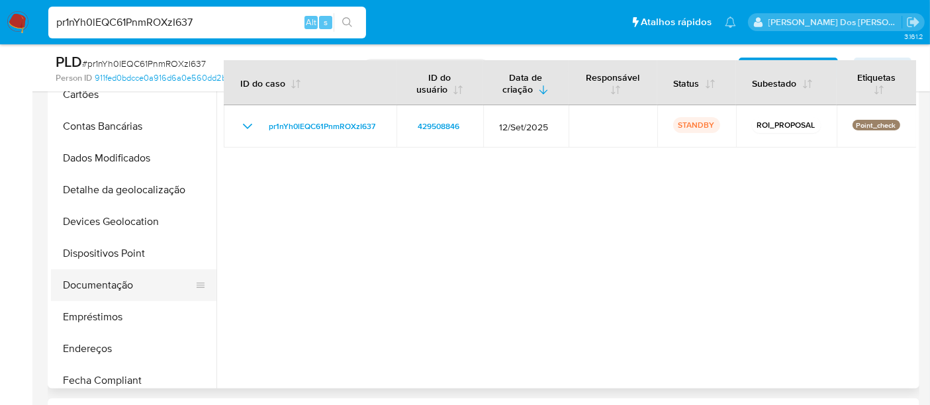
click at [90, 285] on button "Documentação" at bounding box center [128, 285] width 155 height 32
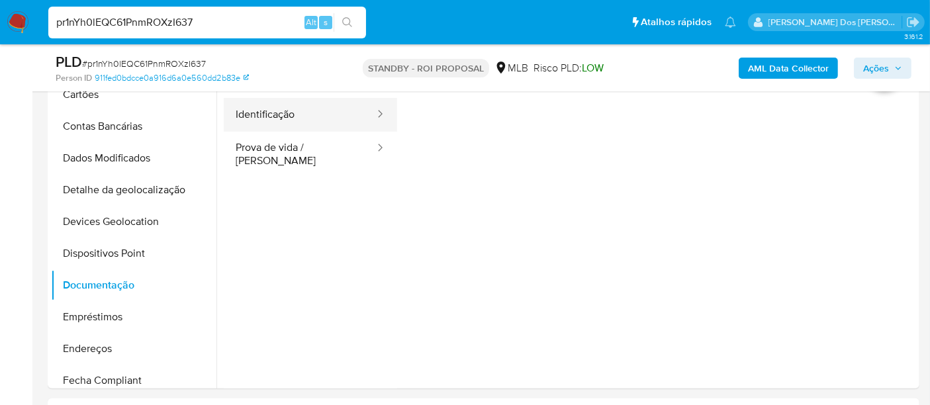
click at [278, 121] on button "Identificação" at bounding box center [300, 115] width 152 height 34
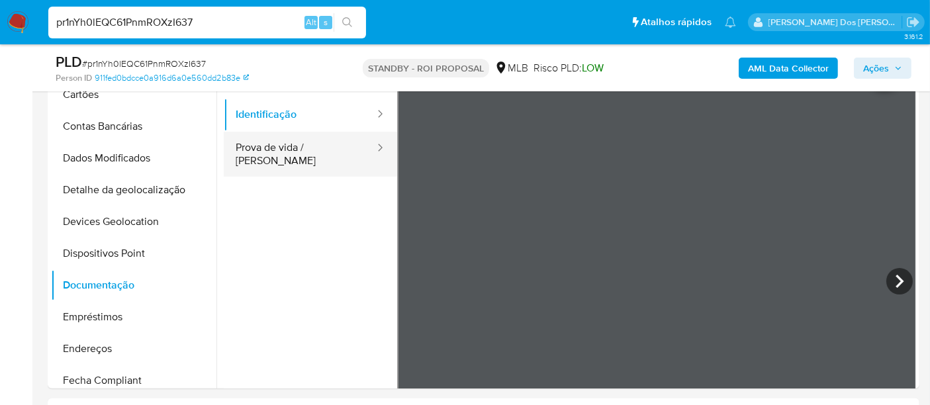
click at [311, 154] on button "Prova de vida / [PERSON_NAME]" at bounding box center [300, 154] width 152 height 45
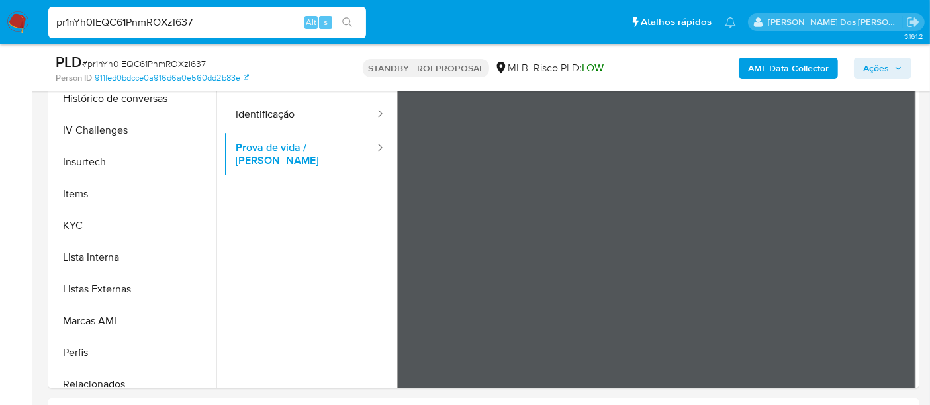
scroll to position [662, 0]
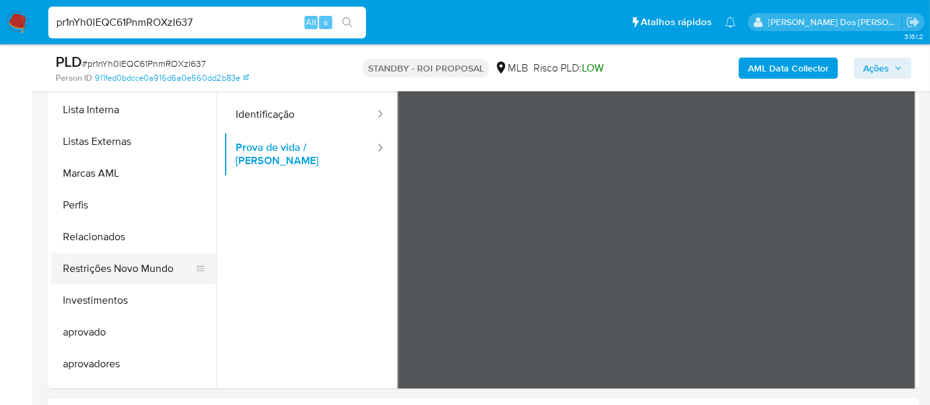
click at [140, 267] on button "Restrições Novo Mundo" at bounding box center [128, 269] width 155 height 32
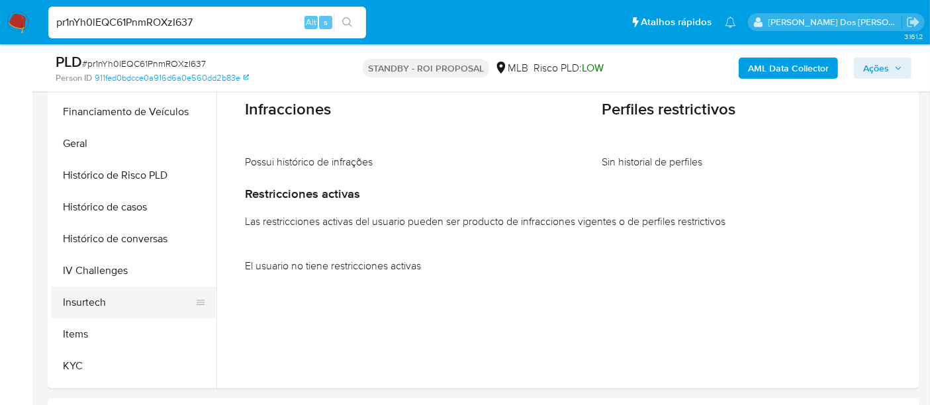
scroll to position [294, 0]
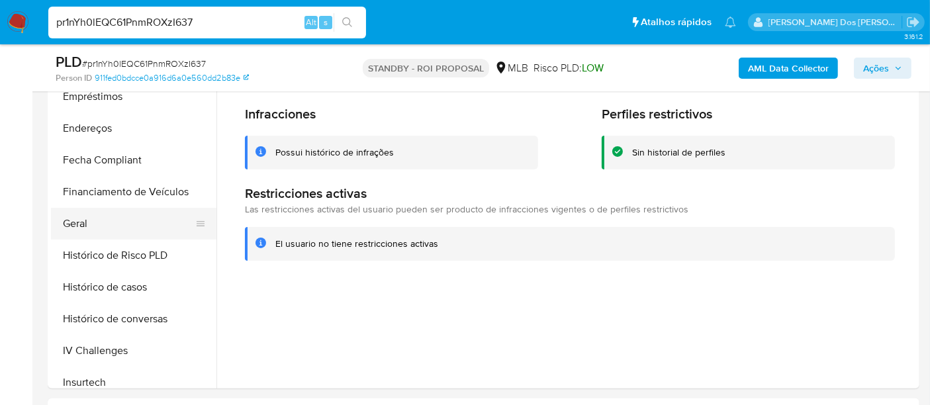
click at [77, 218] on button "Geral" at bounding box center [128, 224] width 155 height 32
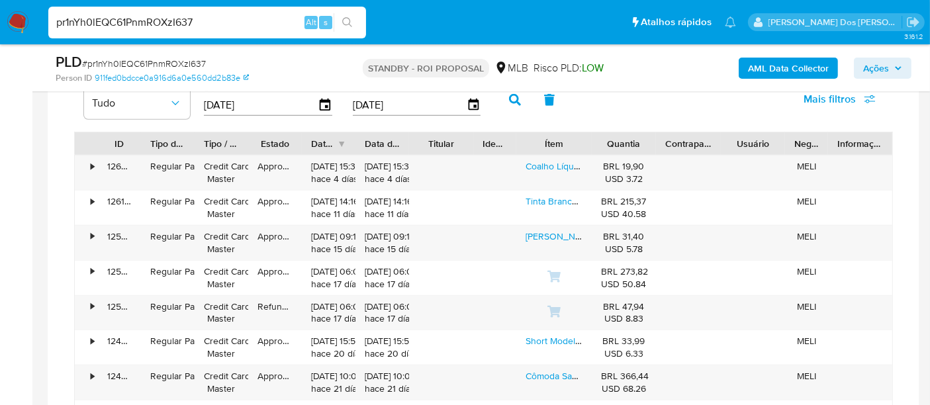
scroll to position [956, 0]
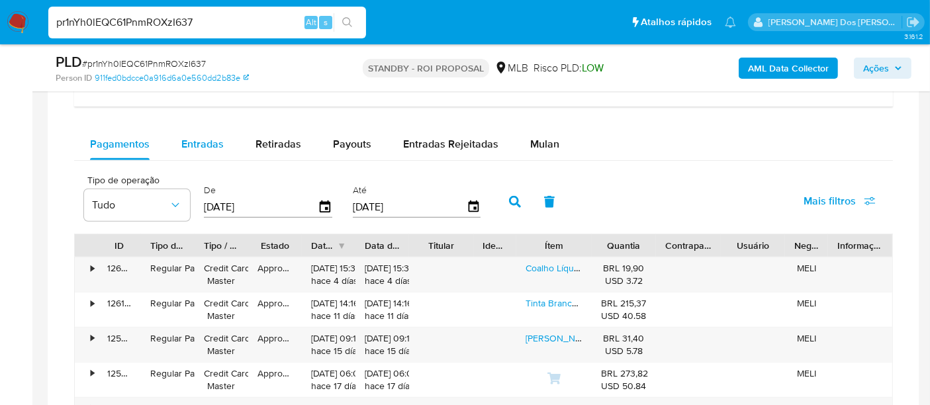
click at [207, 146] on span "Entradas" at bounding box center [202, 143] width 42 height 15
select select "10"
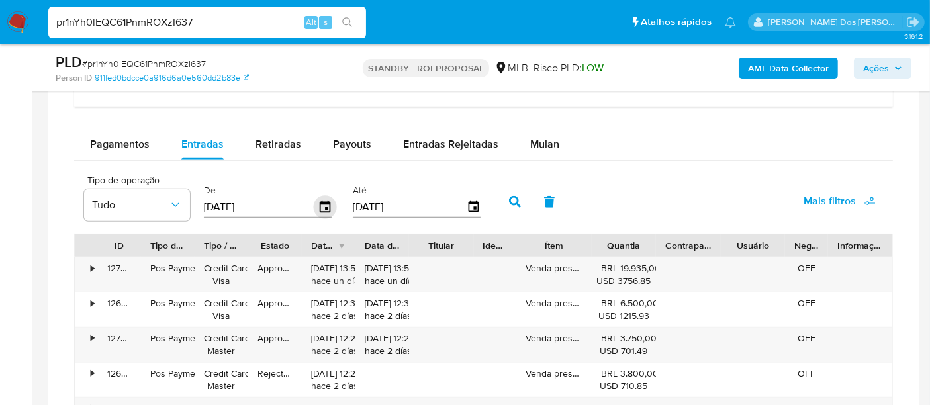
click at [320, 201] on icon "button" at bounding box center [325, 207] width 11 height 12
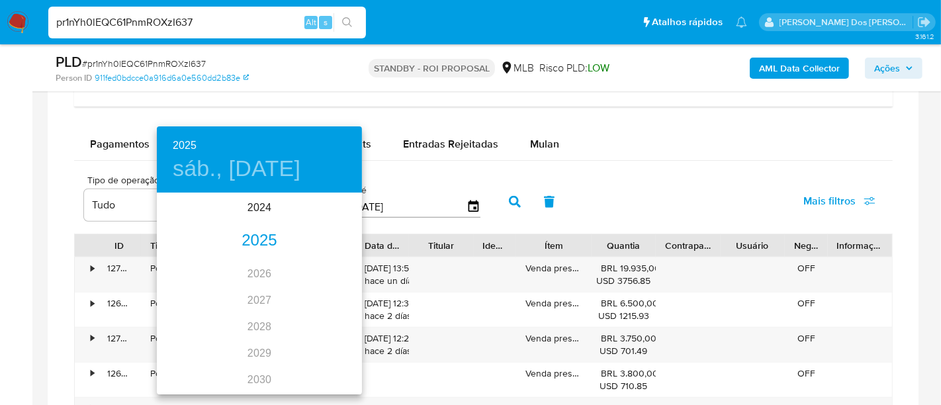
click at [261, 233] on div "2025" at bounding box center [259, 241] width 205 height 26
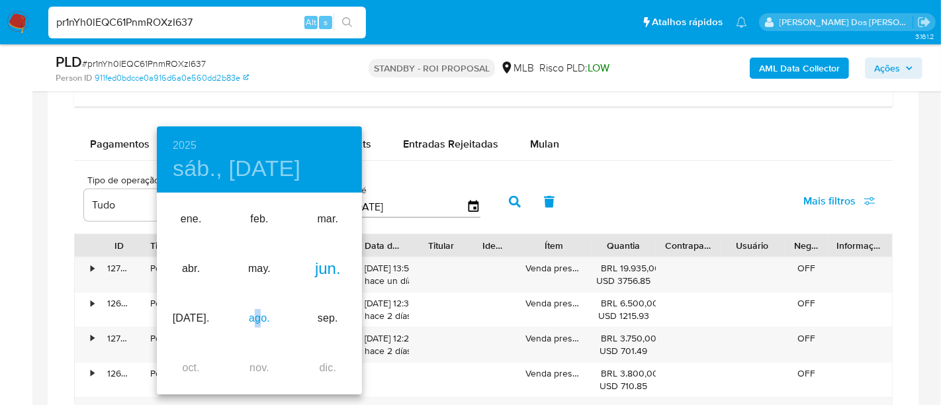
click at [259, 320] on div "ago." at bounding box center [259, 319] width 68 height 50
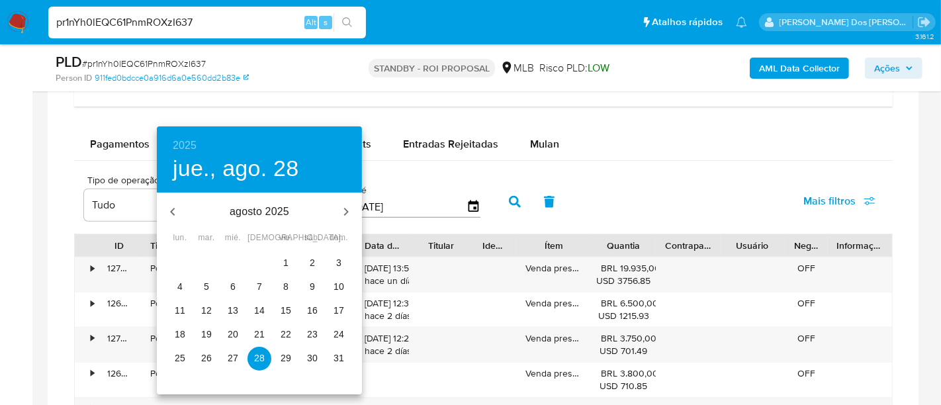
drag, startPoint x: 284, startPoint y: 259, endPoint x: 447, endPoint y: 238, distance: 165.0
click at [285, 259] on p "1" at bounding box center [285, 262] width 5 height 13
type input "[DATE]"
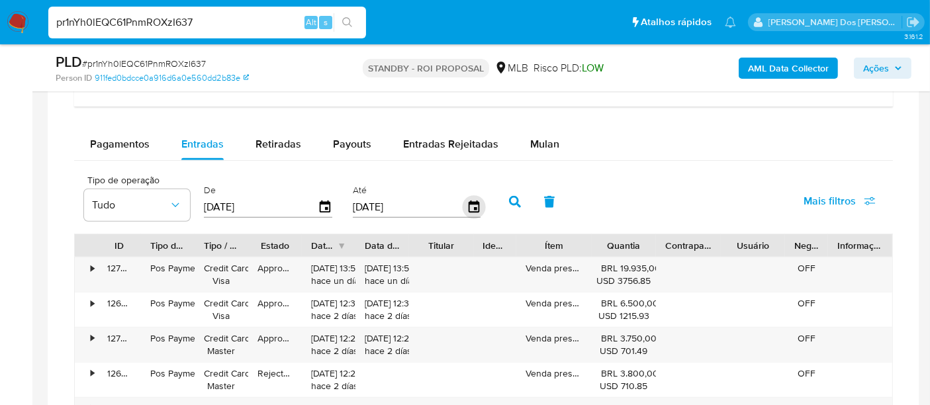
click at [466, 203] on icon "button" at bounding box center [473, 207] width 23 height 23
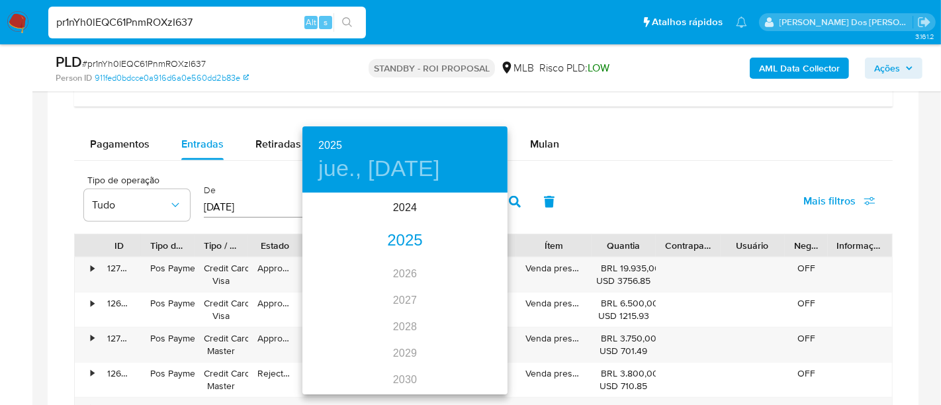
click at [402, 243] on div "2025" at bounding box center [405, 241] width 205 height 26
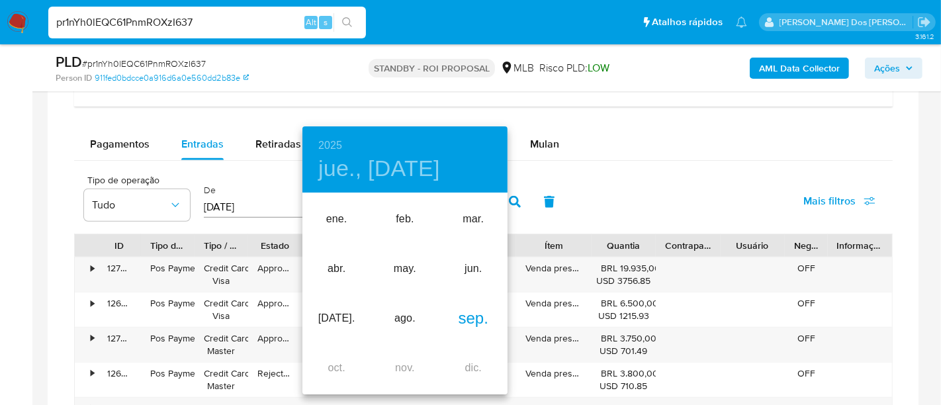
click at [496, 316] on div "sep." at bounding box center [474, 319] width 68 height 50
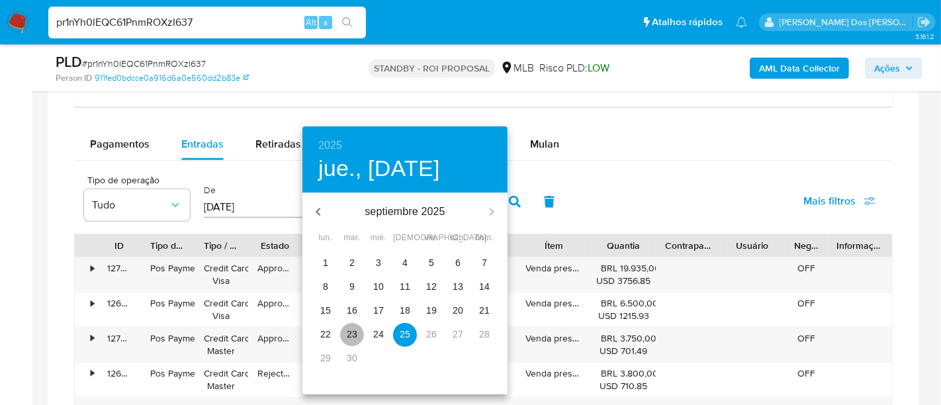
click at [358, 326] on button "23" at bounding box center [352, 335] width 24 height 24
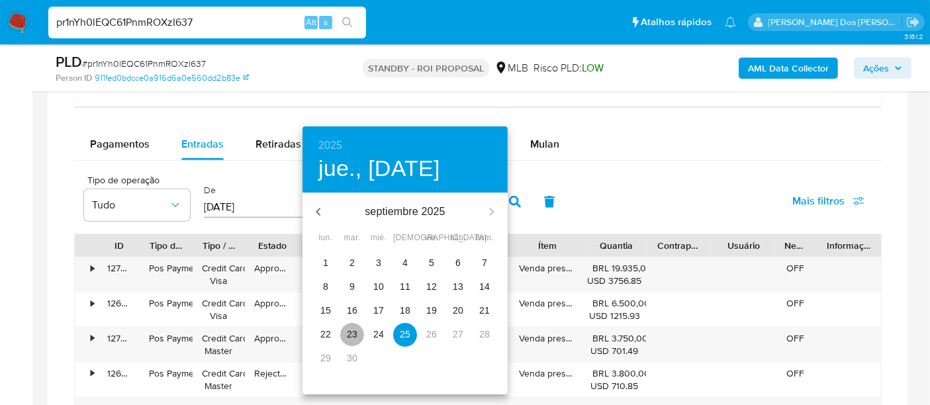
type input "[DATE]"
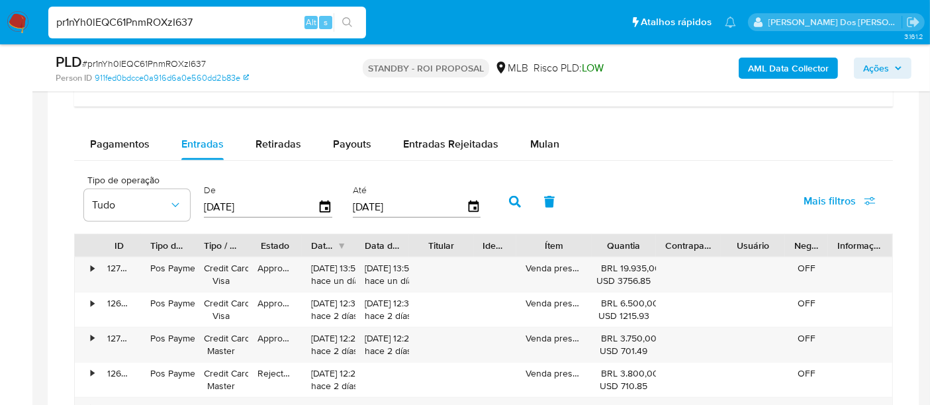
click at [838, 195] on span "Mais filtros" at bounding box center [830, 201] width 52 height 32
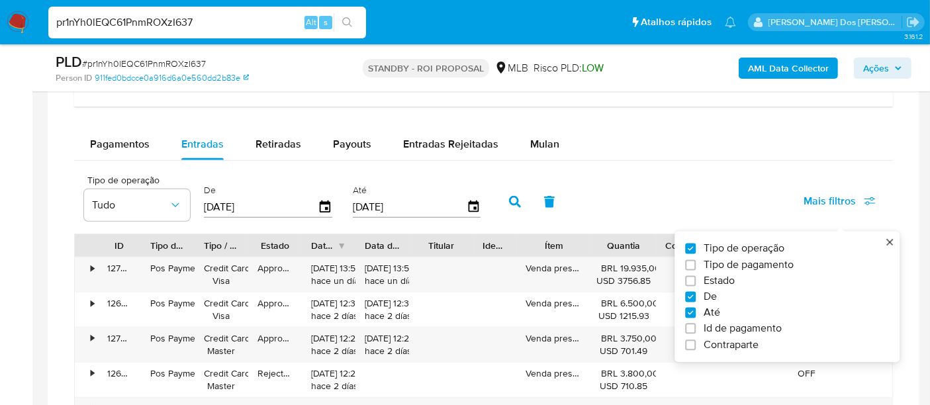
click at [738, 275] on label "Estado" at bounding box center [781, 280] width 193 height 13
click at [696, 275] on input "Estado" at bounding box center [690, 280] width 11 height 11
checkbox input "true"
type input "[DATE]"
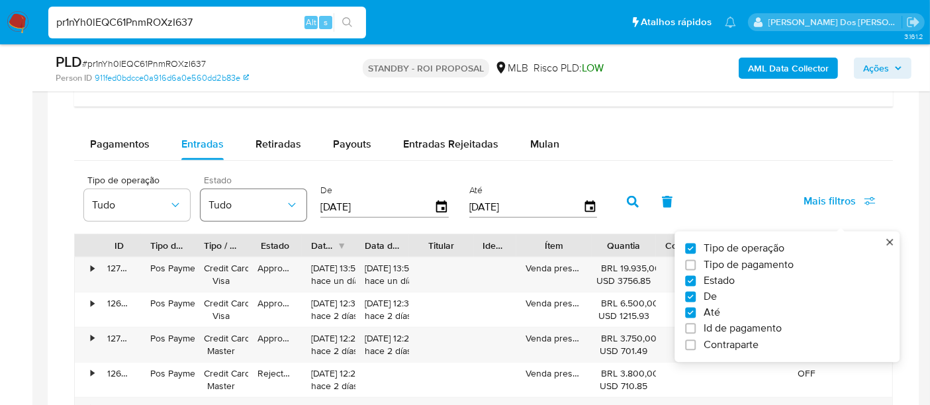
click at [265, 201] on span "Tudo" at bounding box center [247, 205] width 77 height 13
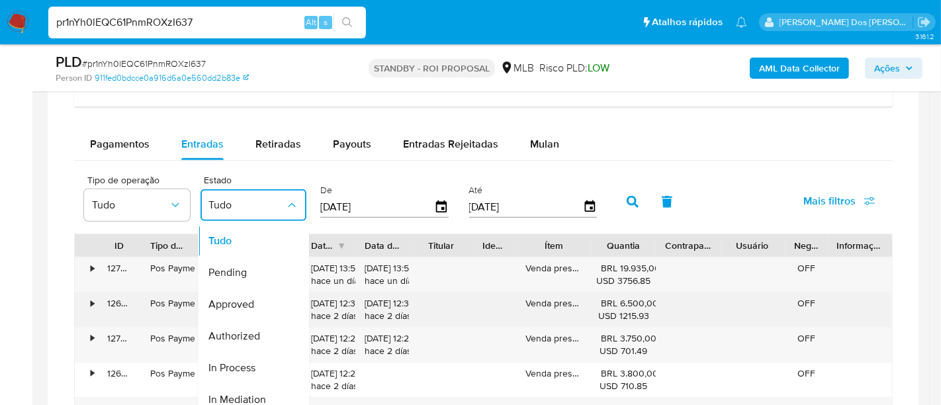
drag, startPoint x: 244, startPoint y: 292, endPoint x: 273, endPoint y: 293, distance: 28.5
click at [244, 293] on div "Approved" at bounding box center [247, 305] width 77 height 32
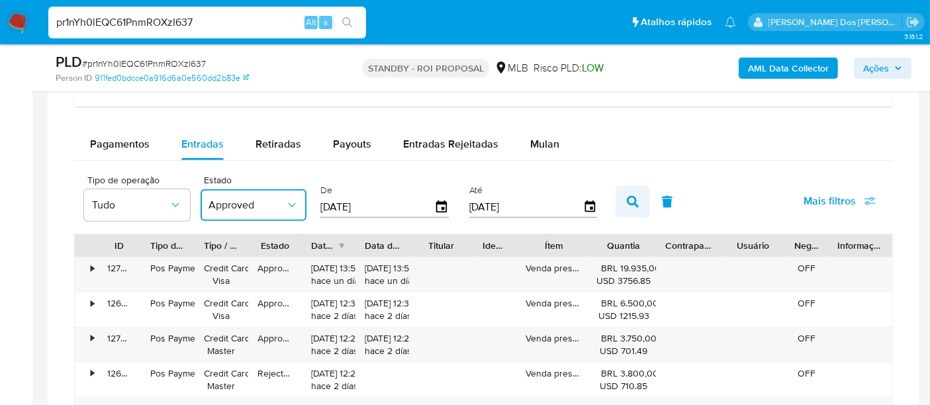
click at [627, 202] on icon "button" at bounding box center [633, 202] width 12 height 12
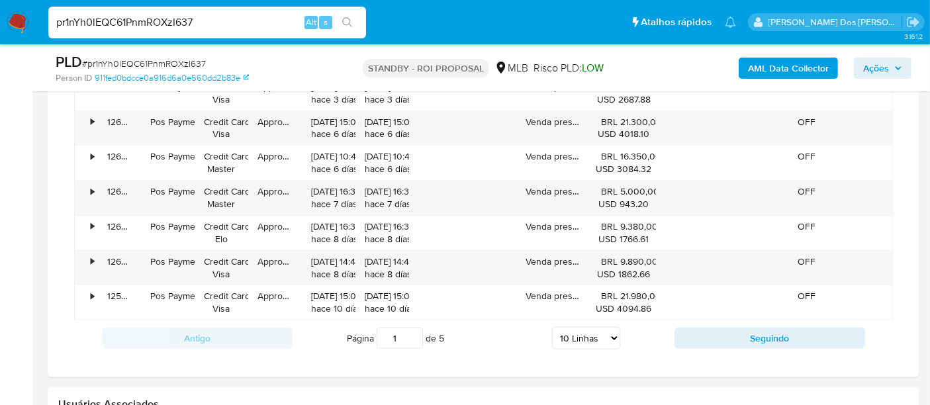
scroll to position [1250, 0]
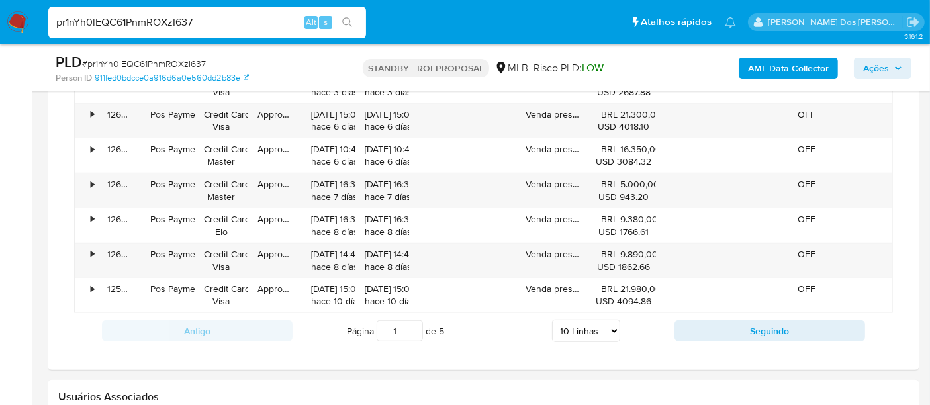
click at [599, 326] on select "5 Linhas 10 Linhas 20 Linhas 25 Linhas 50 Linhas 100 Linhas" at bounding box center [586, 331] width 68 height 23
select select "100"
click at [553, 320] on select "5 Linhas 10 Linhas 20 Linhas 25 Linhas 50 Linhas 100 Linhas" at bounding box center [586, 331] width 68 height 23
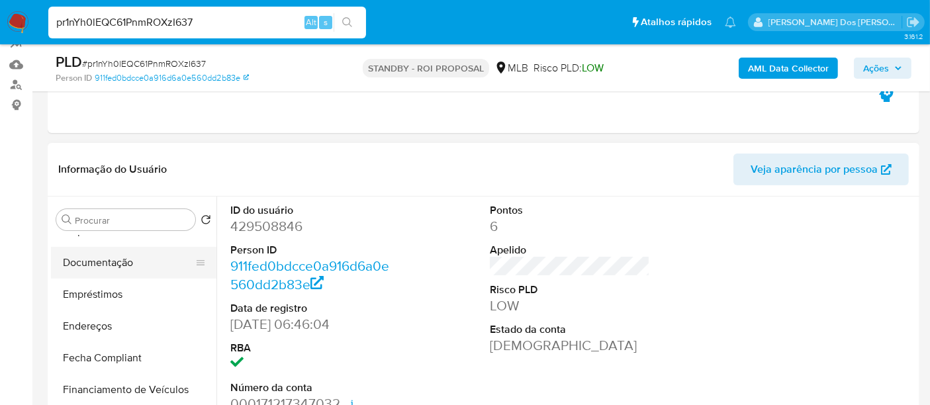
scroll to position [220, 0]
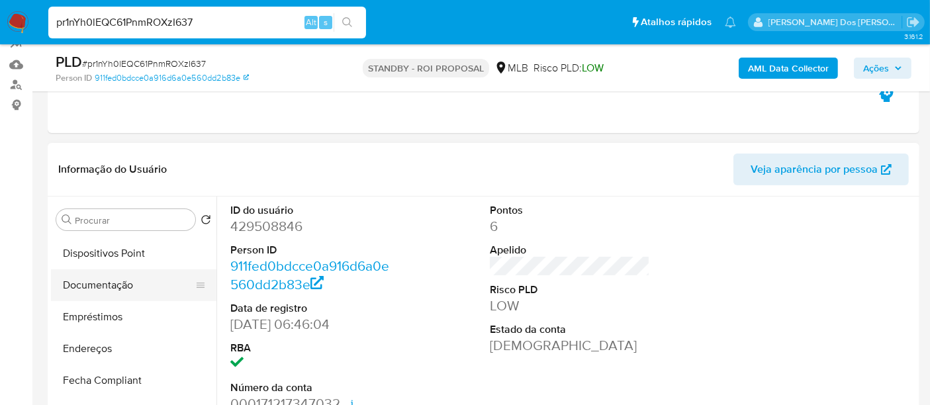
click at [118, 293] on button "Documentação" at bounding box center [128, 285] width 155 height 32
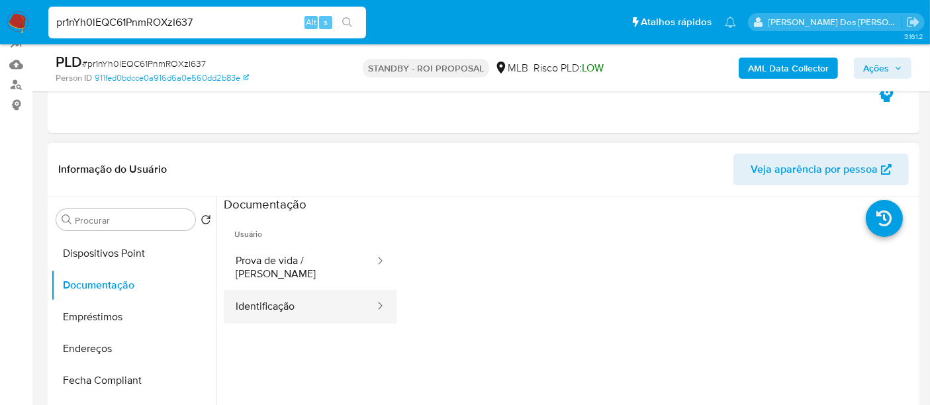
click at [261, 301] on button "Identificação" at bounding box center [300, 307] width 152 height 34
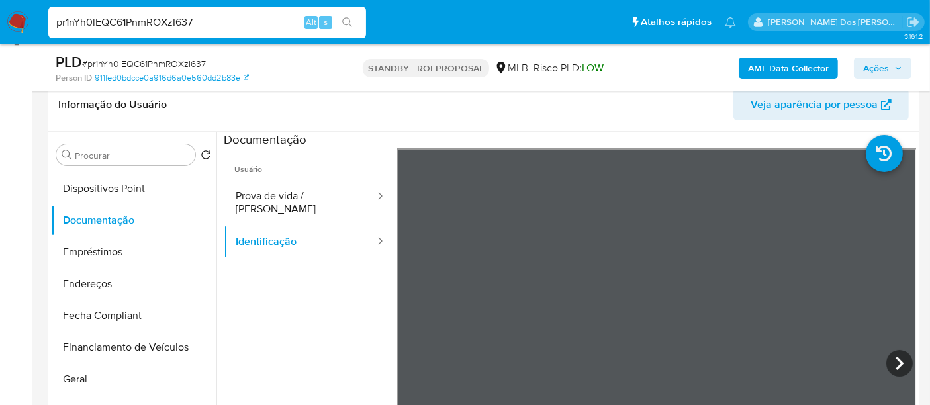
scroll to position [294, 0]
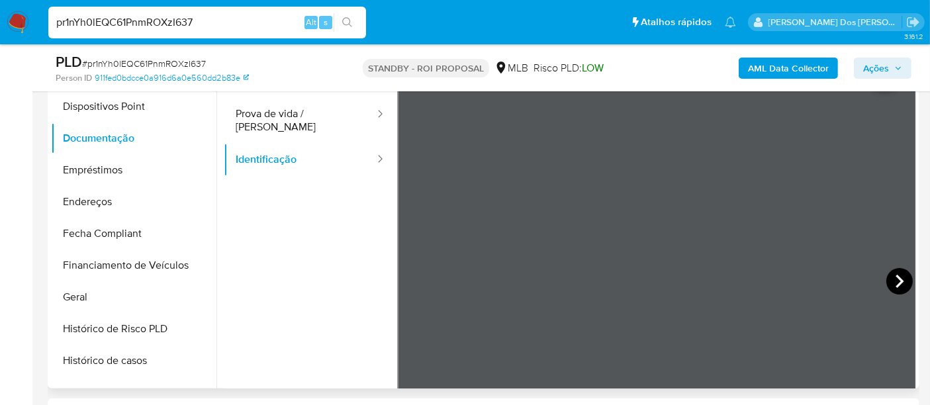
click at [894, 287] on icon at bounding box center [899, 281] width 26 height 26
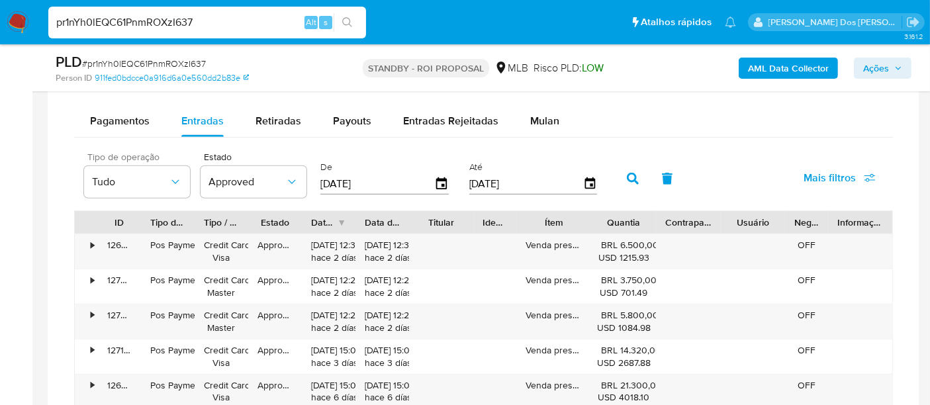
scroll to position [956, 0]
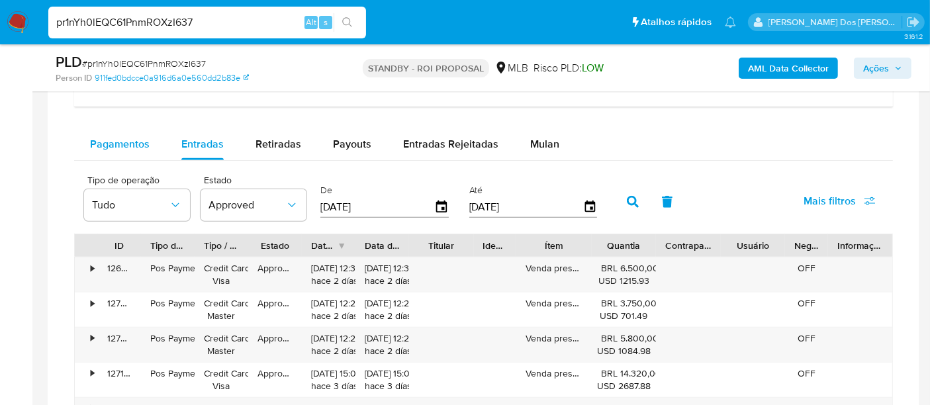
click at [126, 146] on span "Pagamentos" at bounding box center [120, 143] width 60 height 15
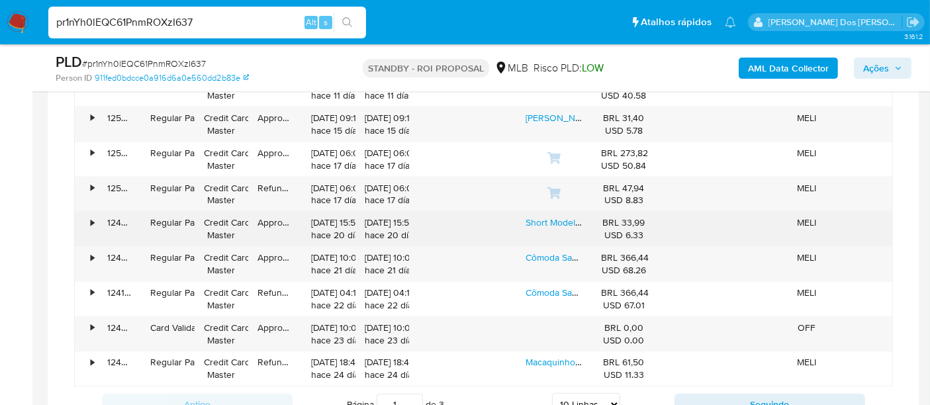
scroll to position [1250, 0]
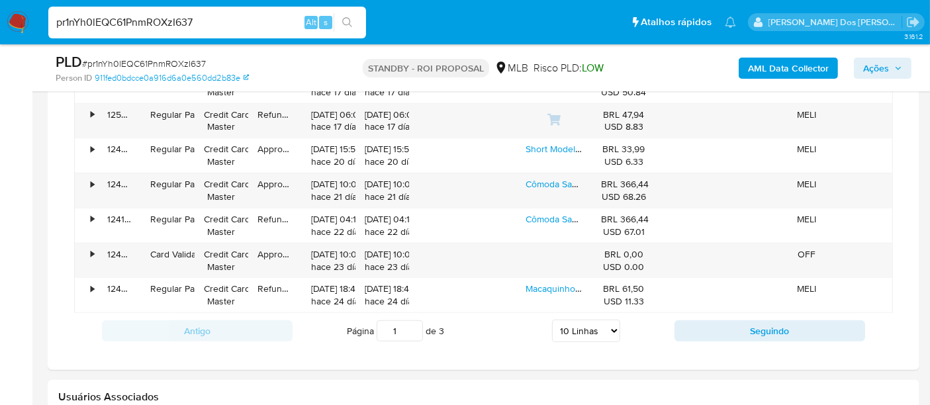
click at [583, 324] on select "5 Linhas 10 Linhas 20 Linhas 25 Linhas 50 Linhas 100 Linhas" at bounding box center [586, 331] width 68 height 23
select select "100"
click at [553, 320] on select "5 Linhas 10 Linhas 20 Linhas 25 Linhas 50 Linhas 100 Linhas" at bounding box center [586, 331] width 68 height 23
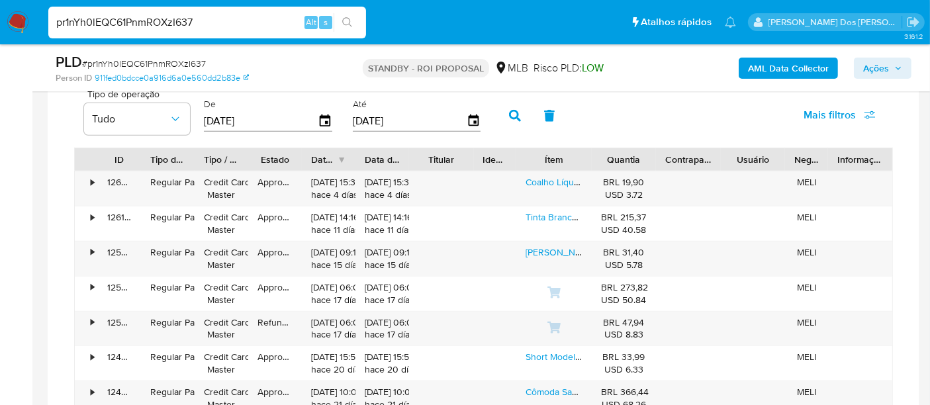
scroll to position [956, 0]
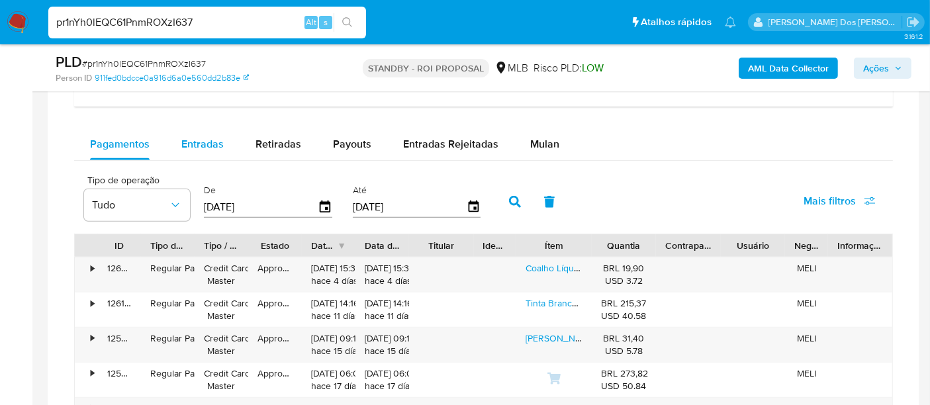
click at [204, 139] on span "Entradas" at bounding box center [202, 143] width 42 height 15
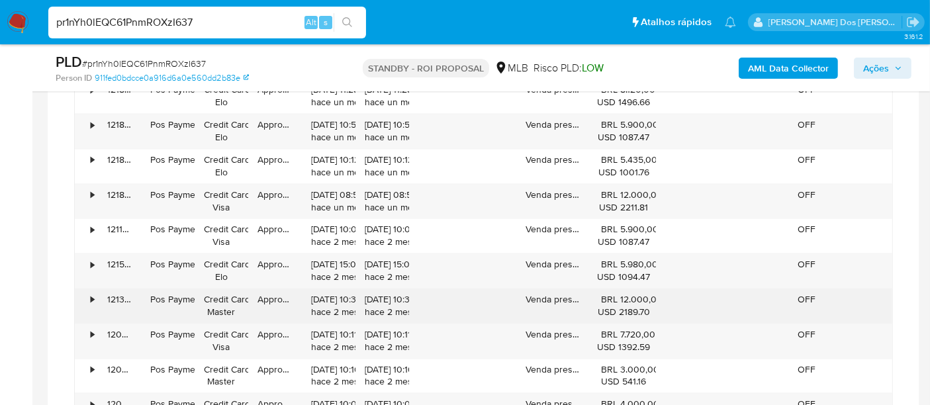
scroll to position [2574, 0]
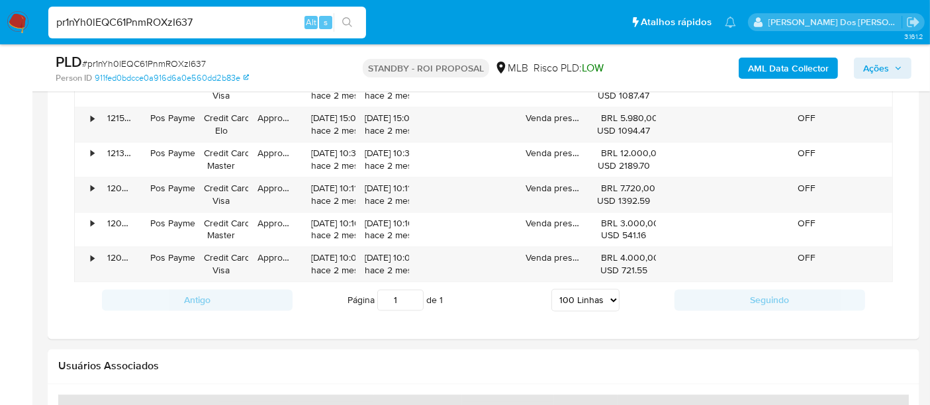
click at [177, 30] on input "pr1nYh0lEQC61PnmROXzI637" at bounding box center [207, 22] width 318 height 17
click at [178, 29] on input "pr1nYh0lEQC61PnmROXzI637" at bounding box center [207, 22] width 318 height 17
paste input "6MmR3Msx0p3slNB1SZAWb9R"
type input "6MmR3Msx0p3slNB1SZAWb9R7"
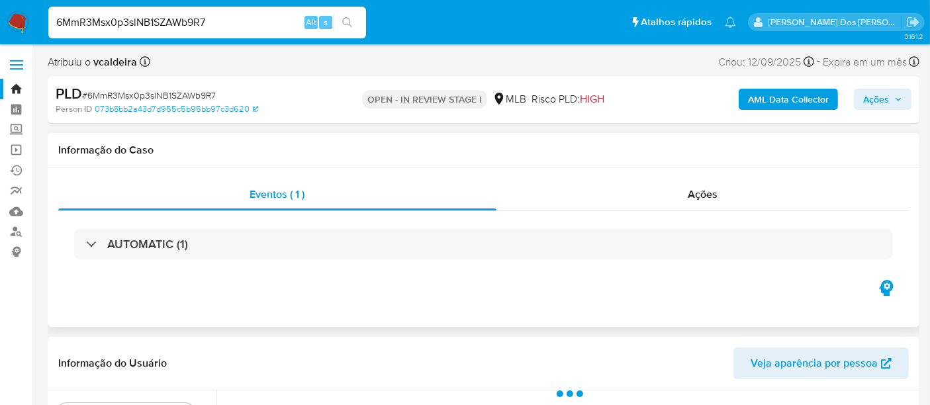
select select "10"
click at [213, 26] on input "6MmR3Msx0p3slNB1SZAWb9R7" at bounding box center [207, 22] width 318 height 17
paste input "IfSliV1j2H7qoQMN2nHLQFm8"
type input "IfSliV1j2H7qoQMN2nHLQFm8"
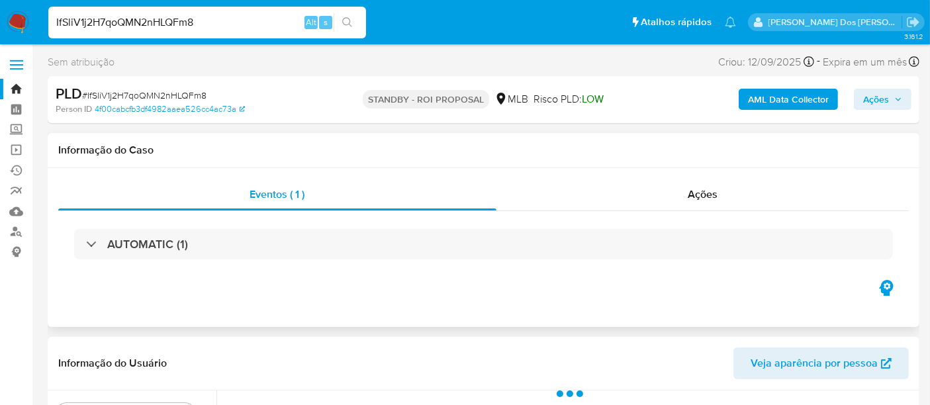
scroll to position [220, 0]
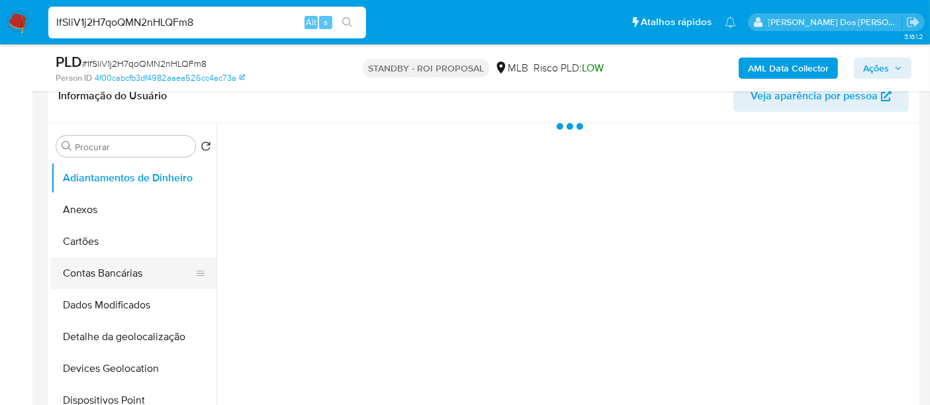
select select "10"
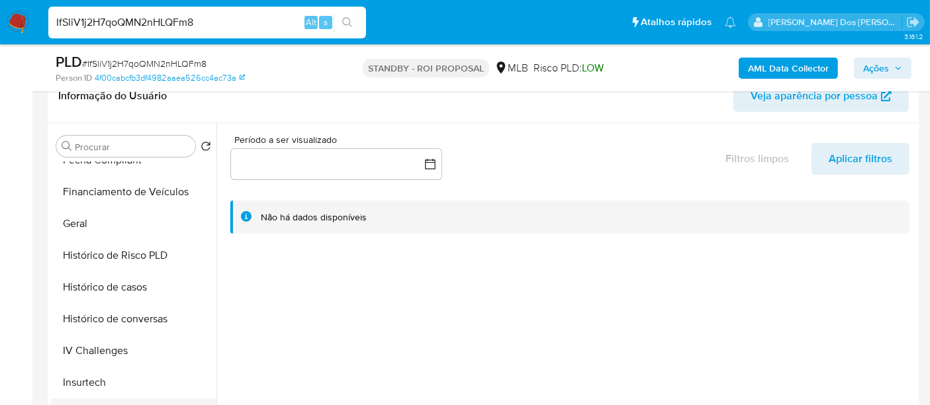
scroll to position [514, 0]
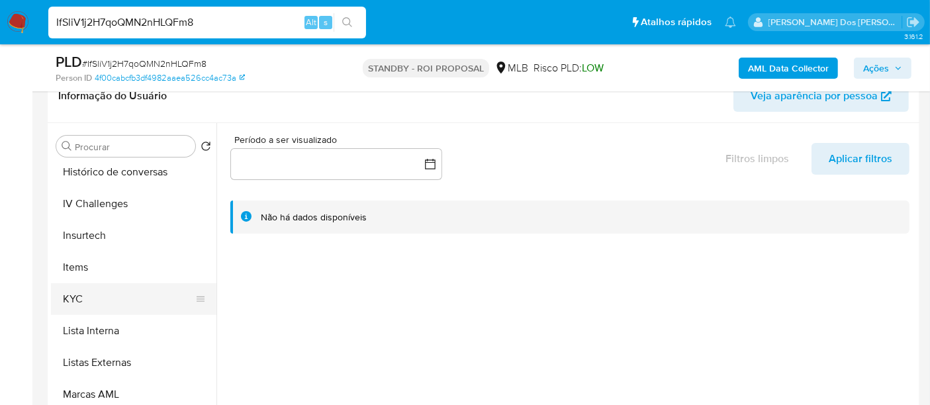
drag, startPoint x: 80, startPoint y: 294, endPoint x: 100, endPoint y: 287, distance: 21.2
click at [80, 295] on button "KYC" at bounding box center [128, 299] width 155 height 32
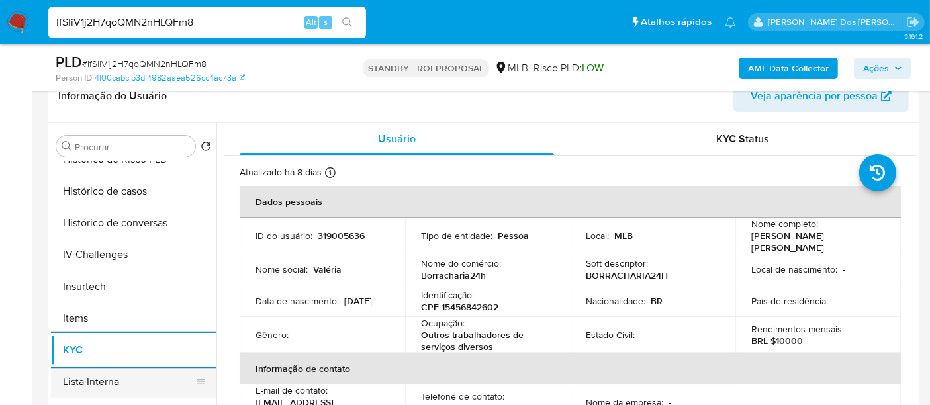
scroll to position [441, 0]
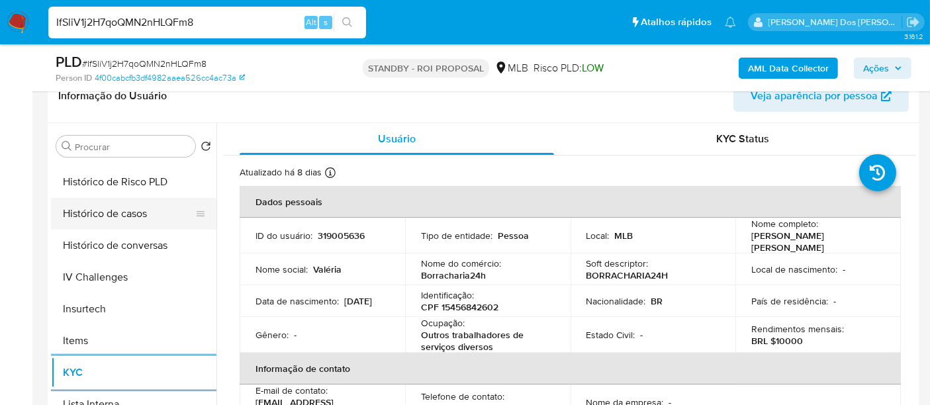
click at [130, 218] on button "Histórico de casos" at bounding box center [128, 214] width 155 height 32
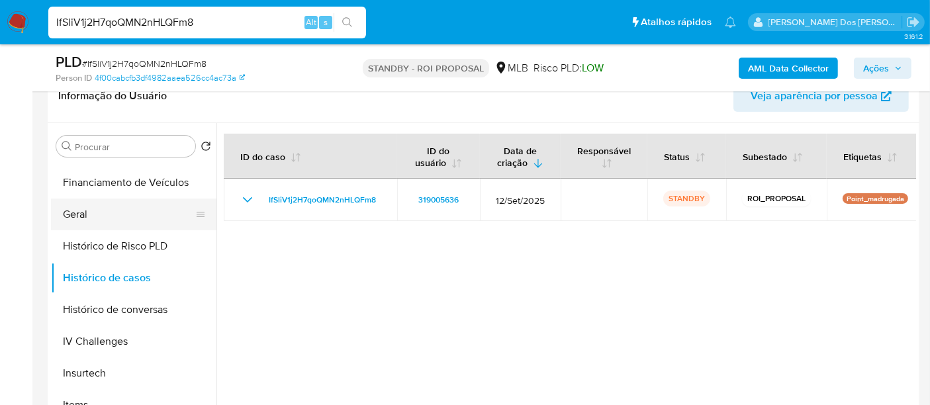
scroll to position [220, 0]
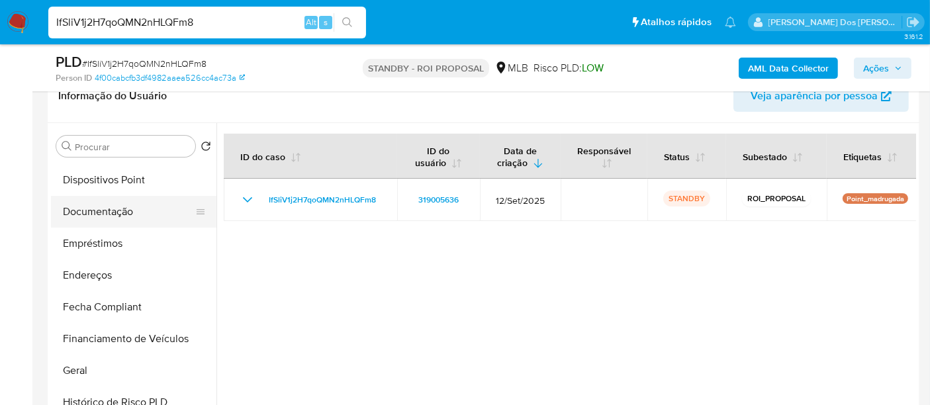
click at [123, 212] on button "Documentação" at bounding box center [128, 212] width 155 height 32
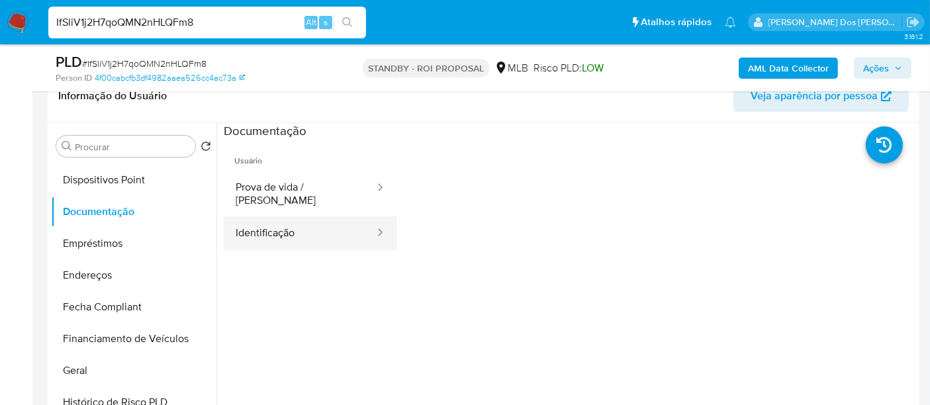
click at [263, 224] on button "Identificação" at bounding box center [300, 233] width 152 height 34
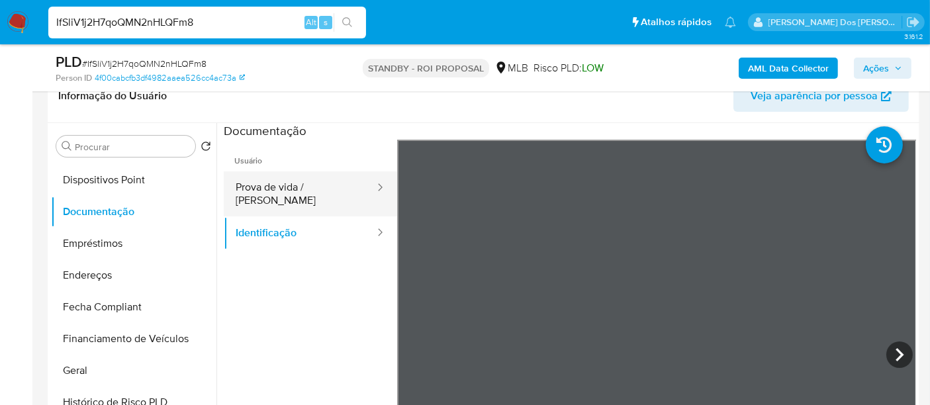
click at [279, 187] on button "Prova de vida / [PERSON_NAME]" at bounding box center [300, 193] width 152 height 45
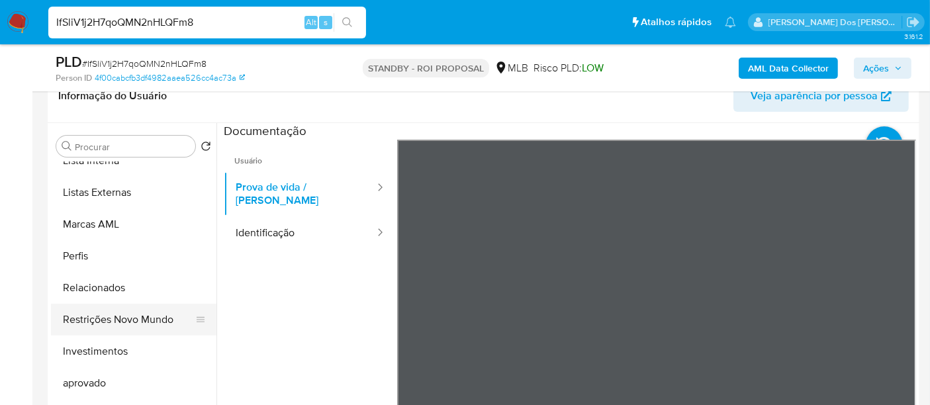
scroll to position [686, 0]
click at [138, 322] on button "Restrições Novo Mundo" at bounding box center [128, 319] width 155 height 32
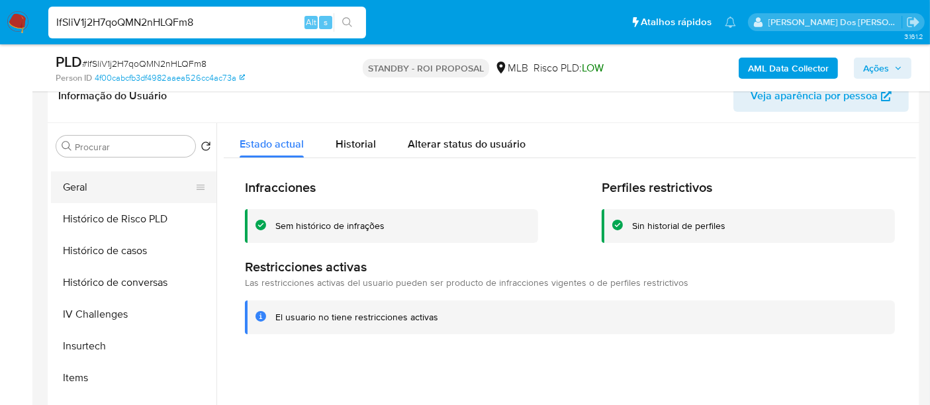
scroll to position [318, 0]
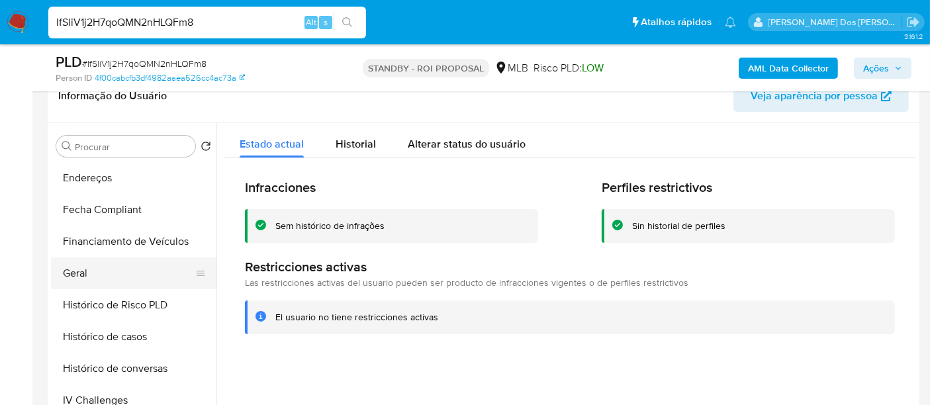
click at [81, 267] on button "Geral" at bounding box center [128, 274] width 155 height 32
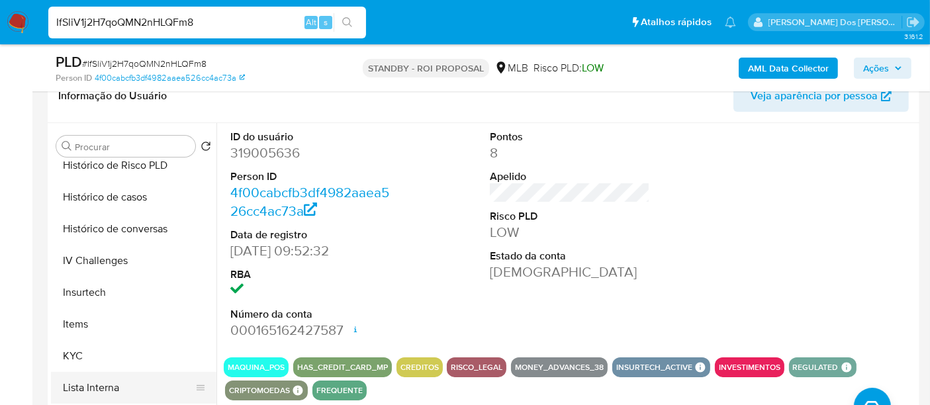
scroll to position [539, 0]
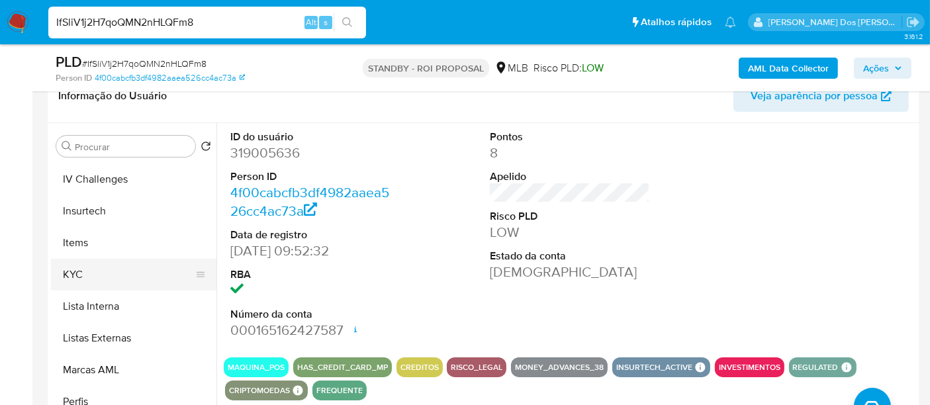
click at [73, 272] on button "KYC" at bounding box center [128, 275] width 155 height 32
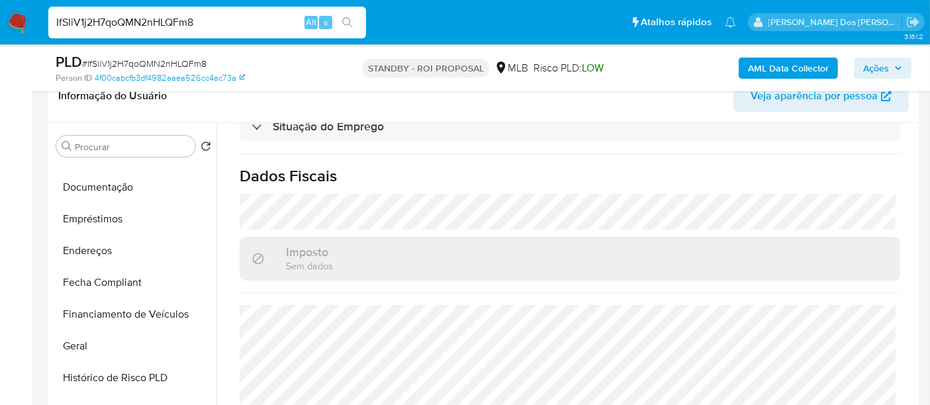
scroll to position [244, 0]
click at [96, 250] on button "Endereços" at bounding box center [128, 252] width 155 height 32
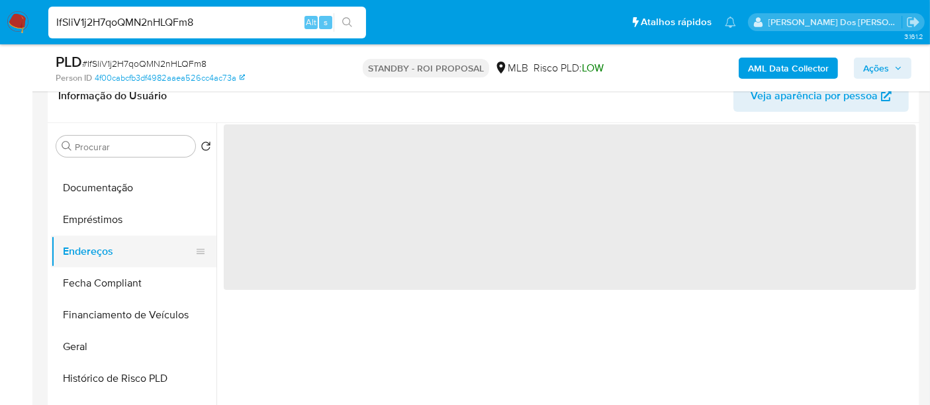
scroll to position [0, 0]
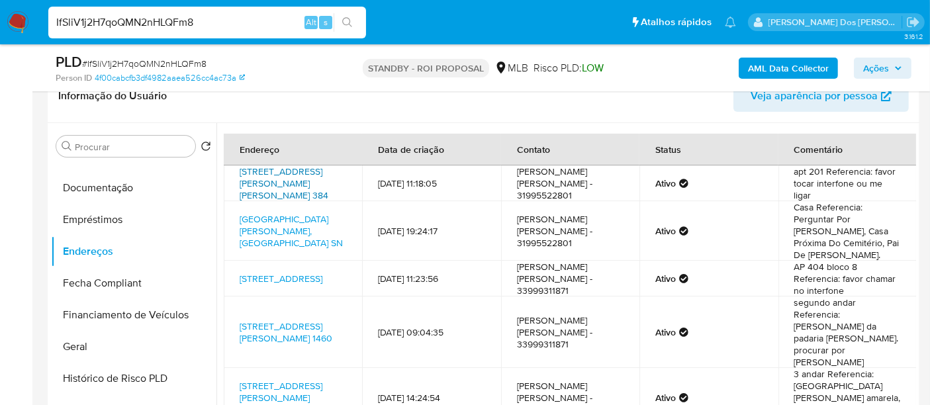
click at [283, 184] on link "[STREET_ADDRESS][PERSON_NAME][PERSON_NAME] 384" at bounding box center [284, 183] width 89 height 37
click at [255, 233] on link "[GEOGRAPHIC_DATA][PERSON_NAME], [GEOGRAPHIC_DATA] SN" at bounding box center [291, 230] width 103 height 37
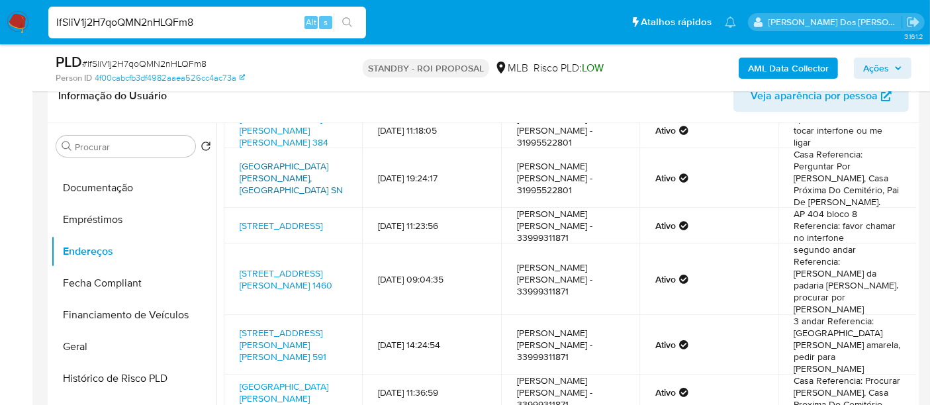
scroll to position [73, 0]
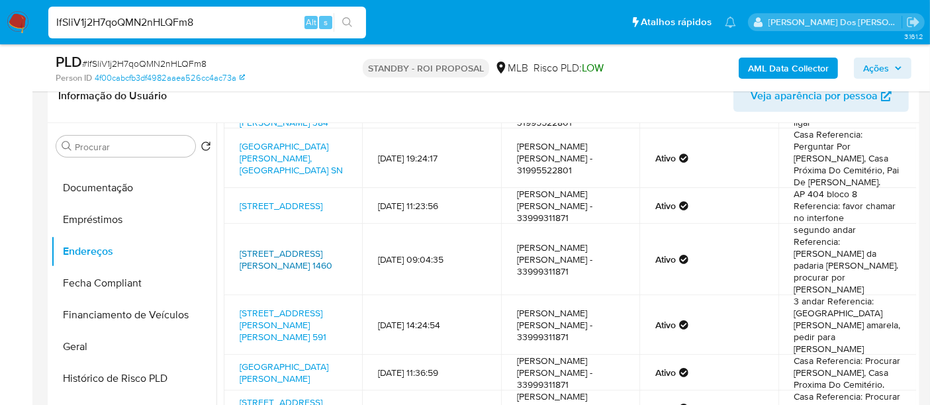
click at [277, 265] on link "[STREET_ADDRESS][PERSON_NAME] 1460" at bounding box center [286, 259] width 93 height 25
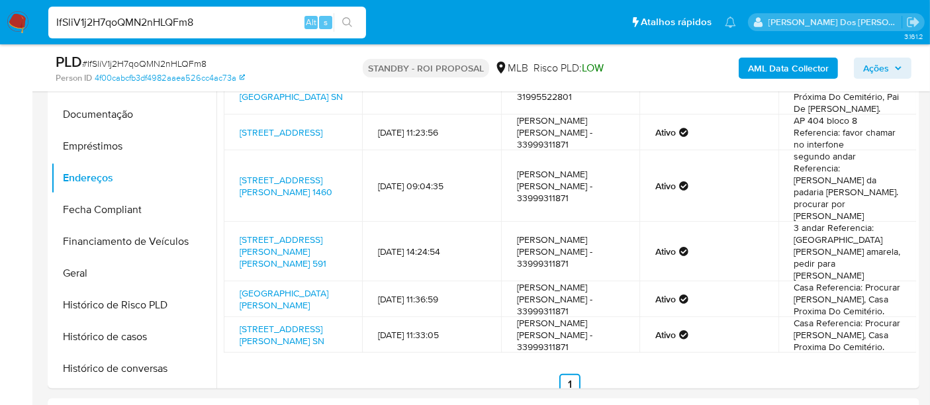
click at [138, 15] on input "IfSliV1j2H7qoQMN2nHLQFm8" at bounding box center [207, 22] width 318 height 17
paste input "A6OHTVN43L0WM6ANwb81dvWT"
type input "A6OHTVN43L0WM6ANwb81dvWT"
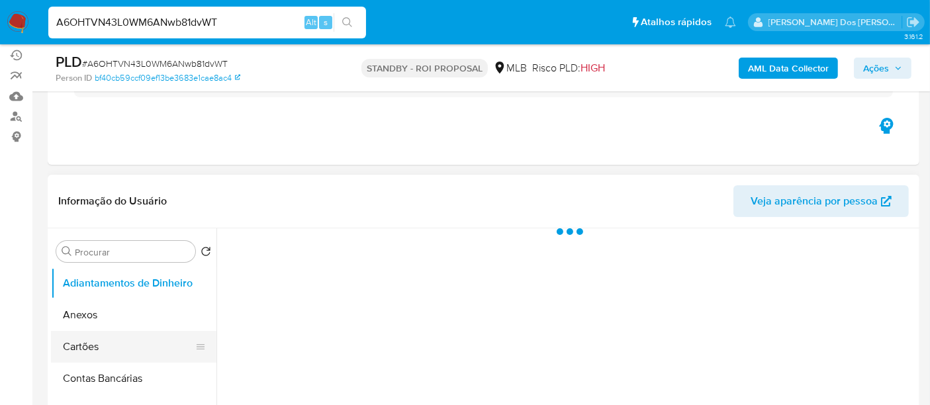
scroll to position [220, 0]
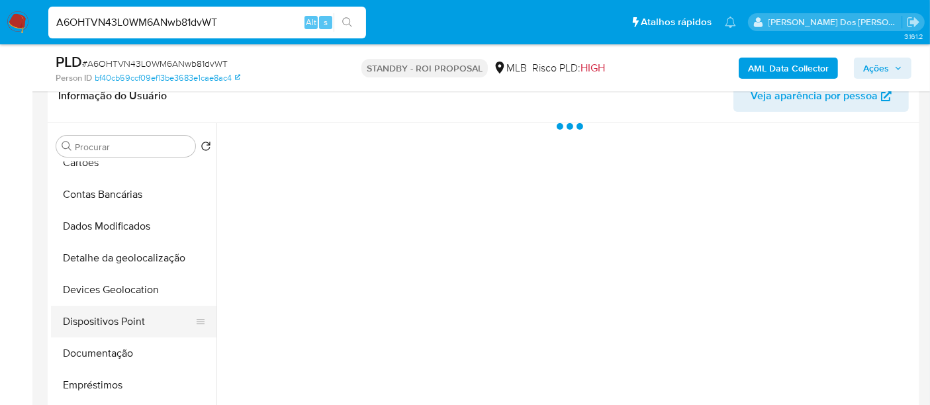
select select "10"
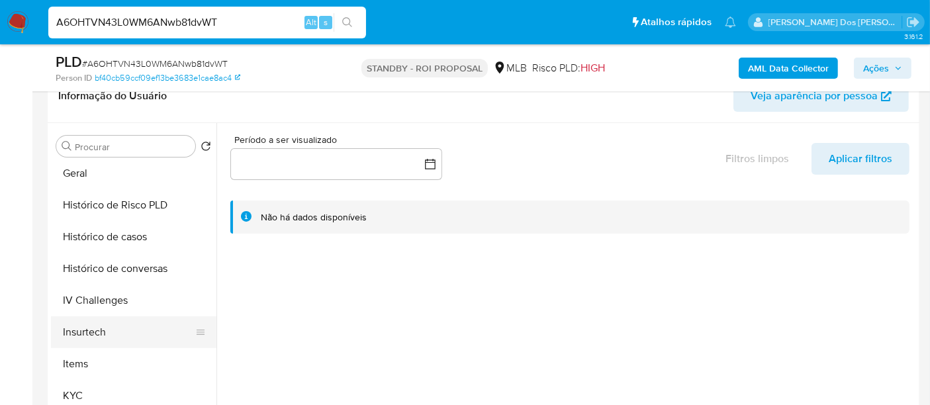
scroll to position [440, 0]
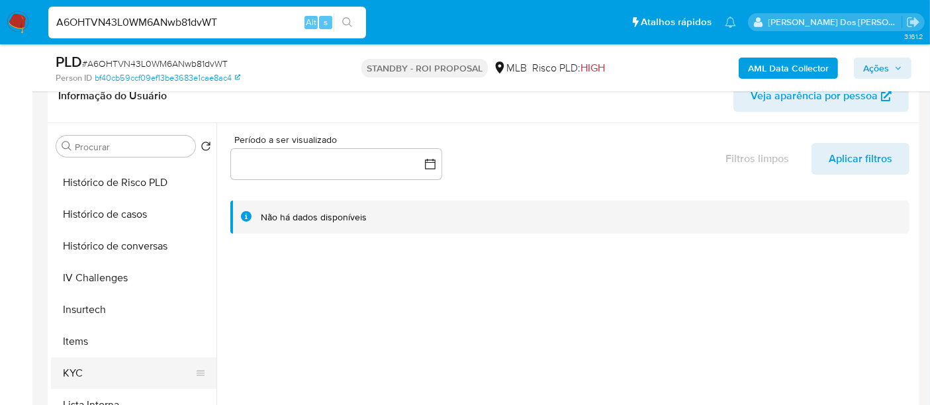
click at [75, 370] on button "KYC" at bounding box center [128, 373] width 155 height 32
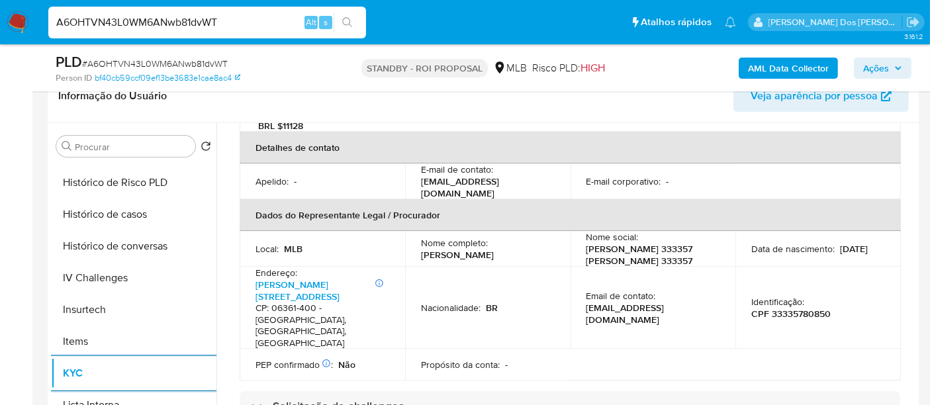
scroll to position [367, 0]
click at [306, 277] on link "[PERSON_NAME][STREET_ADDRESS]" at bounding box center [298, 289] width 84 height 25
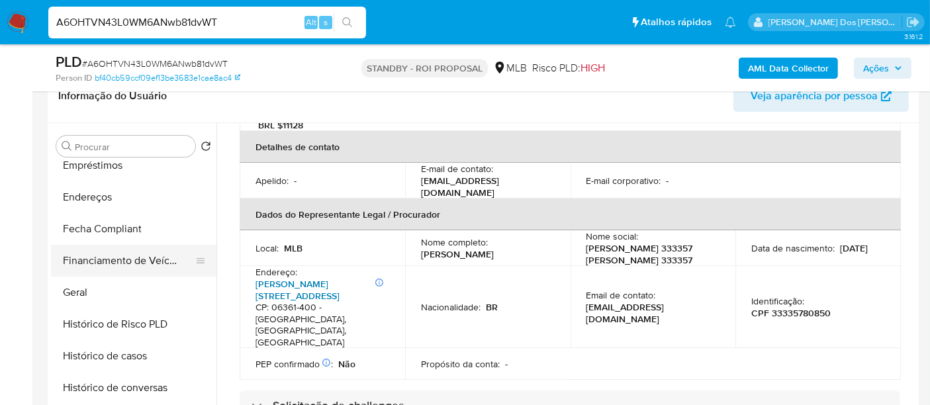
scroll to position [293, 0]
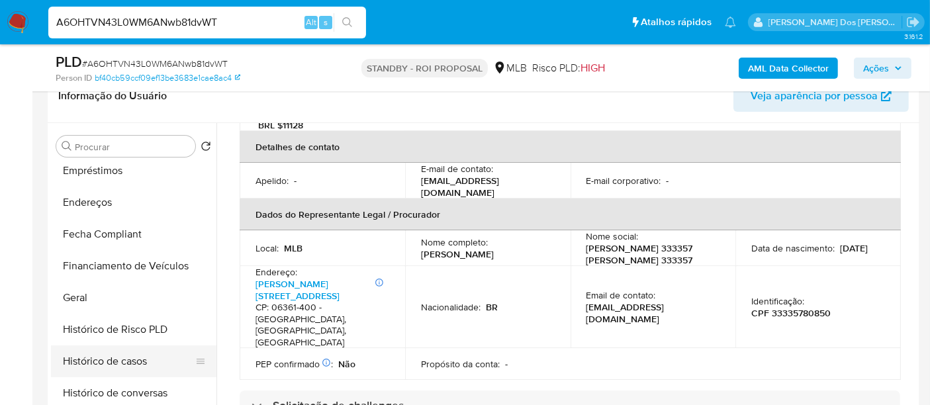
click at [124, 364] on button "Histórico de casos" at bounding box center [128, 362] width 155 height 32
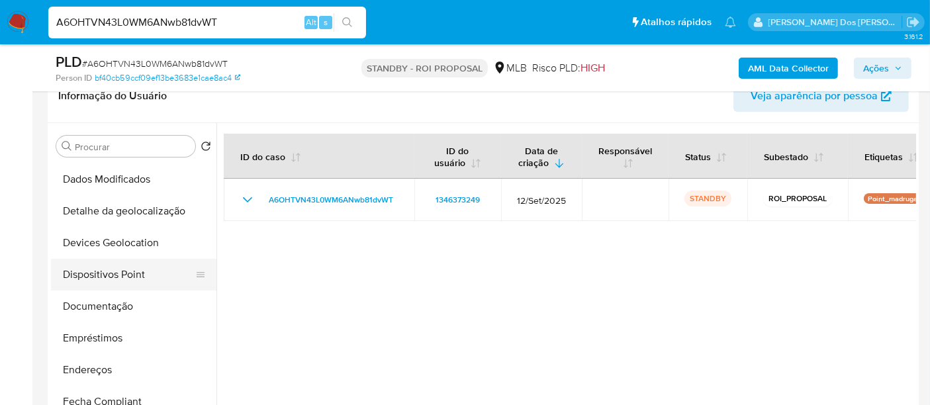
scroll to position [73, 0]
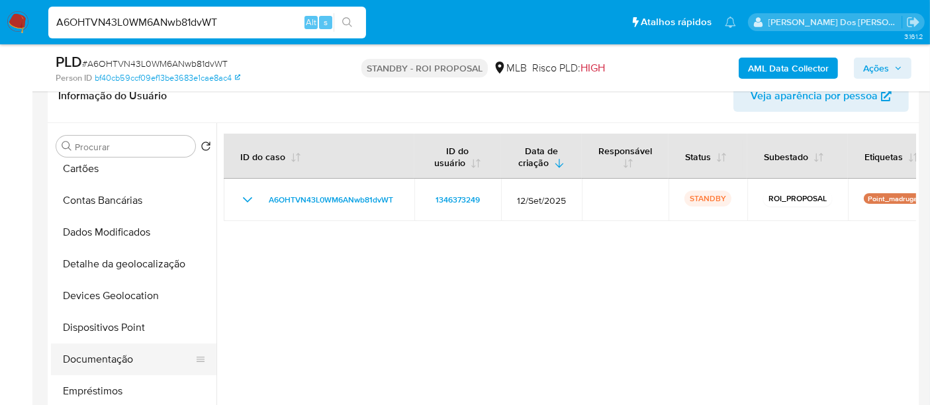
click at [108, 359] on button "Documentação" at bounding box center [128, 360] width 155 height 32
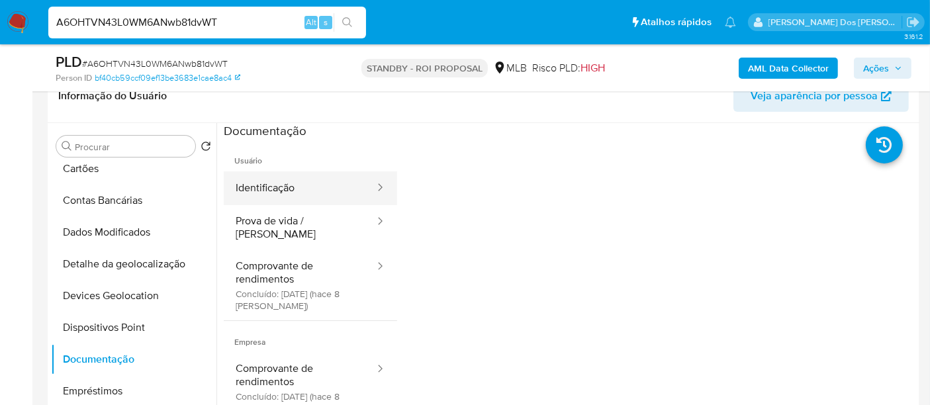
click at [299, 191] on button "Identificação" at bounding box center [300, 188] width 152 height 34
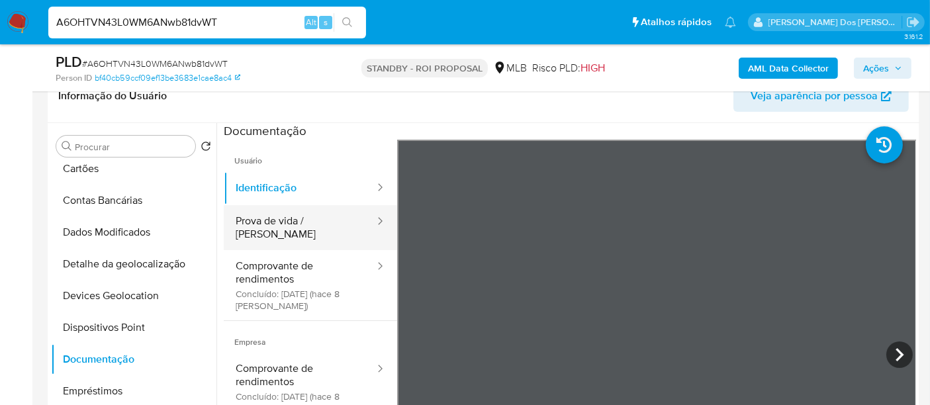
click at [248, 214] on button "Prova de vida / [PERSON_NAME]" at bounding box center [300, 227] width 152 height 45
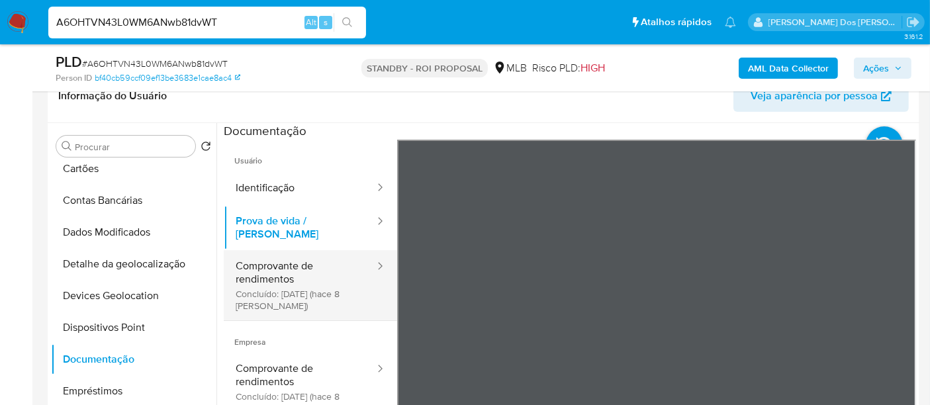
click at [289, 257] on button "Comprovante de rendimentos Concluído: [DATE] (hace 8 [PERSON_NAME])" at bounding box center [300, 285] width 152 height 70
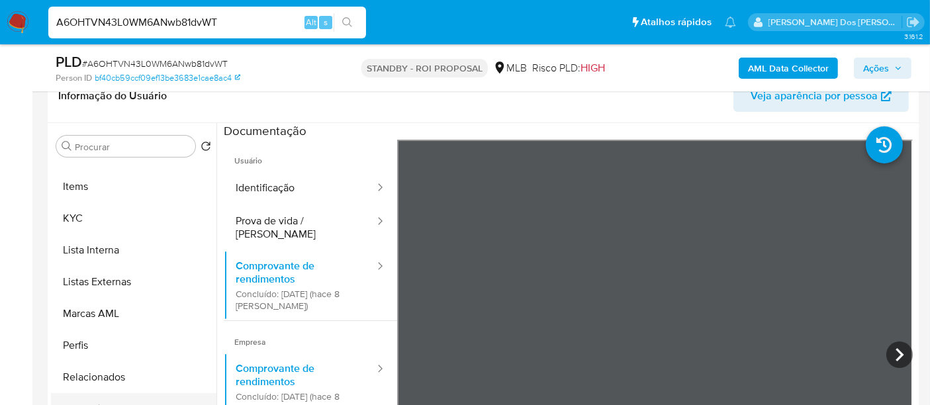
scroll to position [661, 0]
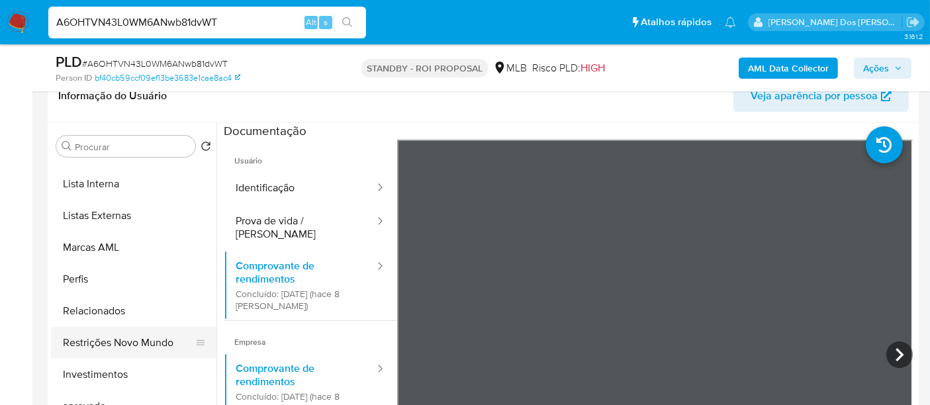
click at [143, 340] on button "Restrições Novo Mundo" at bounding box center [128, 343] width 155 height 32
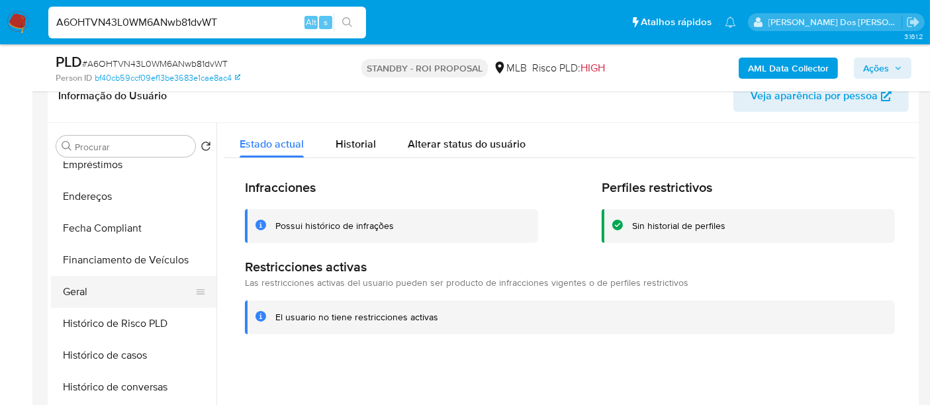
scroll to position [293, 0]
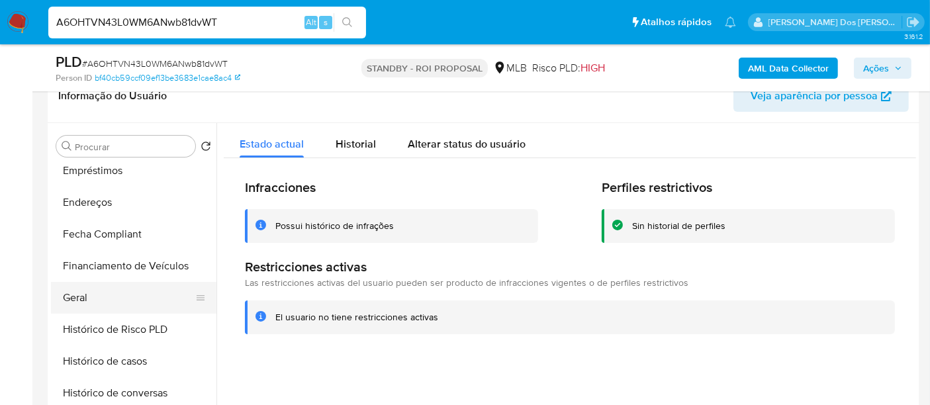
click at [85, 294] on button "Geral" at bounding box center [128, 298] width 155 height 32
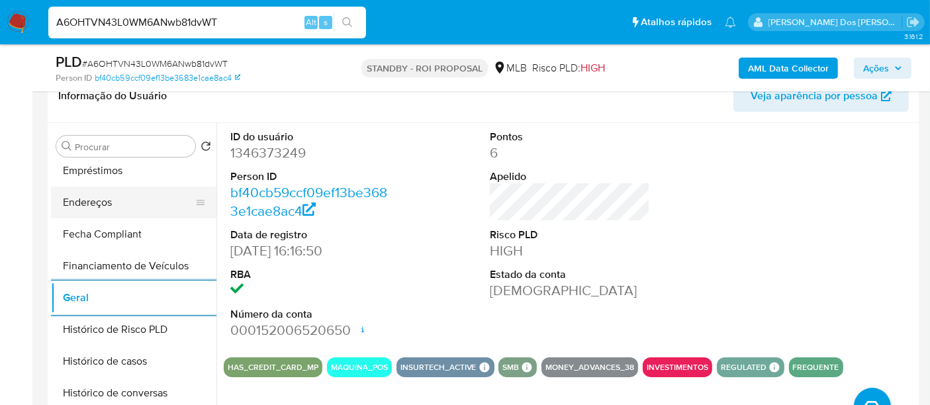
click at [82, 197] on button "Endereços" at bounding box center [128, 203] width 155 height 32
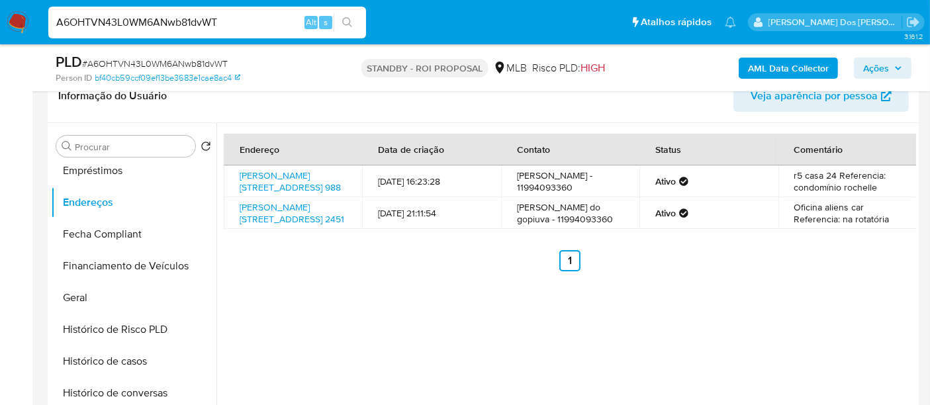
click at [177, 19] on input "A6OHTVN43L0WM6ANwb81dvWT" at bounding box center [207, 22] width 318 height 17
paste input "rLsH7toeawLaHHs40MmuXgz3"
type input "rLsH7toeawLaHHs40MmuXgz3"
